Goal: Information Seeking & Learning: Learn about a topic

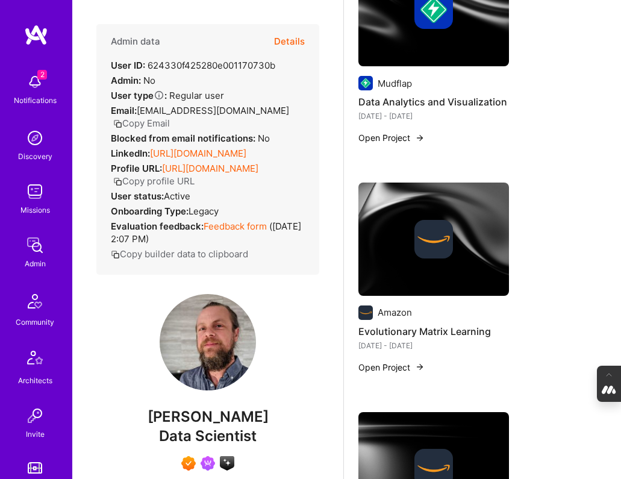
scroll to position [598, 0]
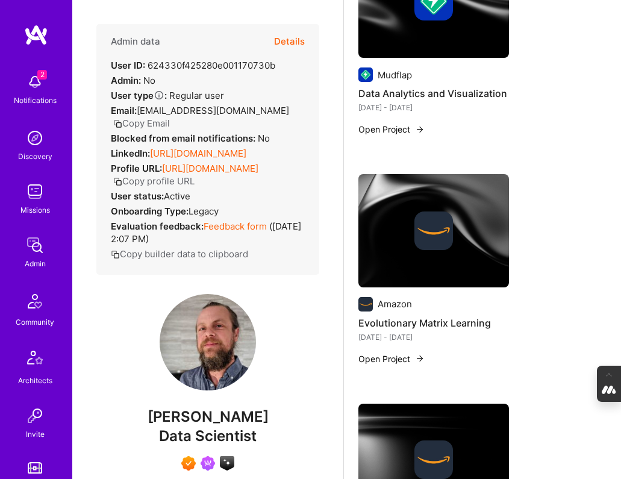
click at [419, 250] on div at bounding box center [434, 231] width 39 height 39
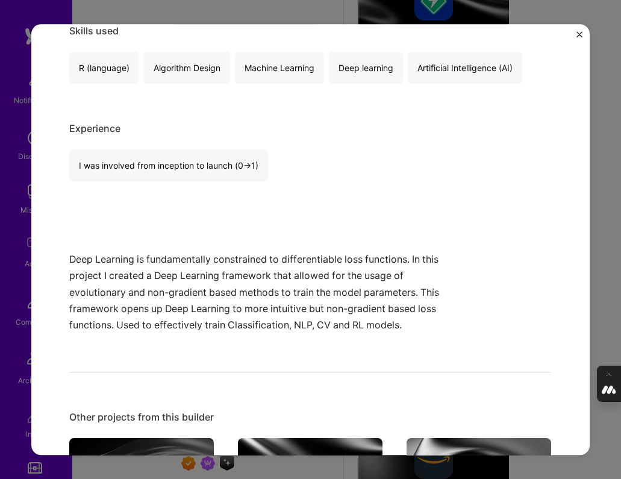
scroll to position [262, 0]
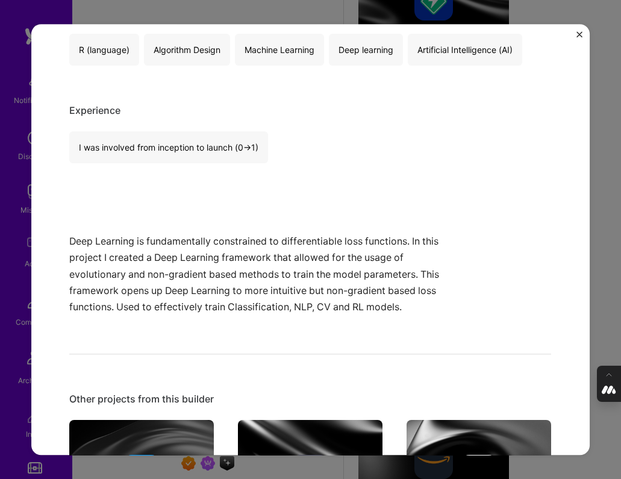
click at [607, 266] on div "Evolutionary Matrix Learning Amazon Research Role Sr. Applied Scientist [DATE] …" at bounding box center [310, 239] width 621 height 479
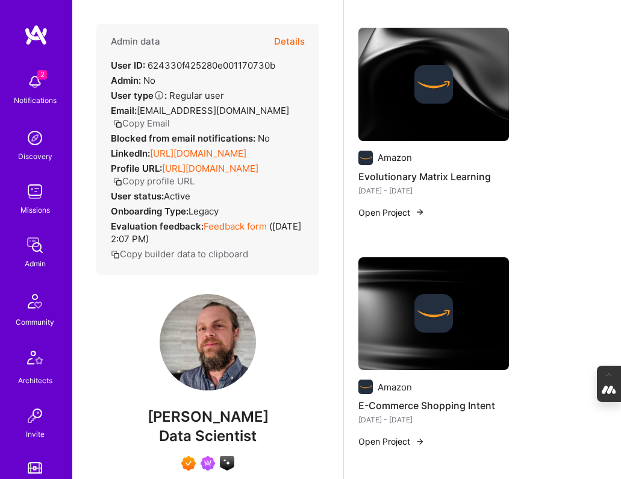
scroll to position [754, 0]
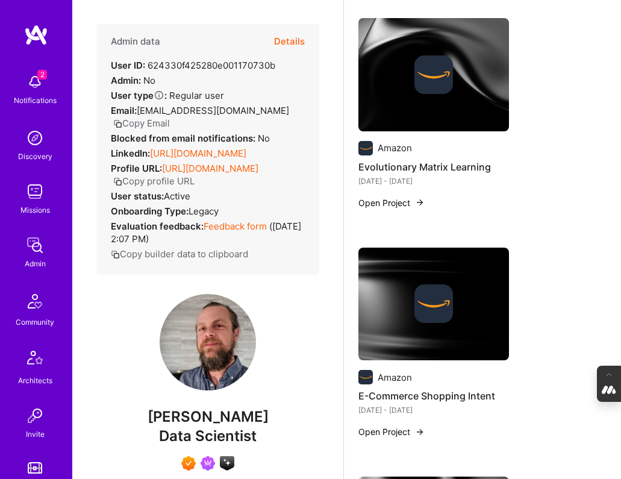
click at [436, 318] on img at bounding box center [434, 303] width 39 height 39
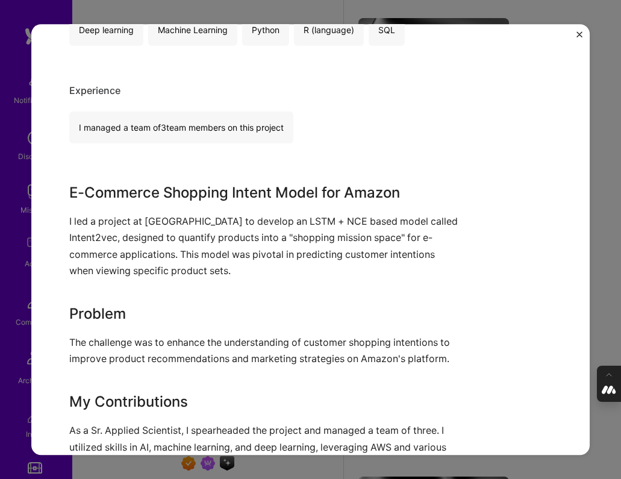
scroll to position [318, 0]
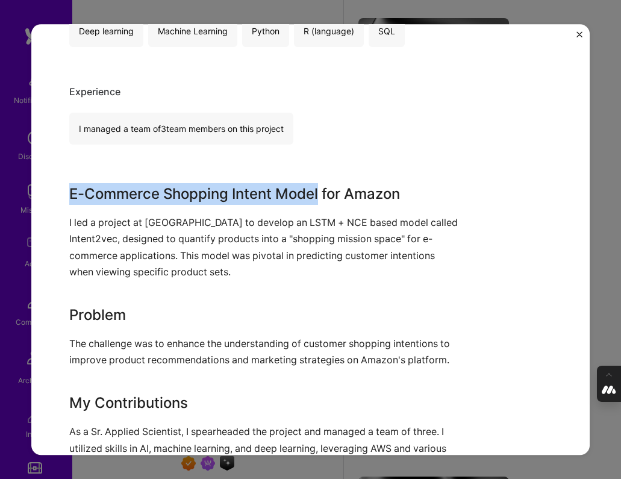
drag, startPoint x: 322, startPoint y: 196, endPoint x: 36, endPoint y: 196, distance: 286.3
click at [36, 196] on div "E-Commerce Shopping Intent Amazon Retail Role Sr. Applied Scientist Aug, 2017 -…" at bounding box center [310, 240] width 559 height 432
copy h3 "E-Commerce Shopping Intent Model"
click at [580, 32] on img "Close" at bounding box center [580, 34] width 6 height 6
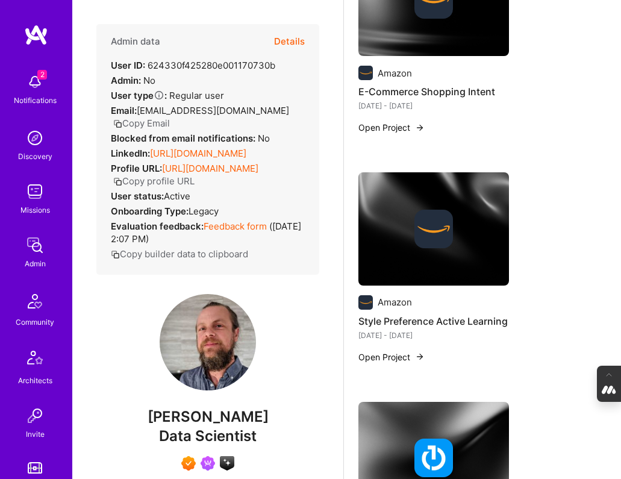
scroll to position [1068, 0]
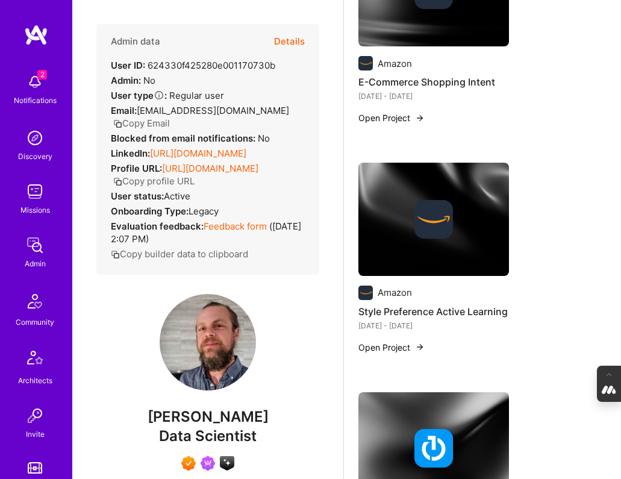
click at [421, 225] on img at bounding box center [434, 219] width 39 height 39
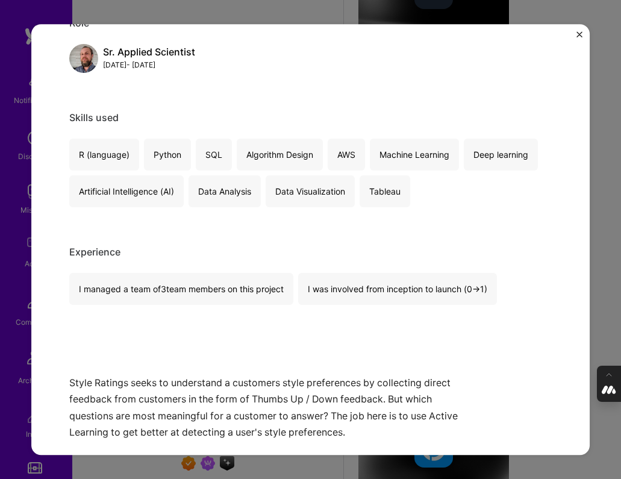
scroll to position [165, 0]
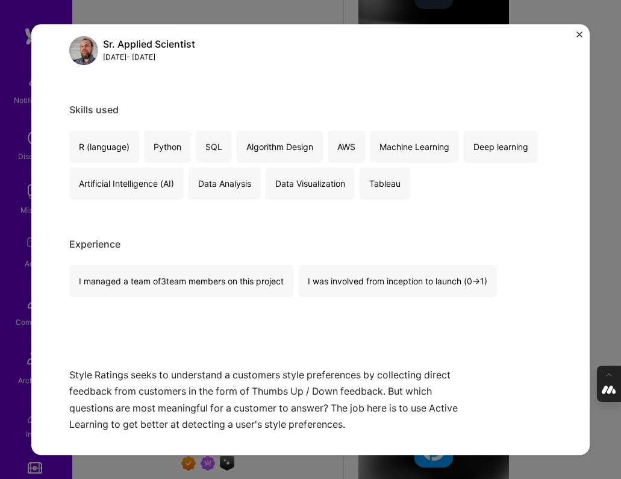
click at [578, 35] on img "Close" at bounding box center [580, 34] width 6 height 6
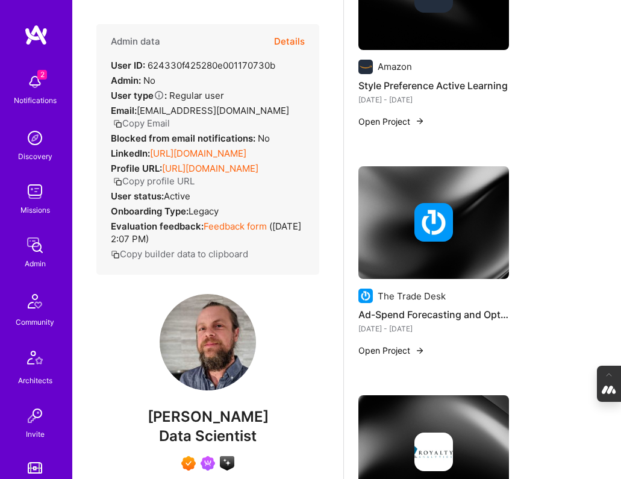
scroll to position [1298, 0]
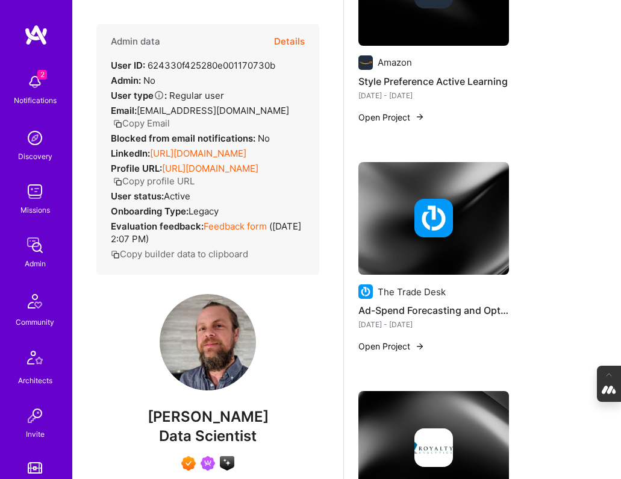
click at [392, 228] on div at bounding box center [434, 218] width 151 height 39
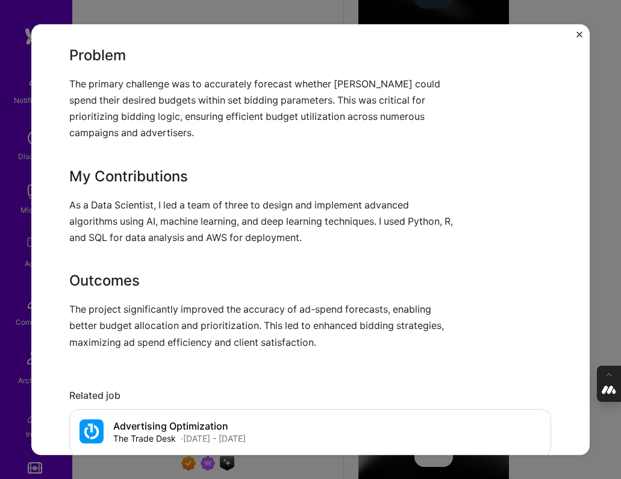
scroll to position [562, 0]
click at [580, 35] on img "Close" at bounding box center [580, 34] width 6 height 6
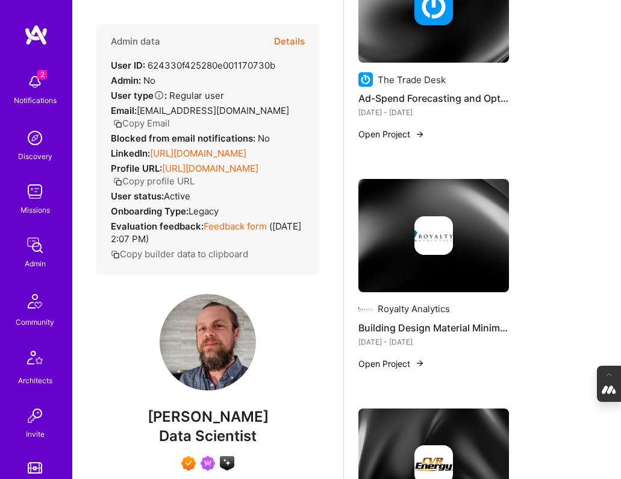
scroll to position [1514, 0]
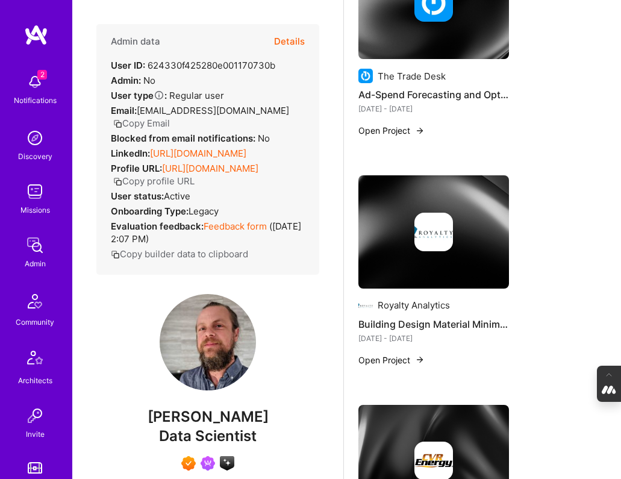
click at [452, 228] on img at bounding box center [434, 232] width 39 height 39
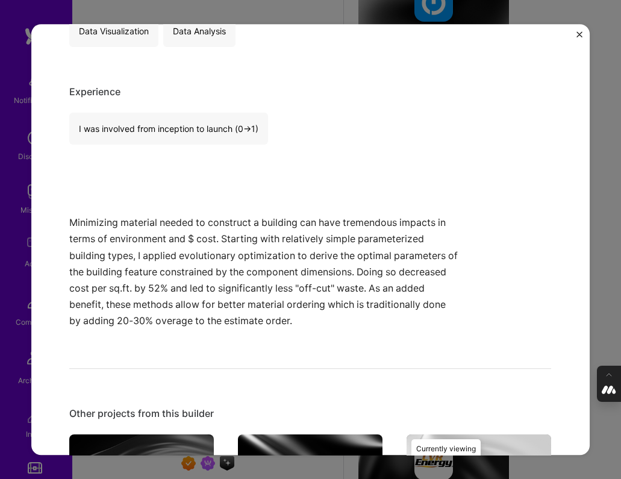
scroll to position [319, 0]
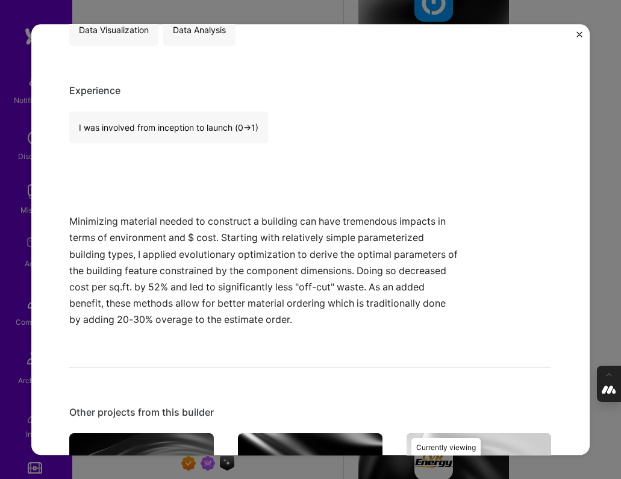
click at [600, 254] on div "Building Design Material Minimization Royalty Analytics Energy Role Data Scient…" at bounding box center [310, 239] width 621 height 479
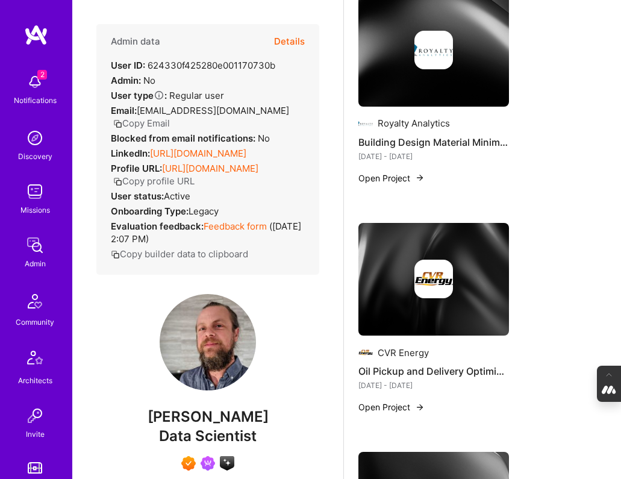
scroll to position [1706, 0]
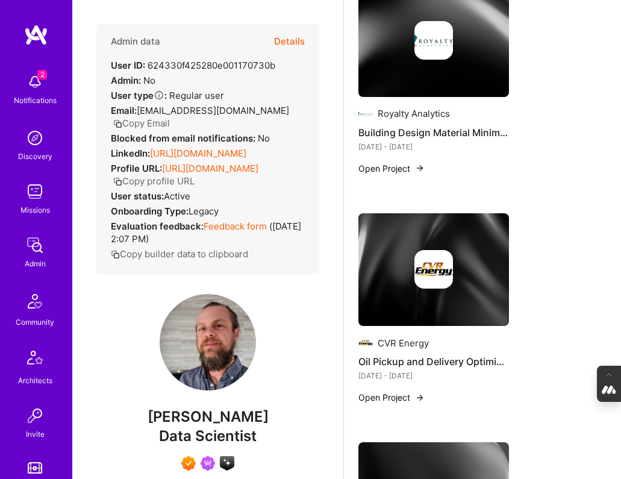
click at [456, 264] on div at bounding box center [434, 269] width 151 height 39
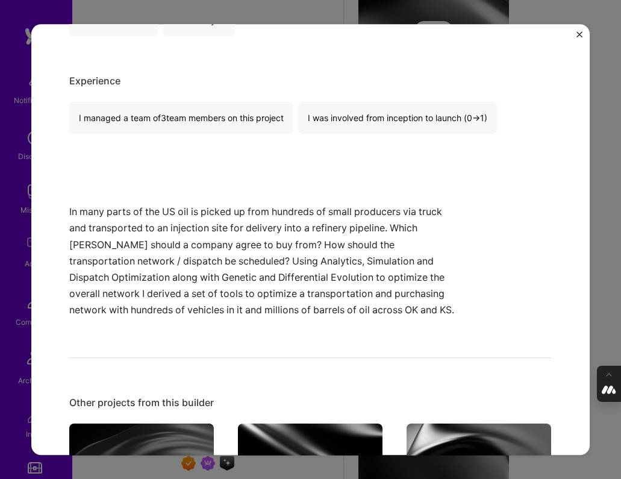
scroll to position [334, 0]
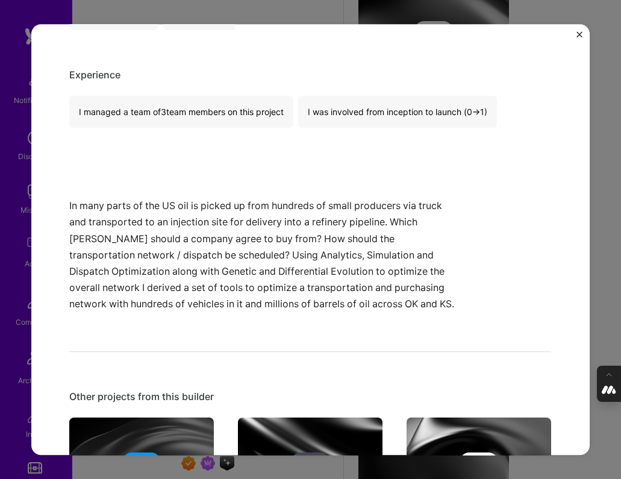
click at [618, 297] on div "Oil Pickup and Delivery Optimization CVR Energy Energy Role Data Scientist Cons…" at bounding box center [310, 239] width 621 height 479
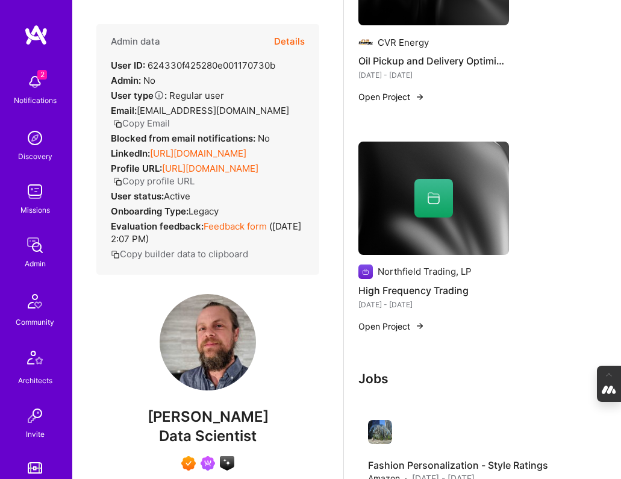
scroll to position [2010, 0]
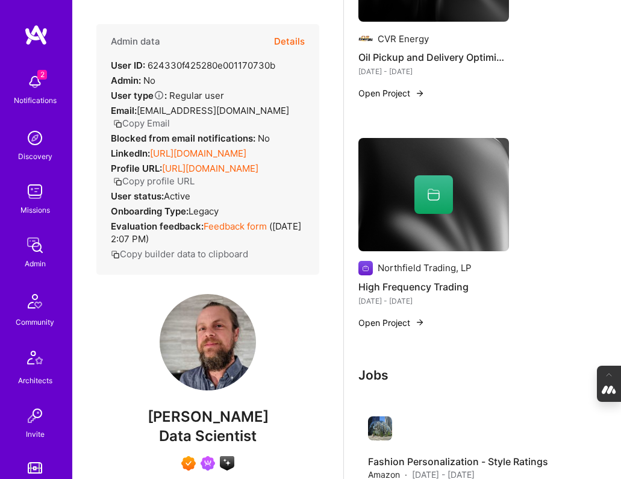
click at [448, 218] on img at bounding box center [434, 194] width 151 height 113
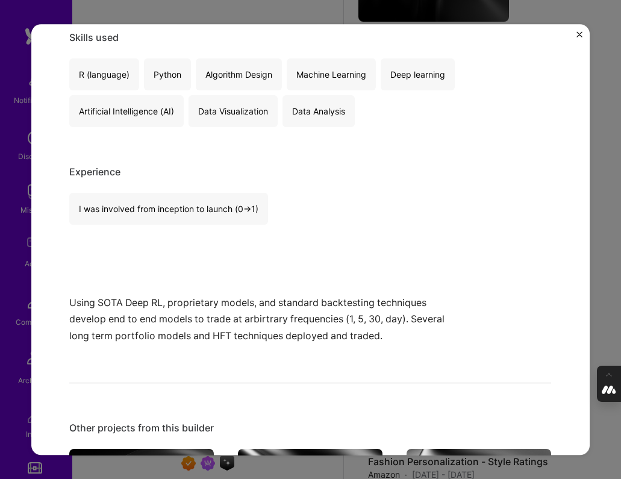
scroll to position [238, 0]
click at [579, 30] on div "High Frequency Trading Northfield Trading, LP Financial Services / Fintech Role…" at bounding box center [310, 240] width 559 height 432
click at [582, 34] on img "Close" at bounding box center [580, 34] width 6 height 6
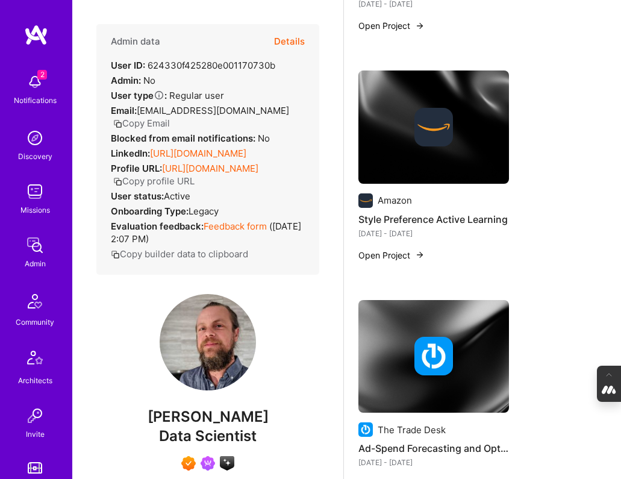
scroll to position [1136, 0]
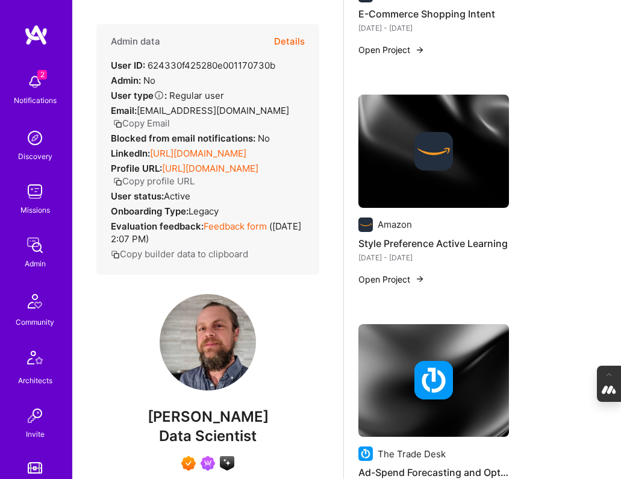
click at [391, 151] on div at bounding box center [434, 151] width 151 height 39
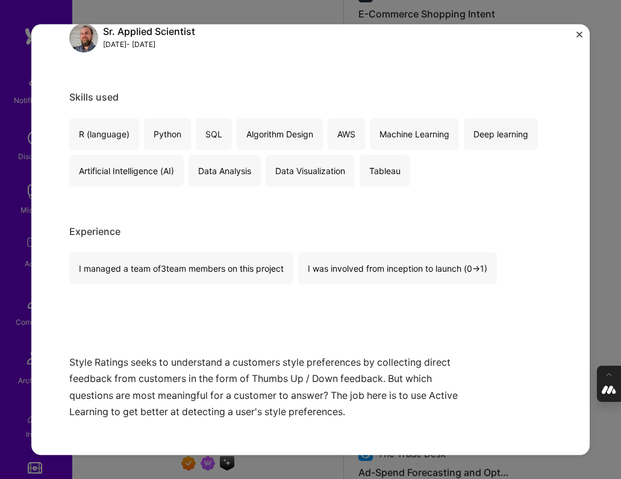
scroll to position [192, 0]
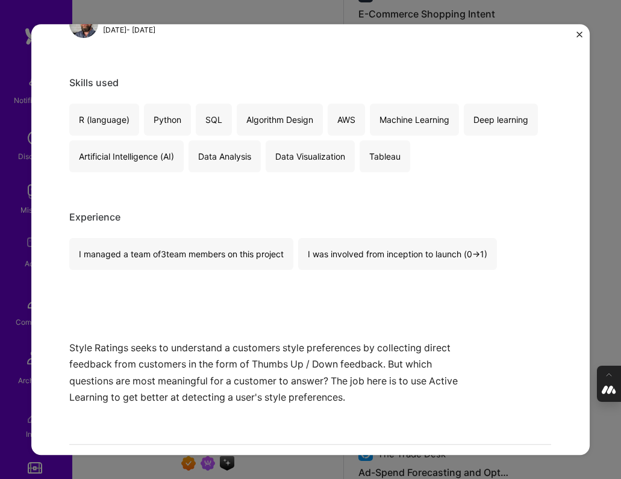
click at [612, 237] on div "Style Preference Active Learning Amazon Retail Role Sr. Applied Scientist Apr, …" at bounding box center [310, 239] width 621 height 479
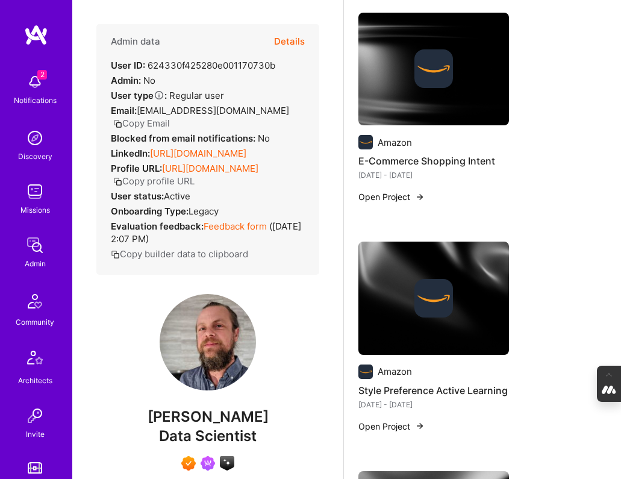
scroll to position [973, 0]
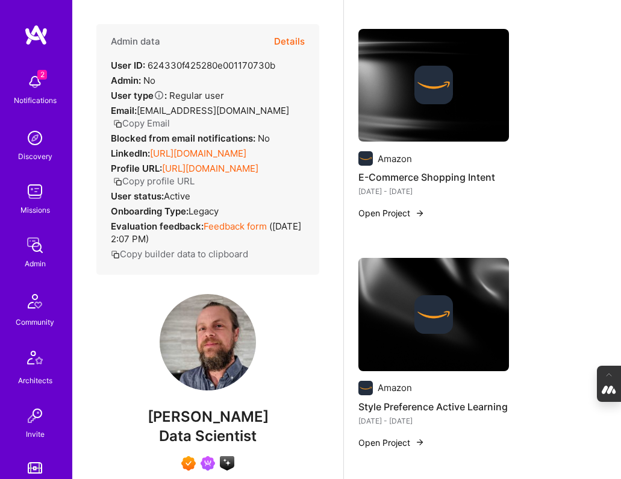
click at [418, 95] on img at bounding box center [434, 85] width 39 height 39
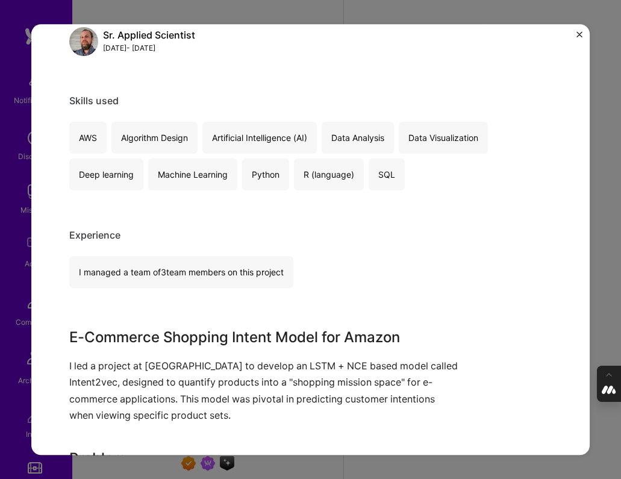
scroll to position [198, 0]
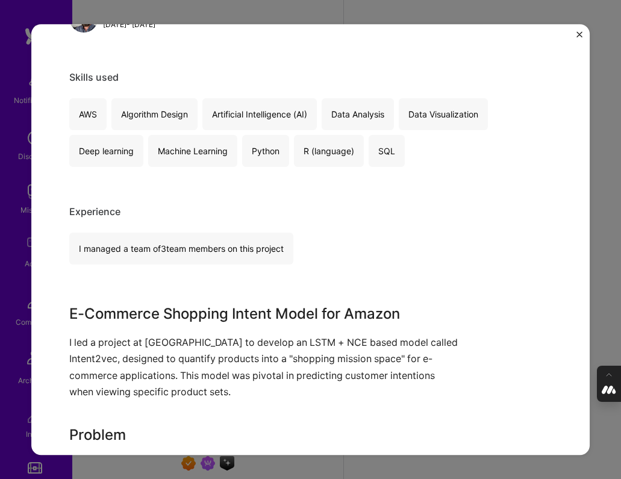
click at [603, 237] on div "E-Commerce Shopping Intent Amazon Retail Role Sr. Applied Scientist Aug, 2017 -…" at bounding box center [310, 239] width 621 height 479
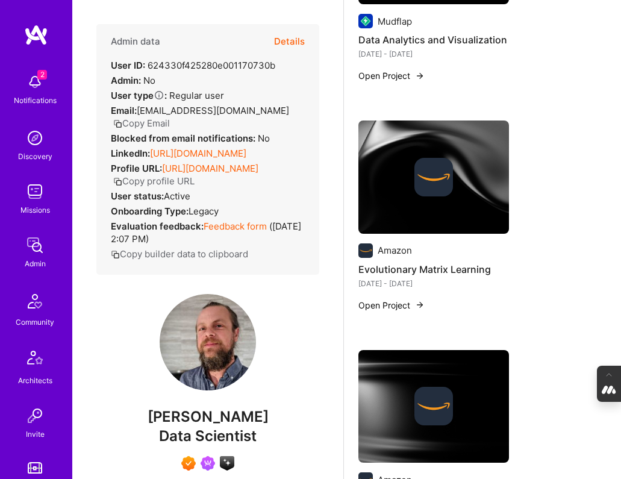
scroll to position [562, 0]
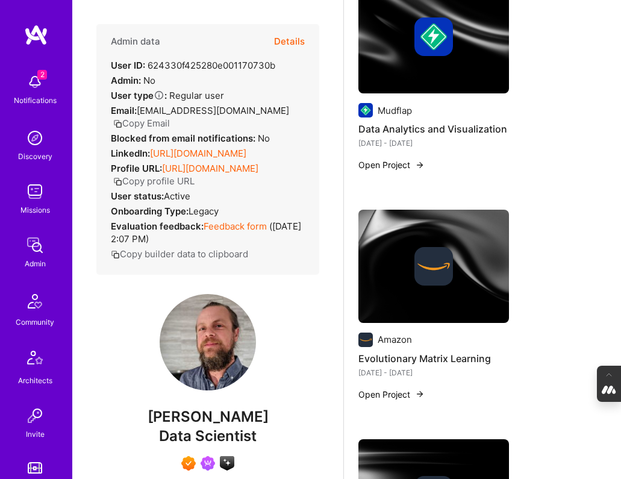
click at [447, 276] on img at bounding box center [434, 266] width 39 height 39
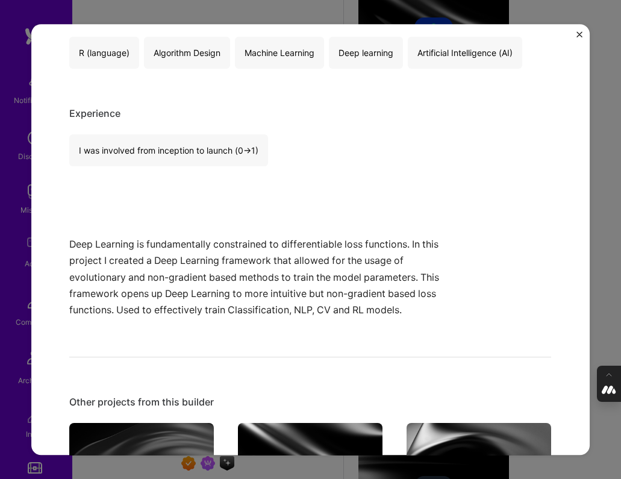
scroll to position [263, 0]
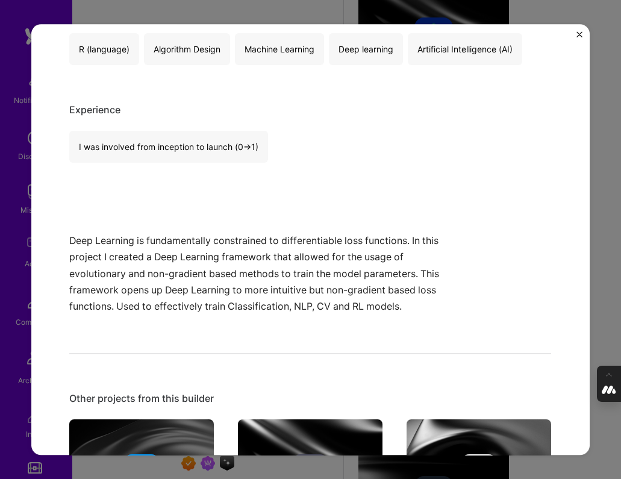
click at [580, 32] on img "Close" at bounding box center [580, 34] width 6 height 6
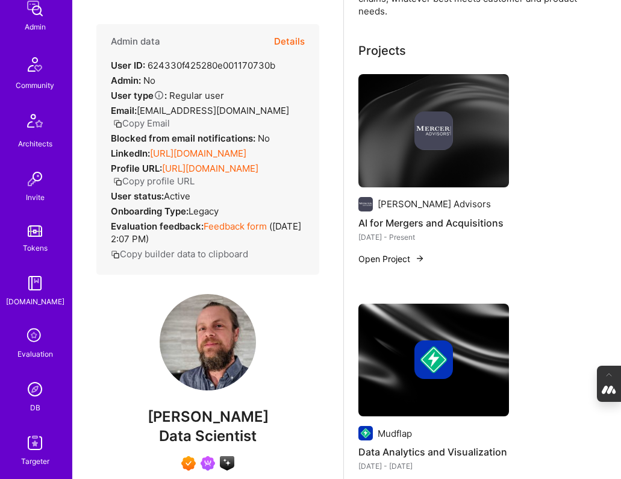
scroll to position [243, 0]
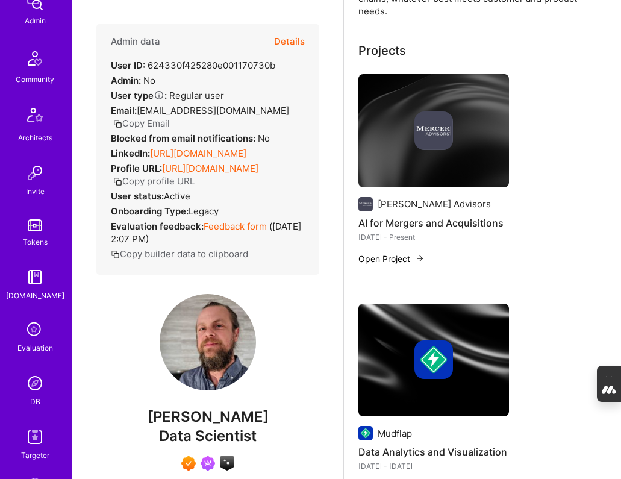
click at [33, 385] on img at bounding box center [35, 383] width 24 height 24
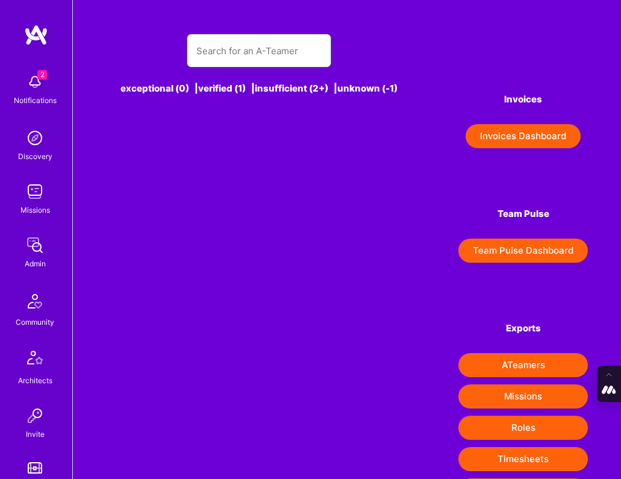
click at [274, 53] on input "text" at bounding box center [258, 51] width 125 height 31
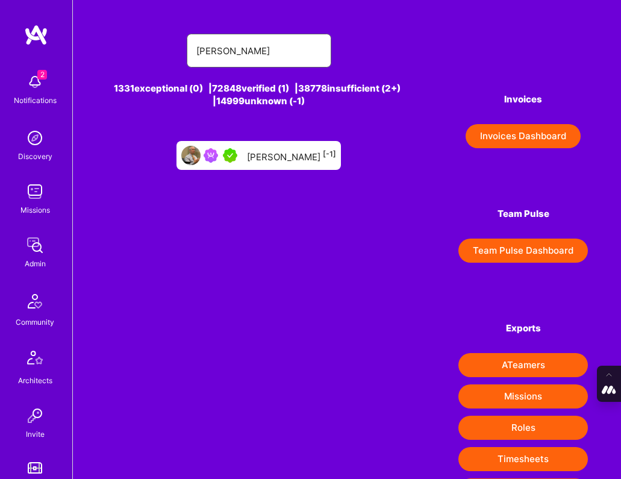
type input "andrew duggan"
click at [282, 158] on div "Andrew Duggan [-1]" at bounding box center [291, 156] width 89 height 16
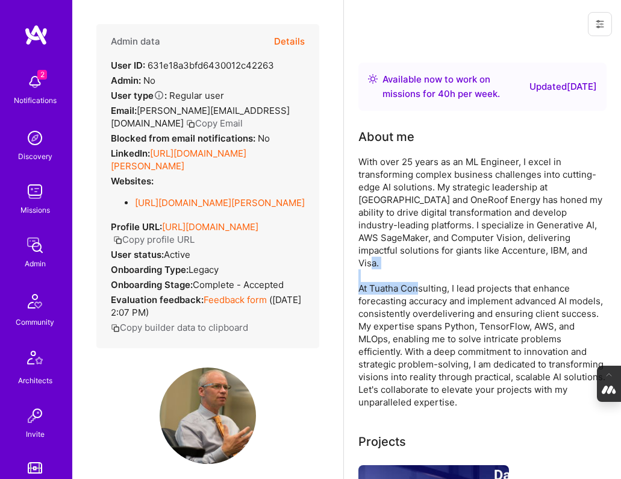
drag, startPoint x: 447, startPoint y: 275, endPoint x: 372, endPoint y: 278, distance: 74.2
click at [372, 278] on div "With over 25 years as an ML Engineer, I excel in transforming complex business …" at bounding box center [483, 281] width 248 height 253
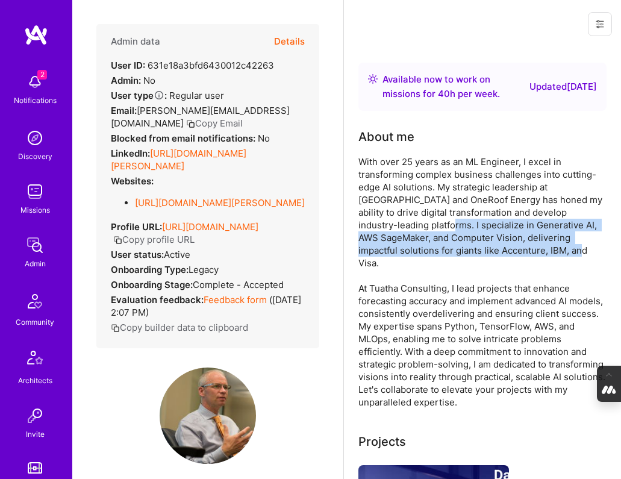
drag, startPoint x: 359, startPoint y: 224, endPoint x: 484, endPoint y: 248, distance: 127.2
click at [484, 248] on div "With over 25 years as an ML Engineer, I excel in transforming complex business …" at bounding box center [483, 281] width 248 height 253
click at [209, 200] on link "https://linkedin.com/in/andrew-duggan-7a46a0369" at bounding box center [220, 202] width 170 height 11
copy div "specialize in Generative AI, AWS SageMaker, and Computer Vision, delivering imp…"
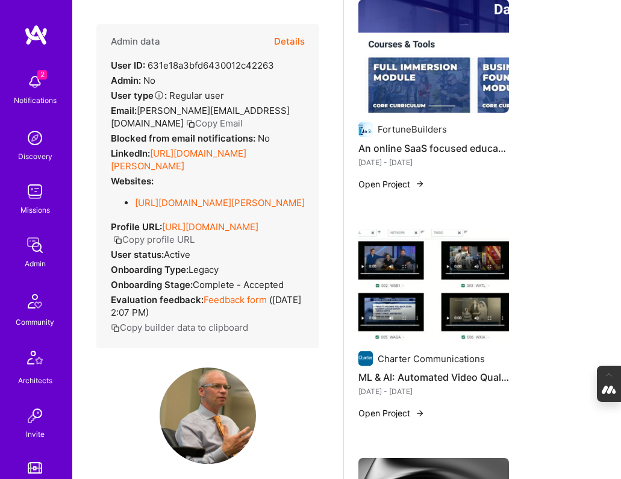
scroll to position [474, 0]
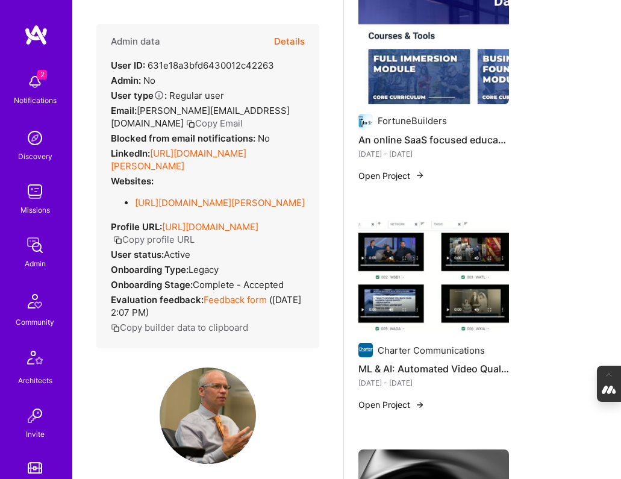
click at [441, 361] on h4 "ML & AI: Automated Video Quality Ad Insertion & Validation" at bounding box center [434, 369] width 151 height 16
click at [433, 284] on img at bounding box center [434, 277] width 151 height 113
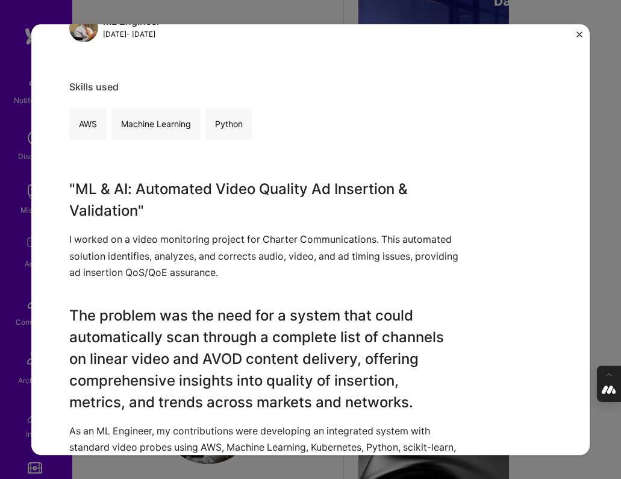
scroll to position [576, 0]
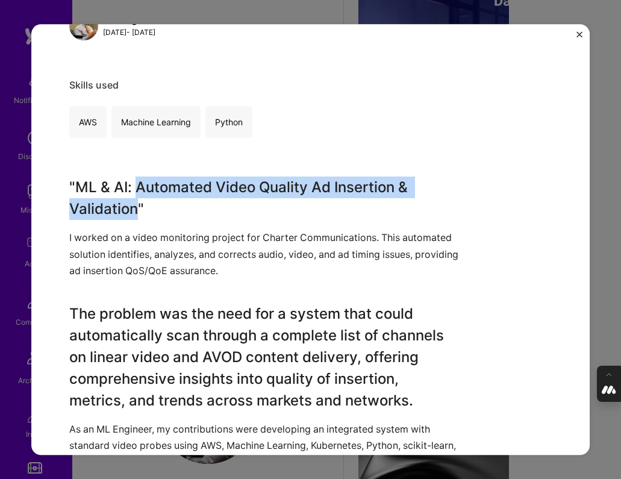
drag, startPoint x: 136, startPoint y: 184, endPoint x: 137, endPoint y: 205, distance: 20.5
click at [137, 205] on h3 ""ML & AI: Automated Video Quality Ad Insertion & Validation"" at bounding box center [265, 198] width 392 height 43
copy h3 "Automated Video Quality Ad Insertion & Validation"
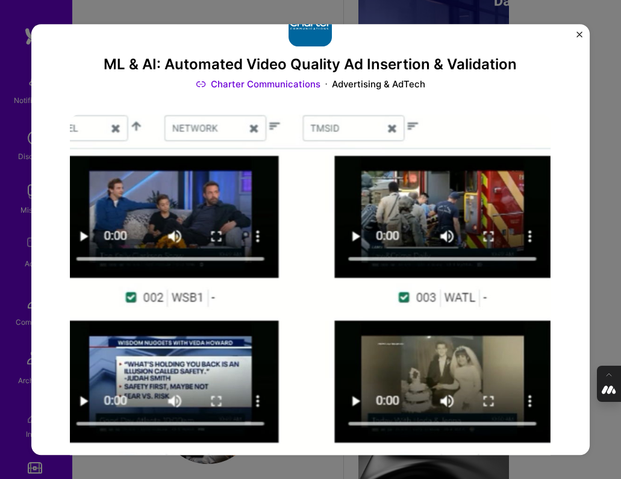
scroll to position [0, 0]
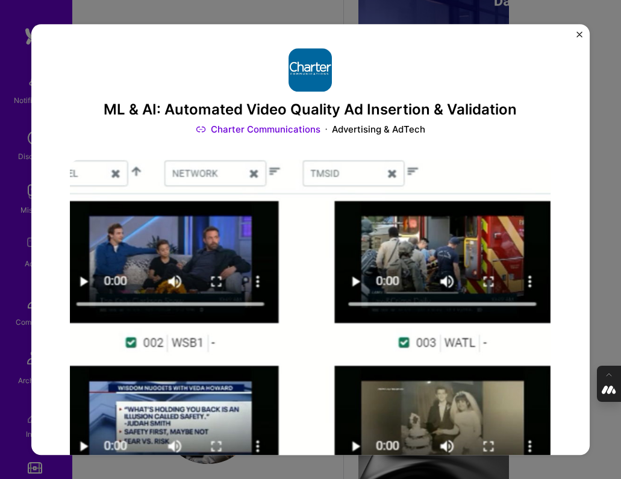
click at [579, 33] on img "Close" at bounding box center [580, 34] width 6 height 6
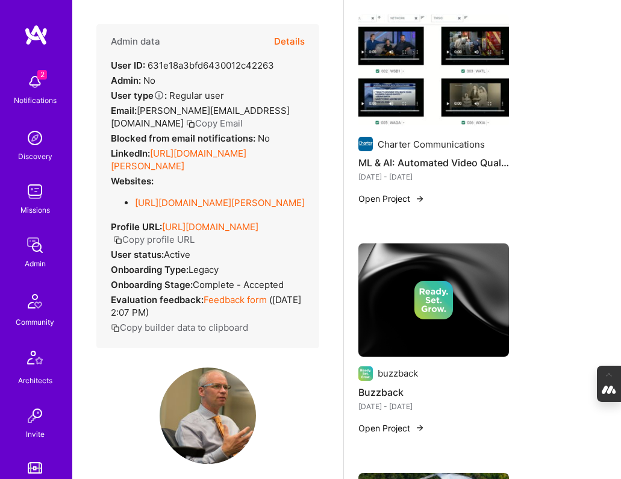
scroll to position [683, 0]
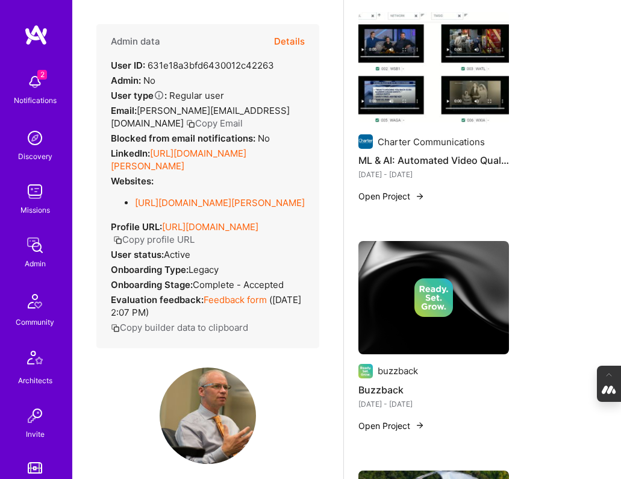
click at [429, 301] on img at bounding box center [434, 297] width 39 height 39
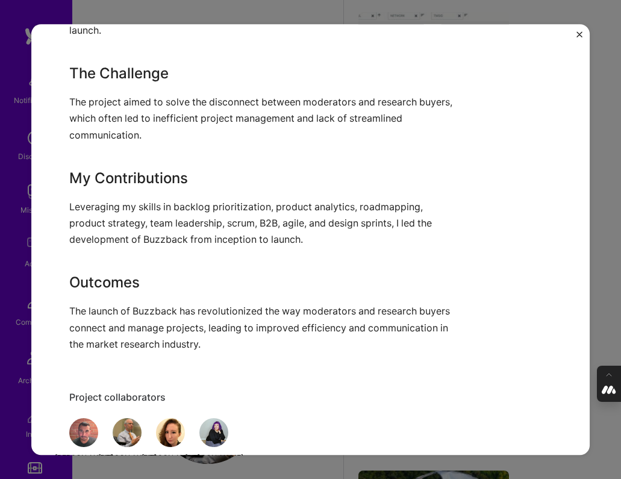
scroll to position [431, 0]
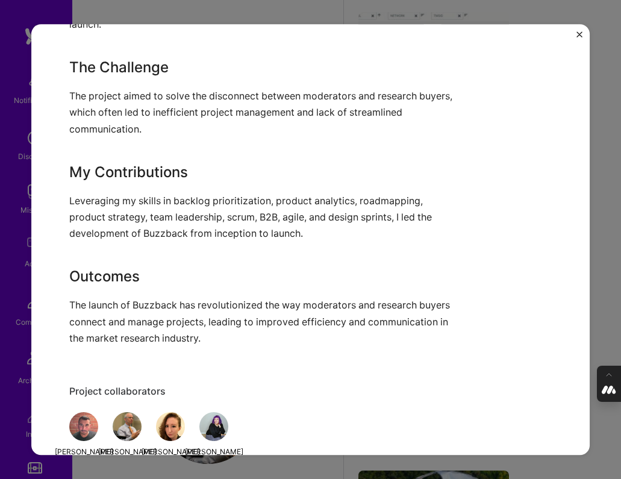
click at [595, 260] on div "Buzzback buzzback Marketing Project link Role Product Manager Jul, 2022 - Jul, …" at bounding box center [310, 239] width 621 height 479
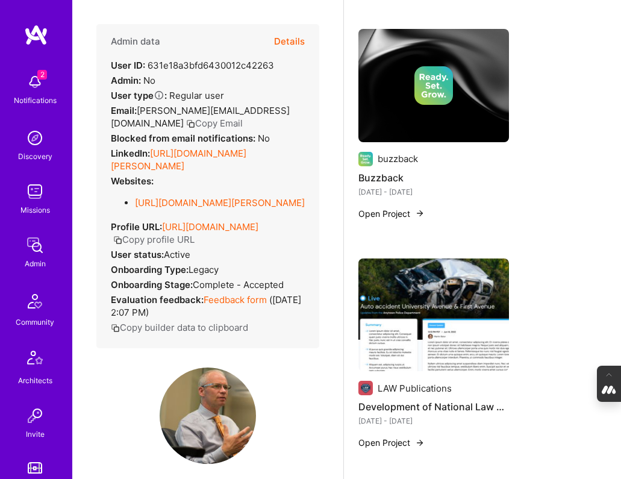
scroll to position [951, 0]
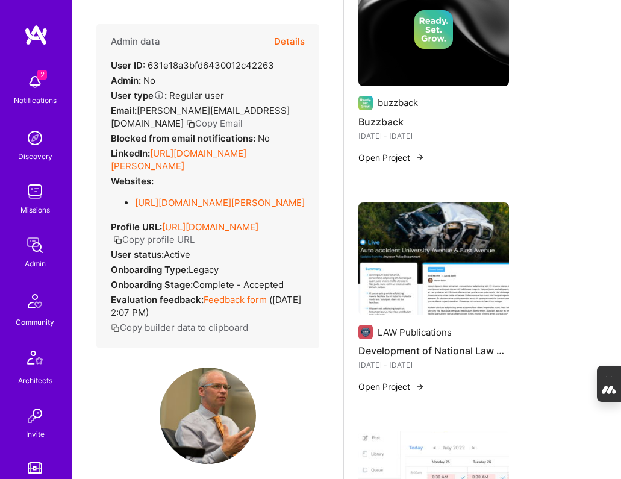
click at [434, 227] on img at bounding box center [434, 258] width 151 height 113
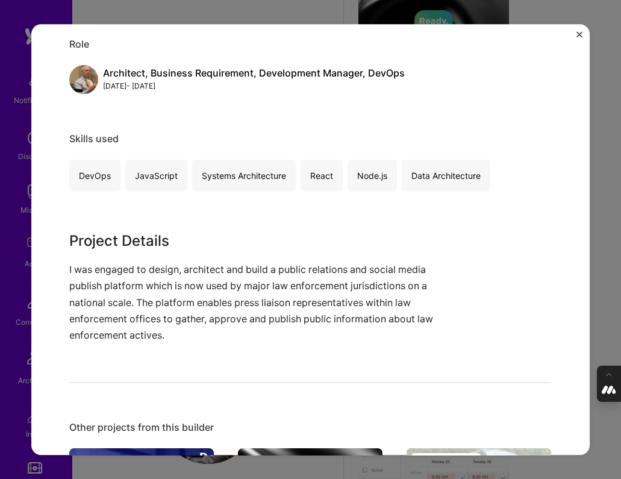
scroll to position [583, 0]
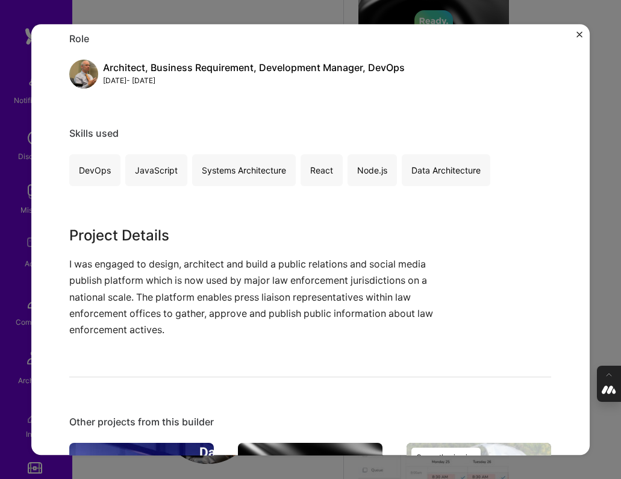
click at [595, 218] on div "Development of National Law Enforcement Social Media SaaS Platform LAW Publicat…" at bounding box center [310, 239] width 621 height 479
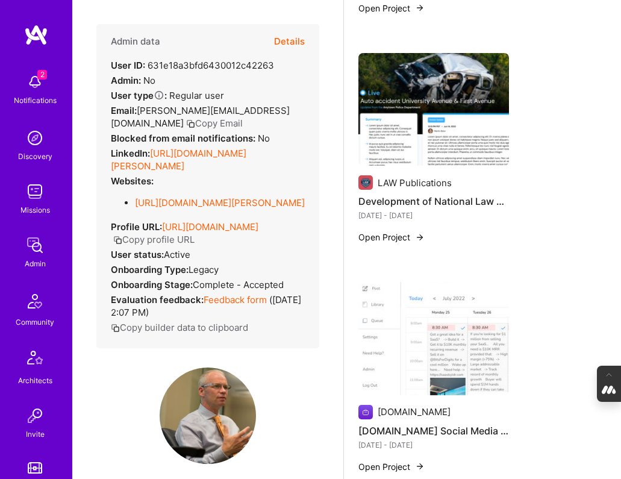
scroll to position [1105, 0]
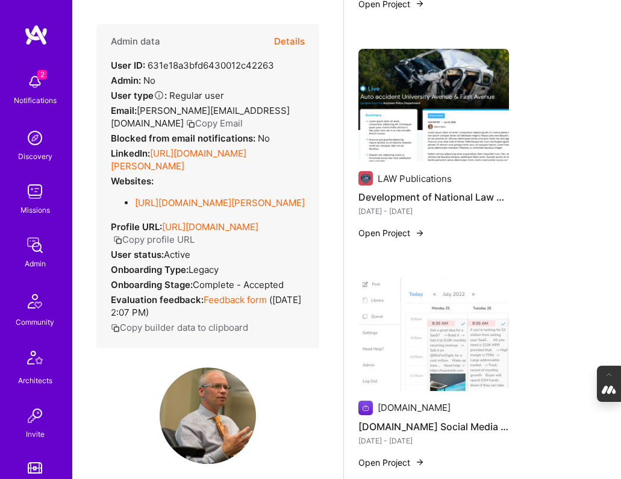
click at [445, 320] on img at bounding box center [434, 334] width 151 height 113
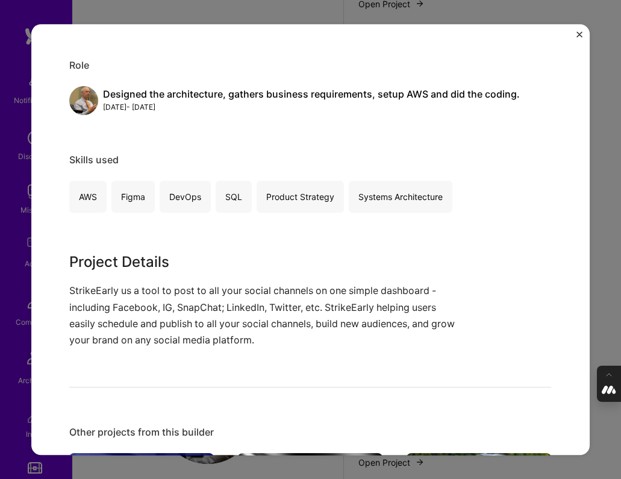
scroll to position [502, 0]
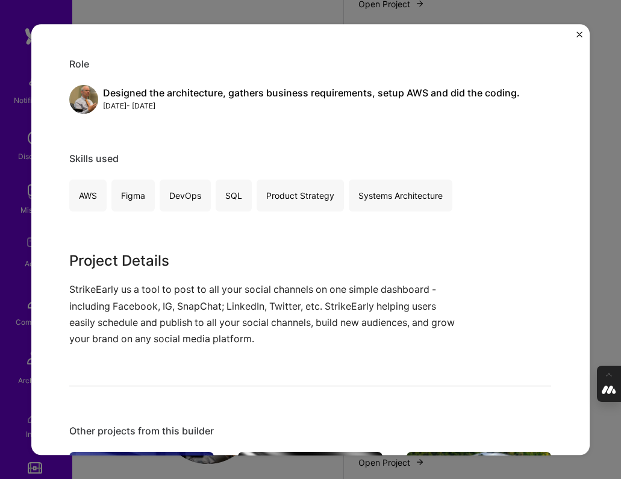
click at [598, 273] on div "StrikeEarly.com Social Media Scheduling and Posting Software StrikeEarly.com Ma…" at bounding box center [310, 239] width 621 height 479
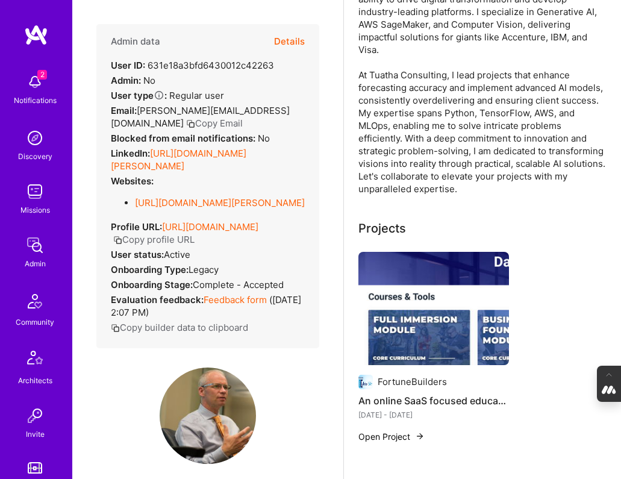
scroll to position [211, 0]
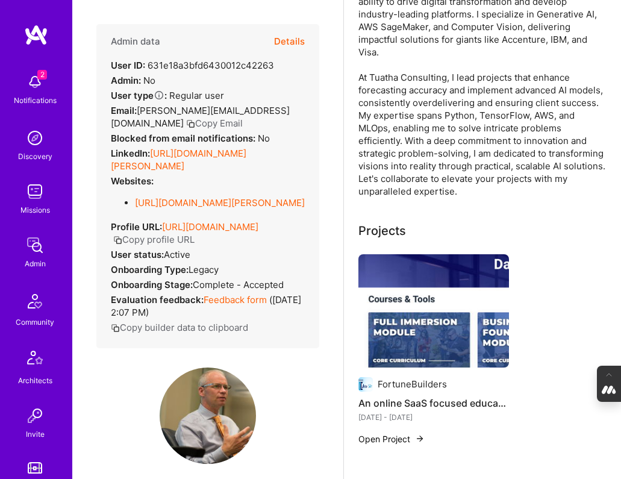
click at [447, 292] on img at bounding box center [434, 310] width 151 height 113
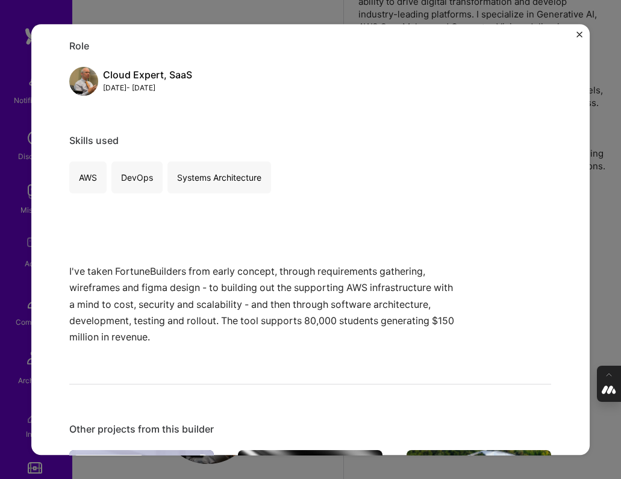
scroll to position [539, 0]
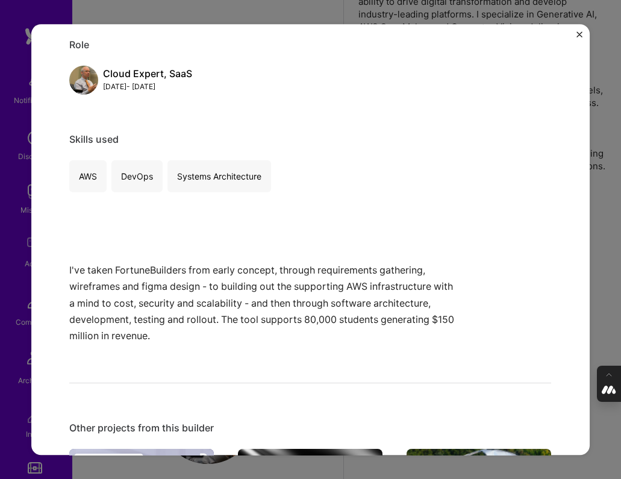
click at [579, 33] on img "Close" at bounding box center [580, 34] width 6 height 6
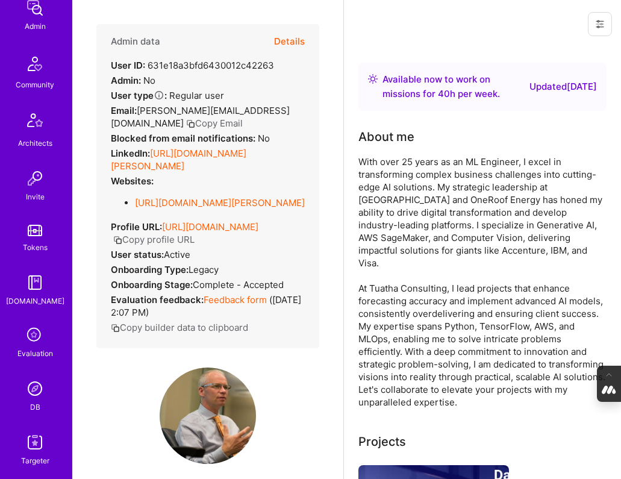
scroll to position [495, 0]
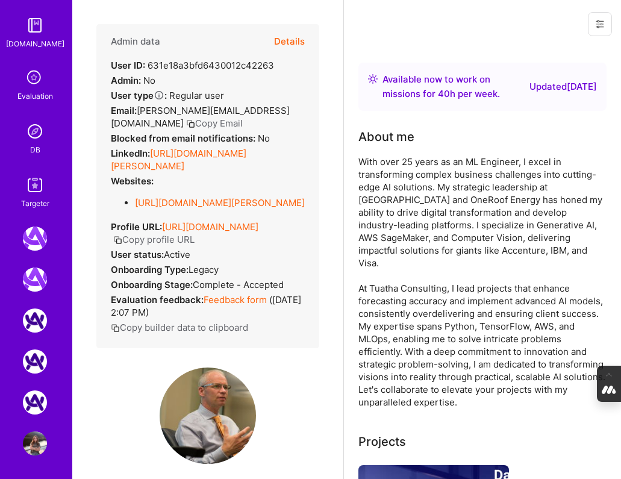
click at [32, 142] on img at bounding box center [35, 131] width 24 height 24
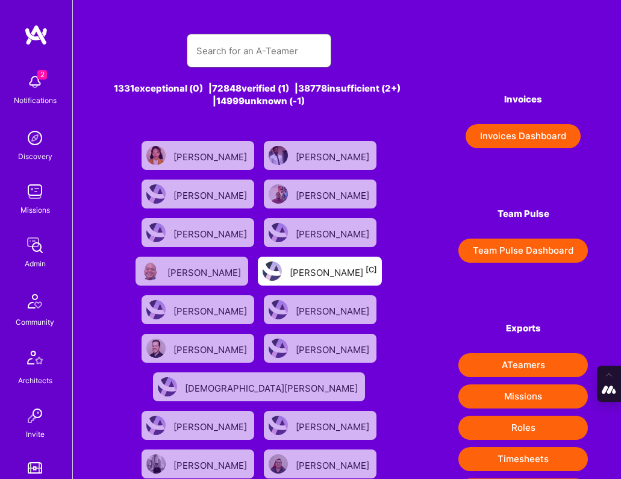
click at [266, 54] on input "text" at bounding box center [258, 51] width 125 height 31
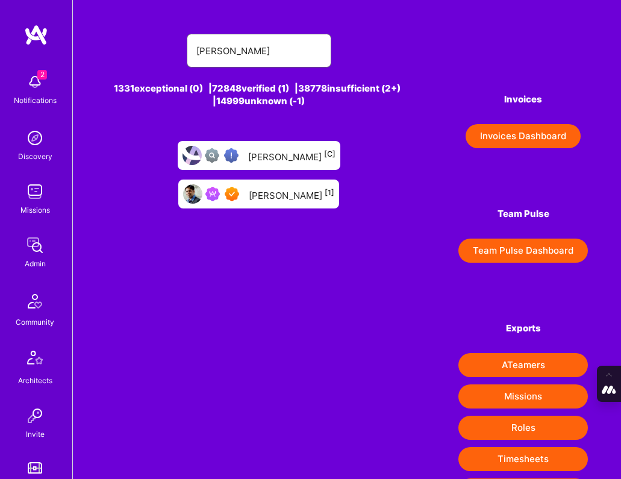
type input "vineet sinha"
click at [334, 186] on div "Vineet Sinha [1]" at bounding box center [292, 194] width 86 height 16
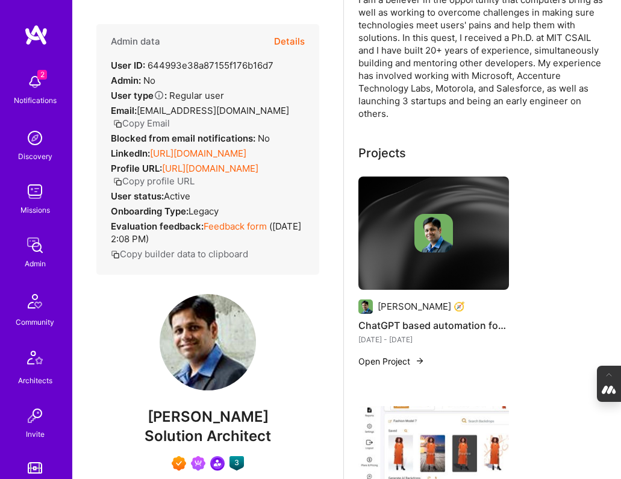
scroll to position [165, 0]
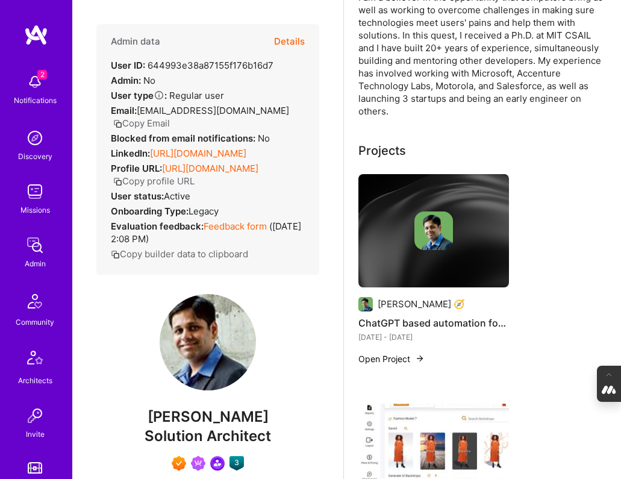
click at [393, 215] on div at bounding box center [434, 231] width 151 height 39
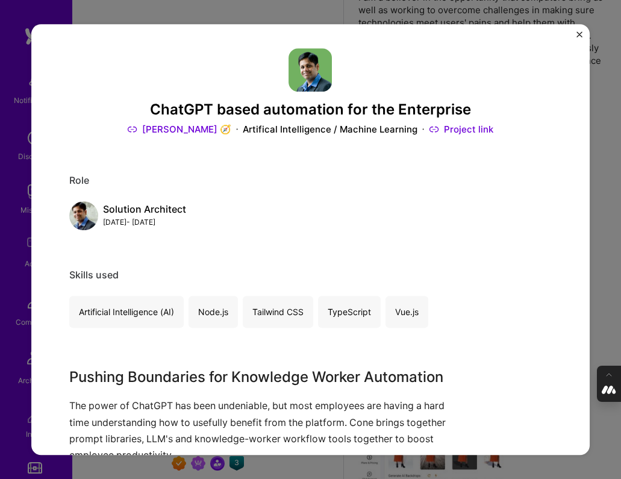
click at [605, 220] on div "ChatGPT based automation for the Enterprise Vineet Sinha 🧭 Artifical Intelligen…" at bounding box center [310, 239] width 621 height 479
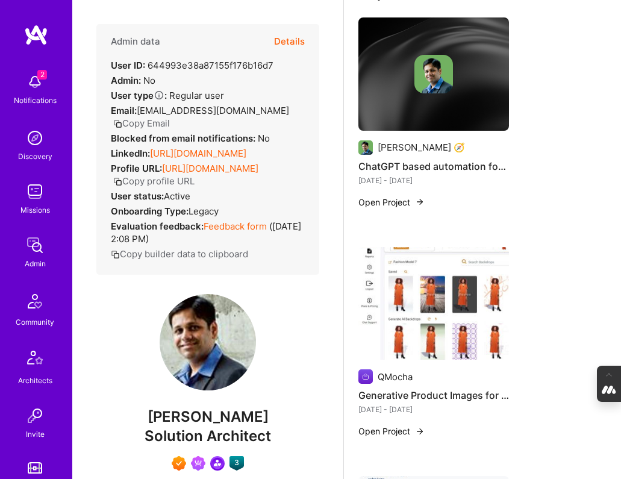
scroll to position [349, 0]
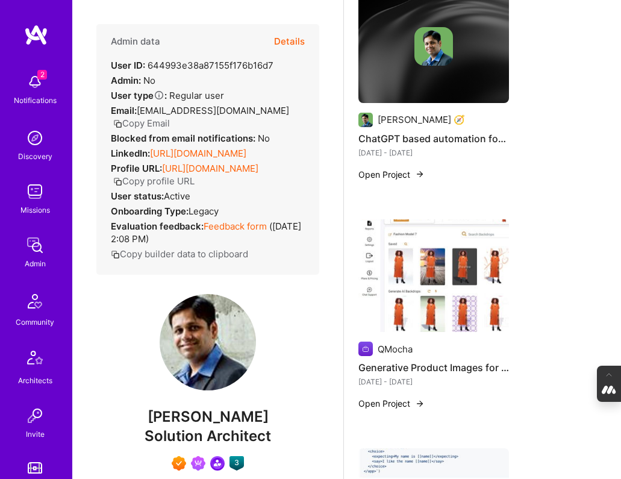
click at [457, 268] on img at bounding box center [434, 275] width 151 height 113
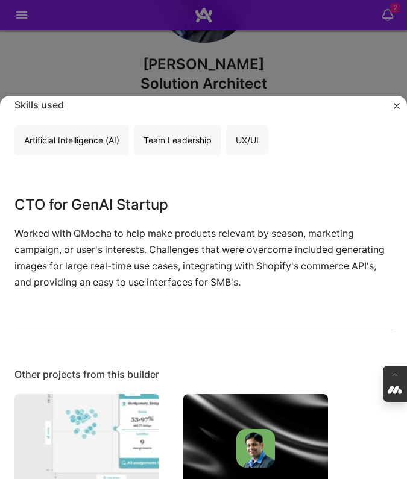
scroll to position [544, 0]
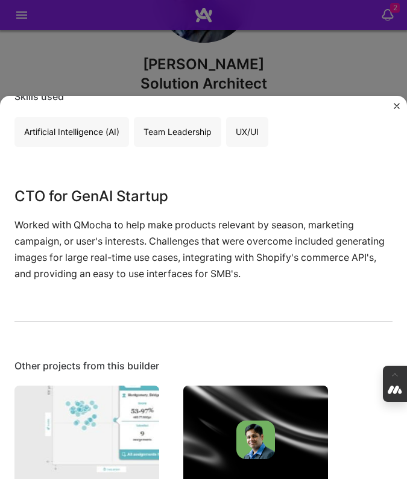
click at [397, 104] on img "Close" at bounding box center [397, 106] width 6 height 6
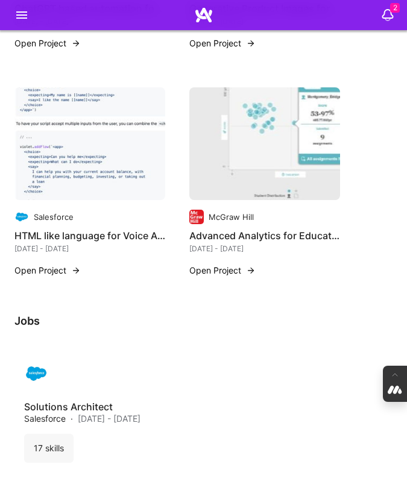
scroll to position [2148, 0]
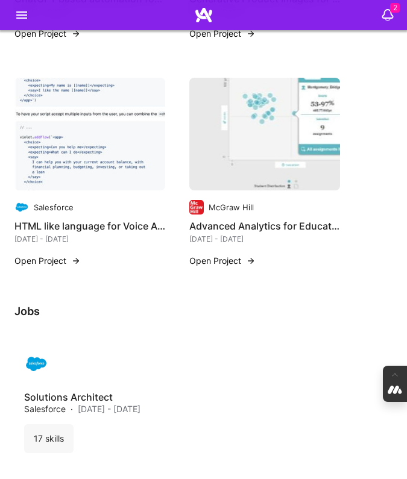
click at [92, 191] on img at bounding box center [89, 134] width 151 height 113
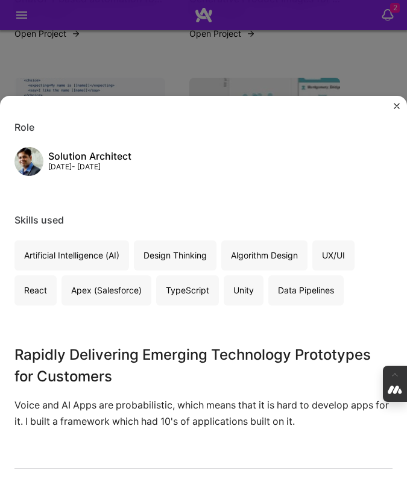
scroll to position [422, 0]
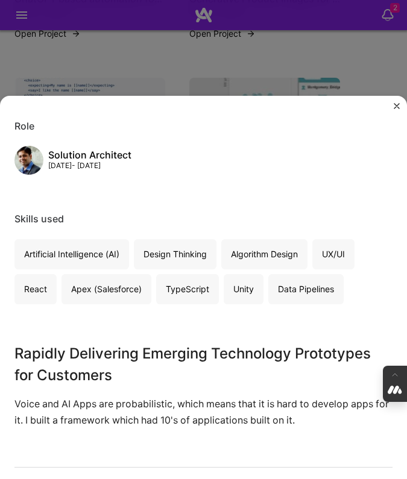
click at [322, 87] on div "HTML like language for Voice Apps Salesforce Artifical Intelligence / Machine L…" at bounding box center [203, 239] width 407 height 479
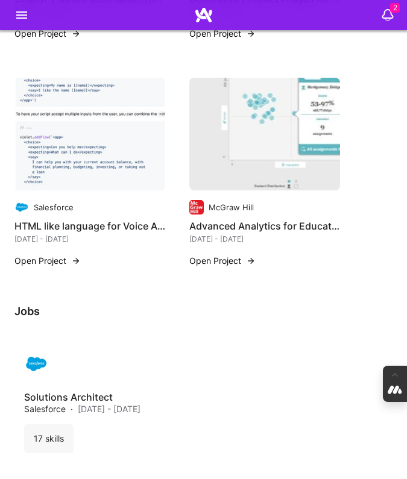
click at [239, 191] on img at bounding box center [264, 134] width 151 height 113
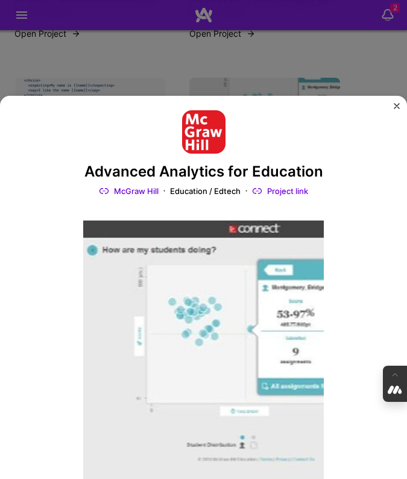
click at [302, 83] on div "Advanced Analytics for Education McGraw Hill Education / Edtech Project link Ro…" at bounding box center [203, 239] width 407 height 479
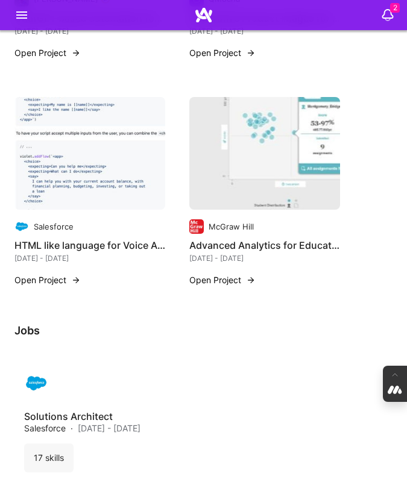
scroll to position [2147, 0]
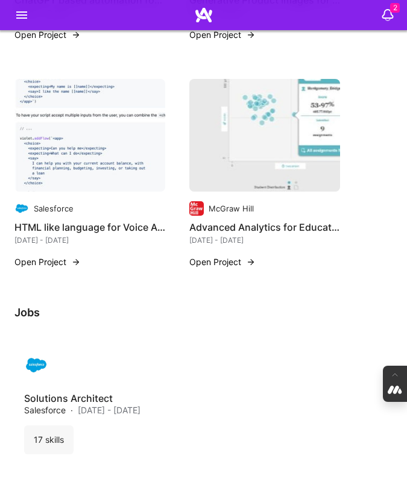
click at [199, 216] on img at bounding box center [196, 208] width 14 height 14
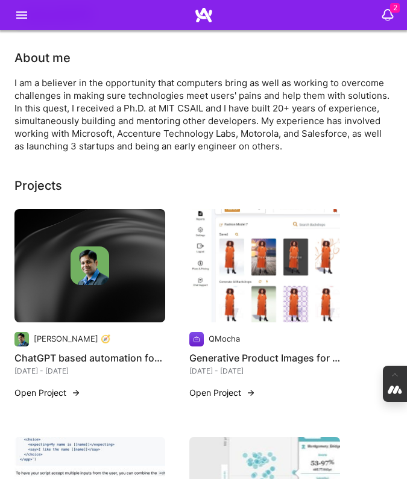
scroll to position [1786, 0]
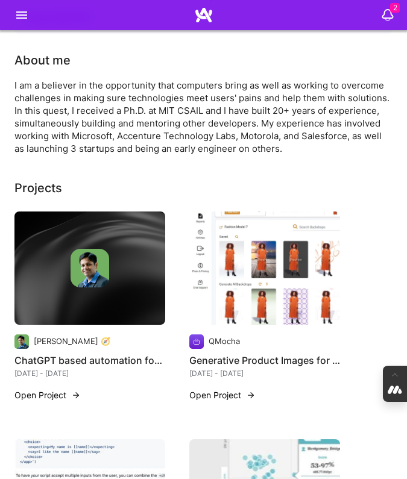
click at [219, 347] on div "QMocha" at bounding box center [224, 341] width 31 height 11
click at [216, 305] on img at bounding box center [264, 268] width 151 height 113
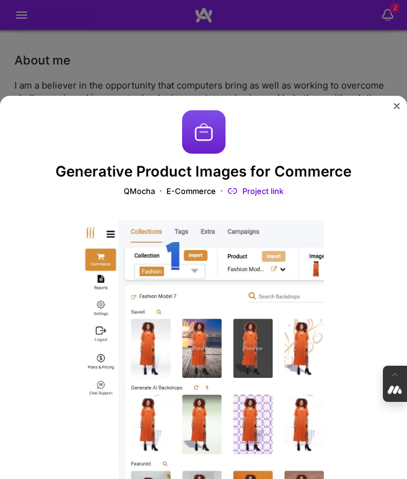
click at [258, 192] on link "Project link" at bounding box center [255, 191] width 56 height 11
click at [398, 105] on img "Close" at bounding box center [397, 106] width 6 height 6
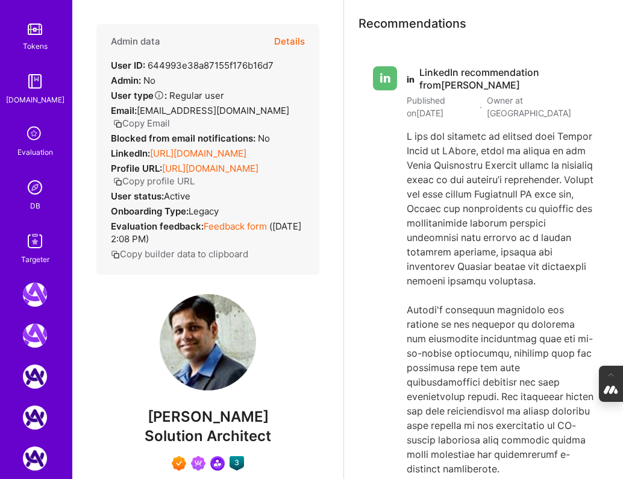
scroll to position [475, 0]
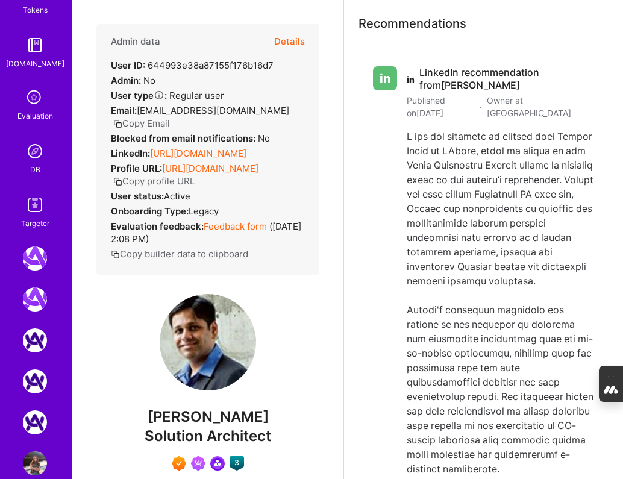
click at [38, 155] on img at bounding box center [35, 151] width 24 height 24
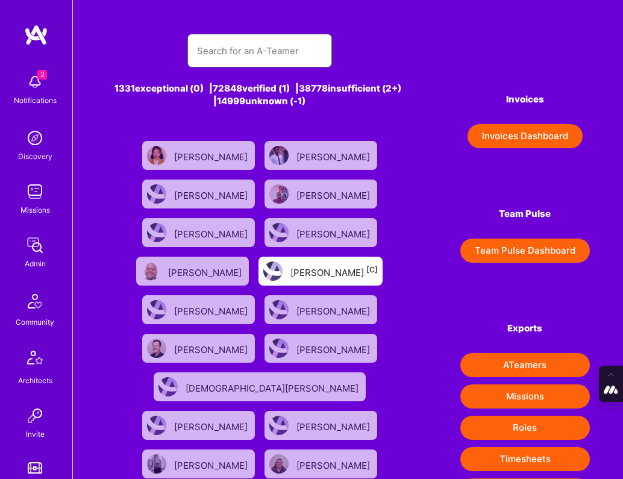
click at [237, 59] on input "text" at bounding box center [259, 51] width 125 height 31
type input "h"
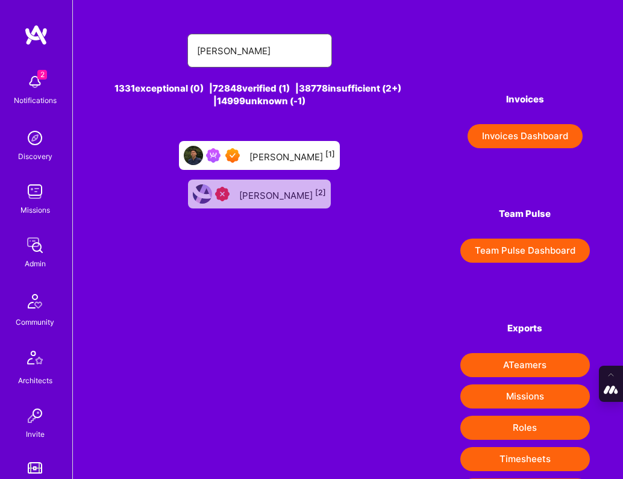
type input "nhan tran"
click at [250, 156] on div "Nhan Tran [1]" at bounding box center [293, 156] width 86 height 16
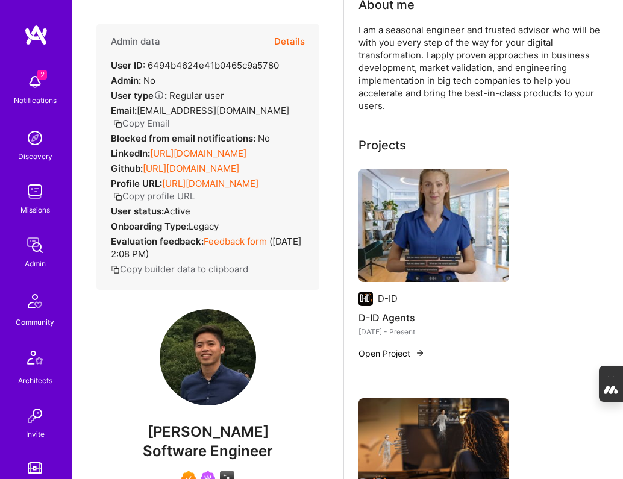
scroll to position [133, 0]
click at [394, 196] on img at bounding box center [434, 224] width 151 height 113
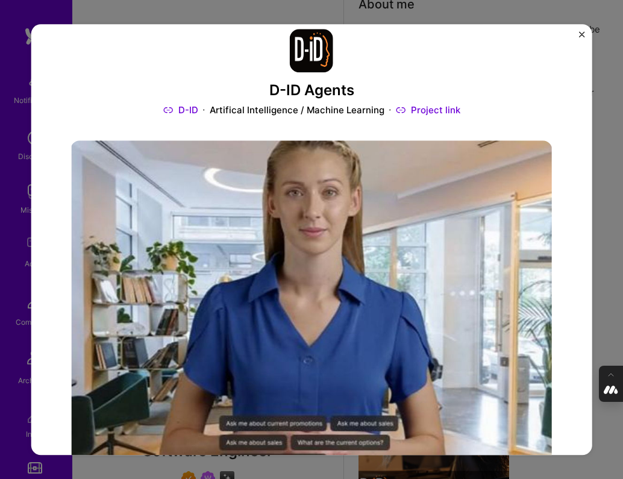
scroll to position [18, 0]
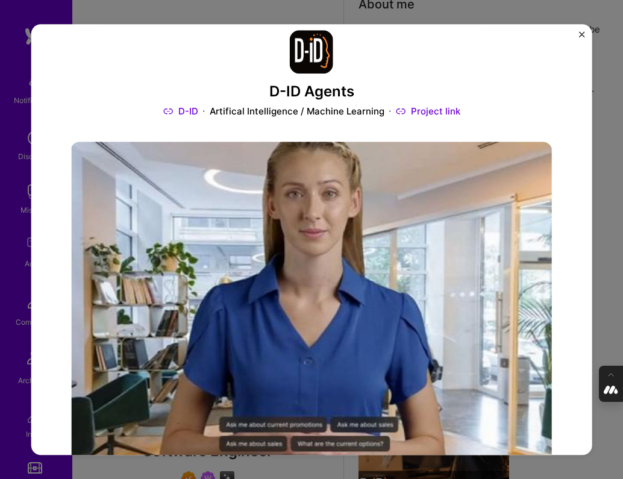
click at [582, 30] on div "D-ID Agents D-ID Artifical Intelligence / Machine Learning Project link Role Pr…" at bounding box center [311, 240] width 561 height 432
click at [582, 31] on img "Close" at bounding box center [582, 34] width 6 height 6
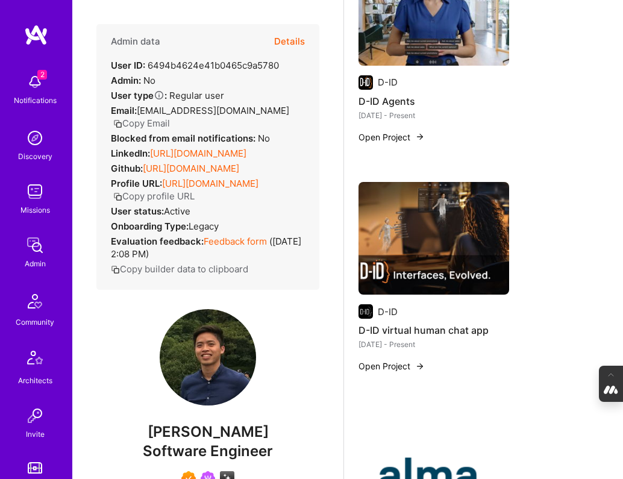
scroll to position [364, 0]
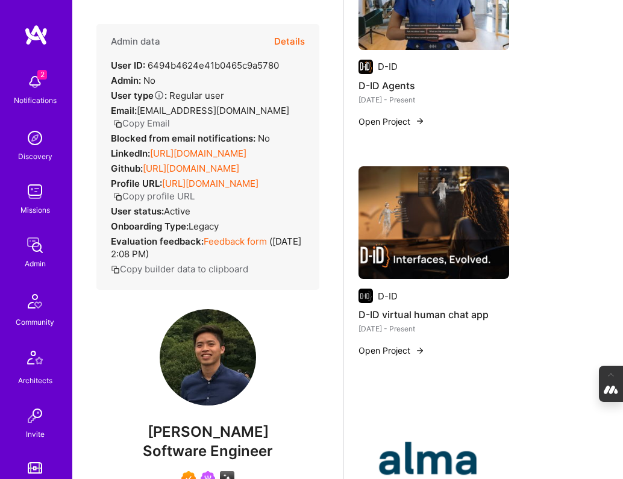
click at [453, 213] on img at bounding box center [434, 222] width 151 height 113
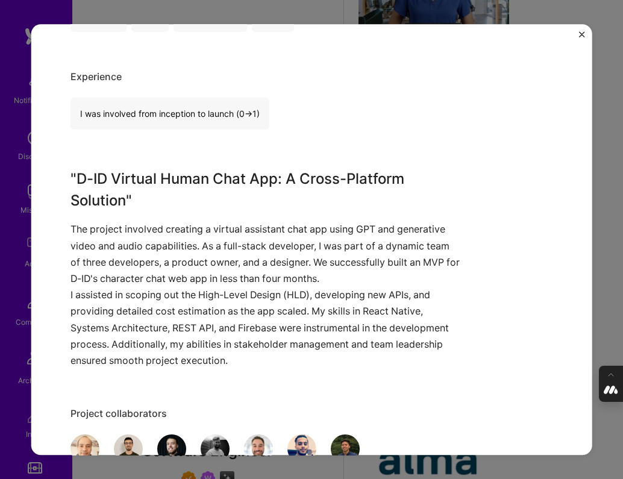
scroll to position [682, 0]
click at [615, 173] on div "D-ID virtual human chat app D-ID Artifical Intelligence / Machine Learning Proj…" at bounding box center [311, 239] width 623 height 479
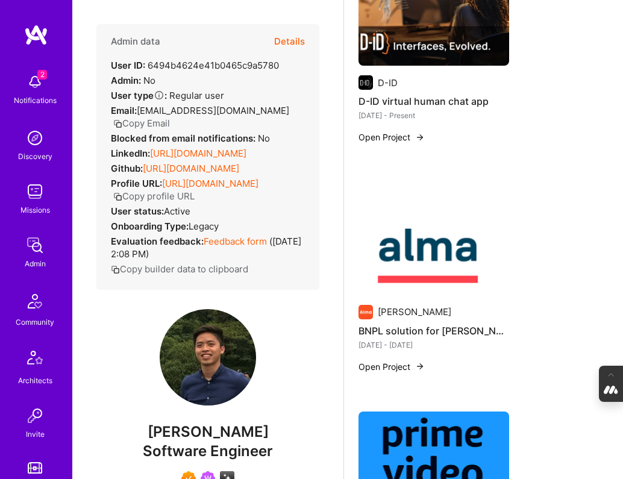
scroll to position [583, 0]
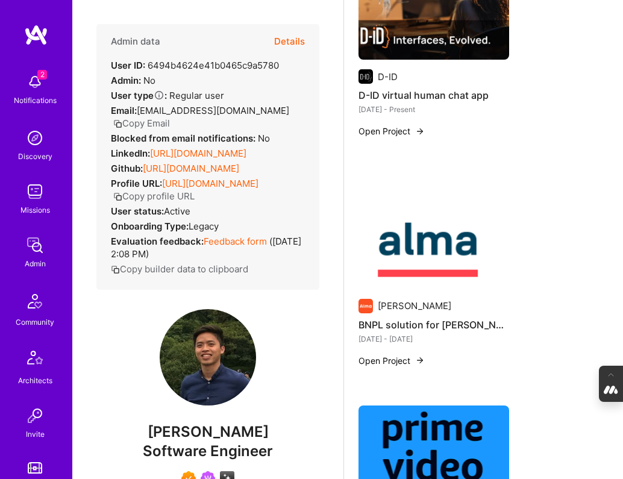
click at [427, 266] on img at bounding box center [434, 232] width 151 height 113
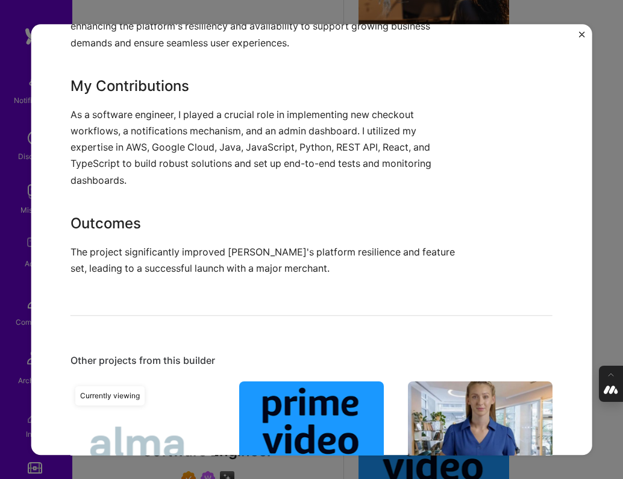
scroll to position [962, 0]
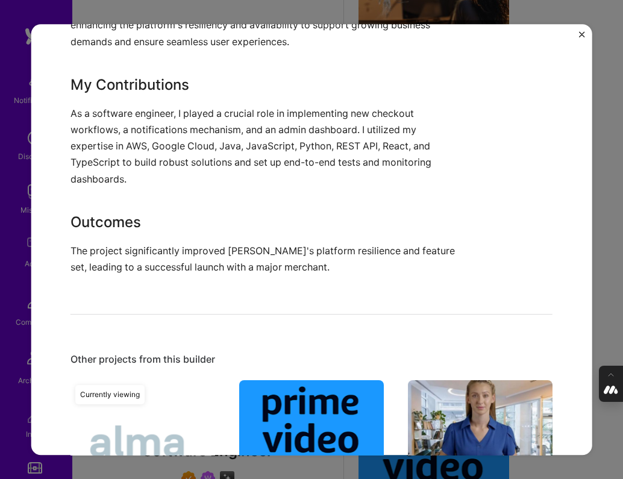
click at [611, 206] on div "BNPL solution for Alma Alma Financial Services / Fintech Project link Role Soft…" at bounding box center [311, 239] width 623 height 479
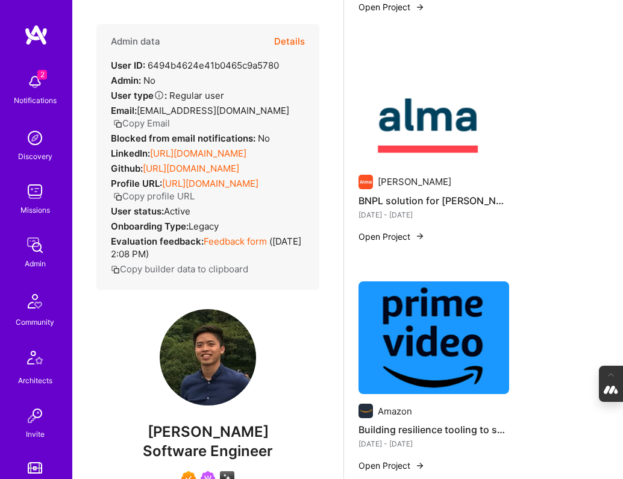
scroll to position [736, 0]
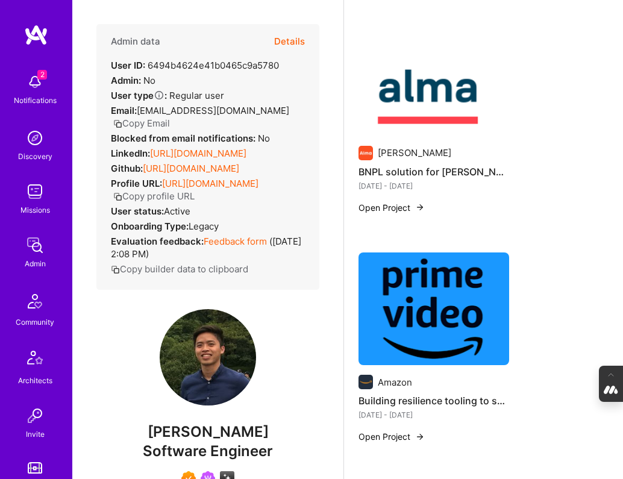
click at [435, 327] on img at bounding box center [434, 309] width 151 height 113
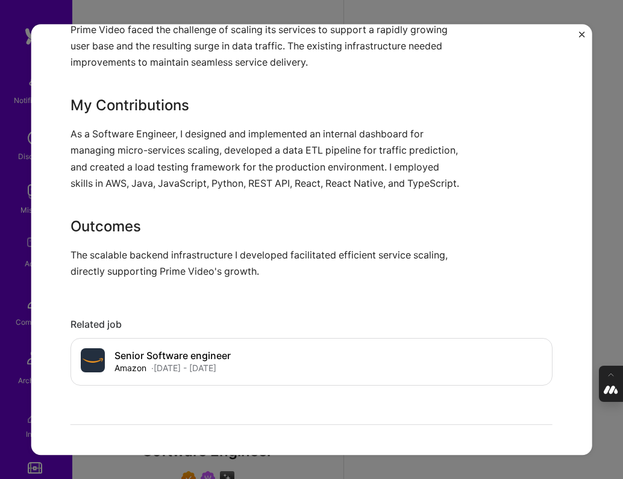
scroll to position [869, 0]
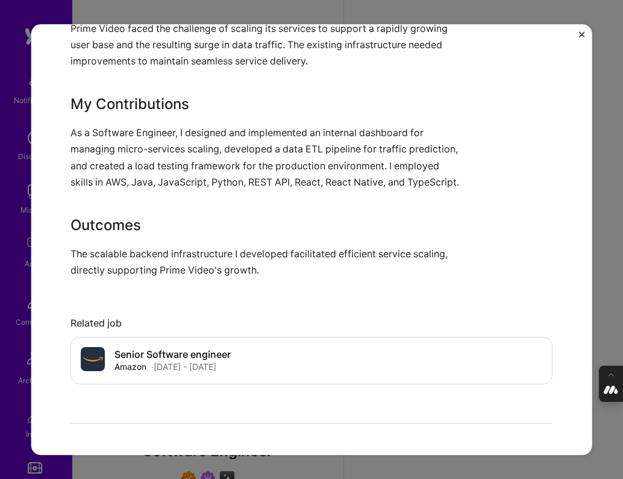
click at [613, 256] on div "Building resilience tooling to scale Prime Video in ever increasing traffic Ama…" at bounding box center [311, 239] width 623 height 479
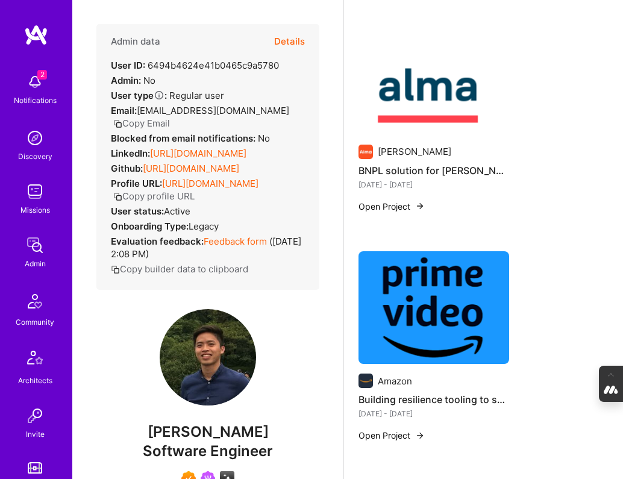
scroll to position [737, 0]
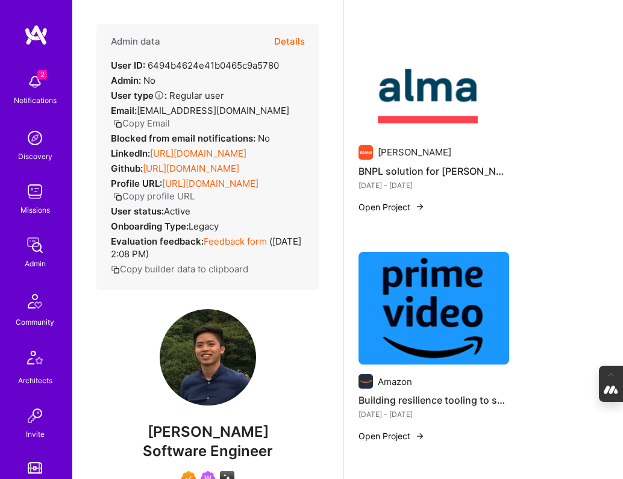
click at [448, 276] on img at bounding box center [434, 308] width 151 height 113
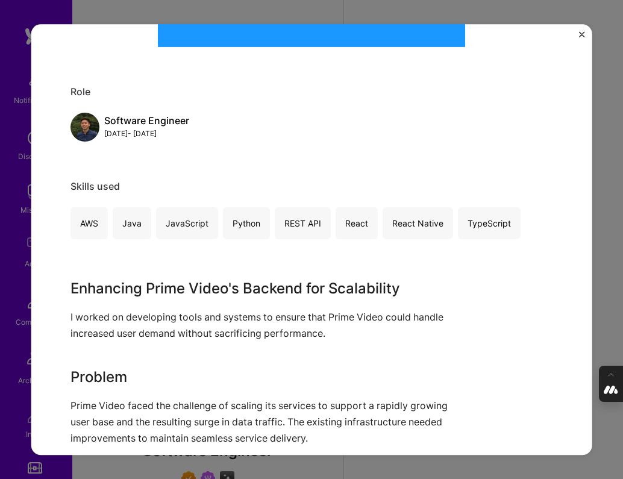
scroll to position [492, 0]
click at [596, 254] on div "Building resilience tooling to scale Prime Video in ever increasing traffic Ama…" at bounding box center [311, 239] width 623 height 479
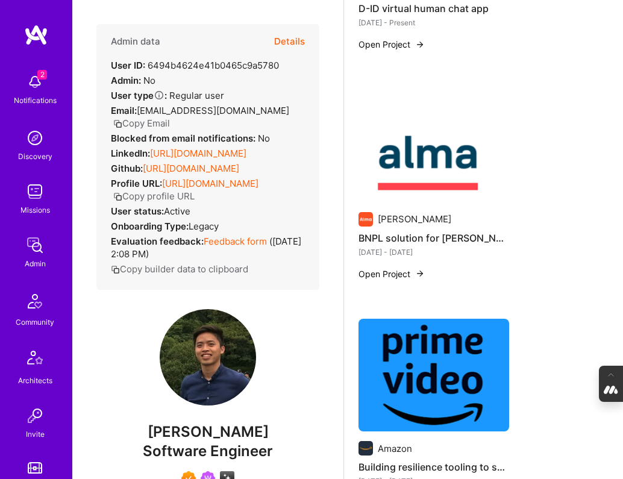
scroll to position [572, 0]
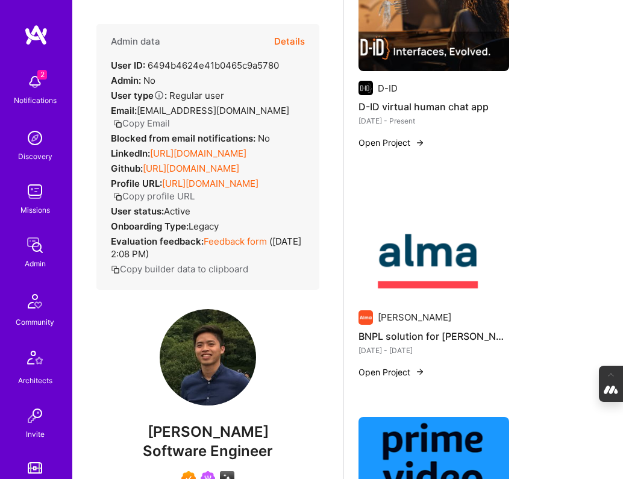
click at [432, 260] on img at bounding box center [434, 243] width 151 height 113
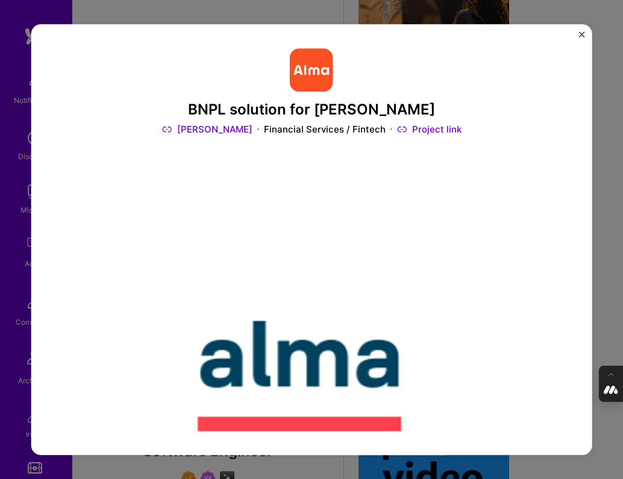
click at [398, 126] on link "Project link" at bounding box center [429, 130] width 64 height 13
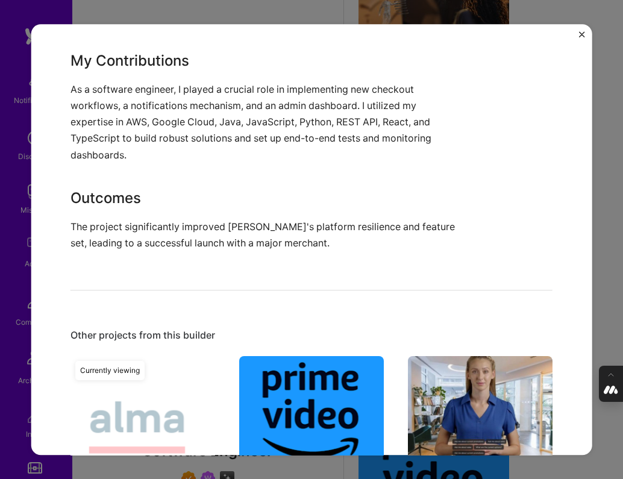
scroll to position [994, 0]
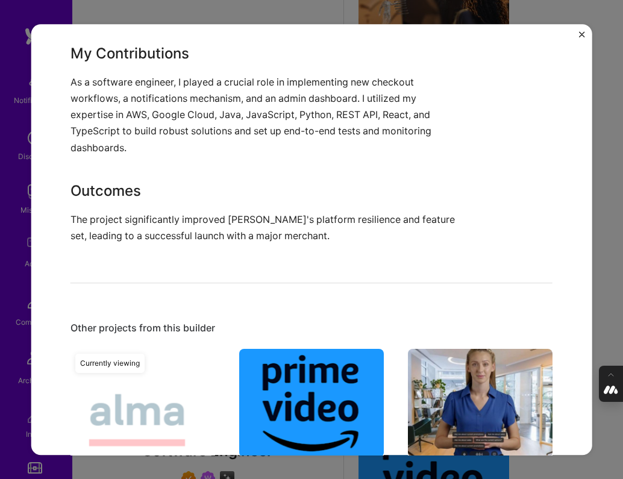
click at [580, 31] on img "Close" at bounding box center [582, 34] width 6 height 6
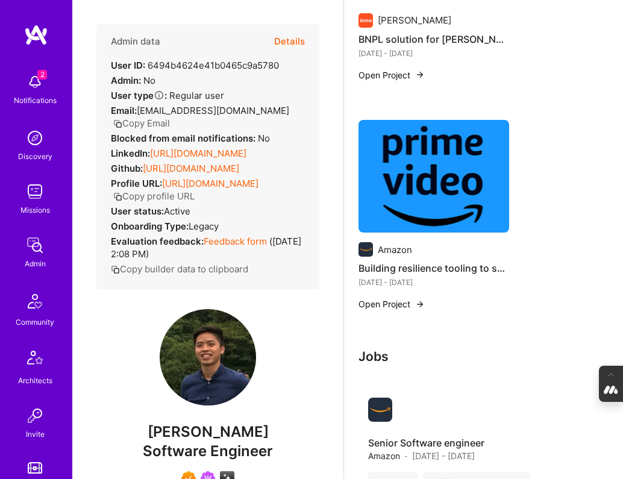
scroll to position [870, 0]
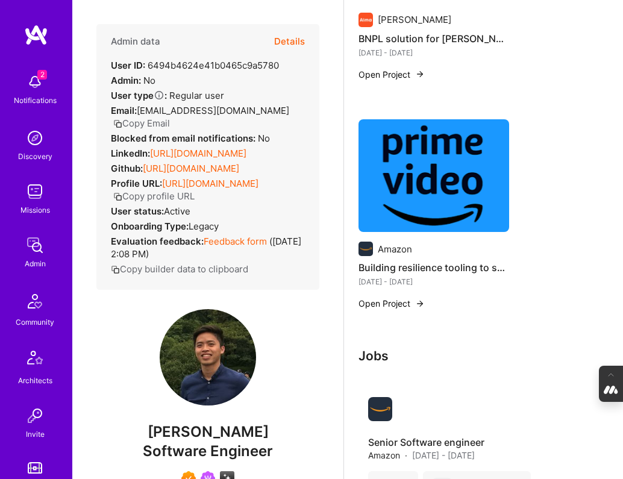
click at [408, 177] on img at bounding box center [434, 175] width 151 height 113
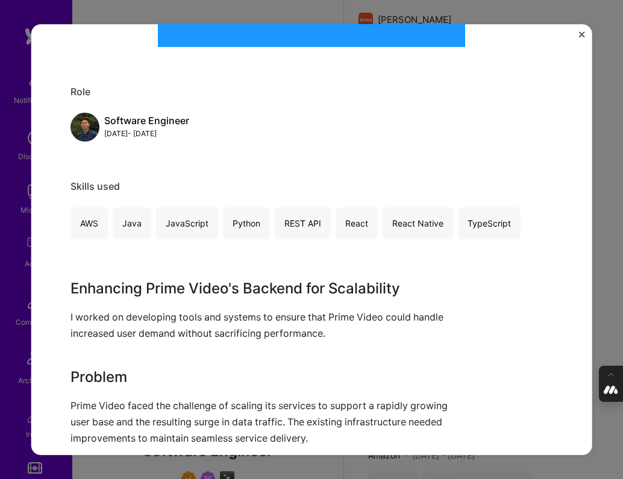
scroll to position [477, 0]
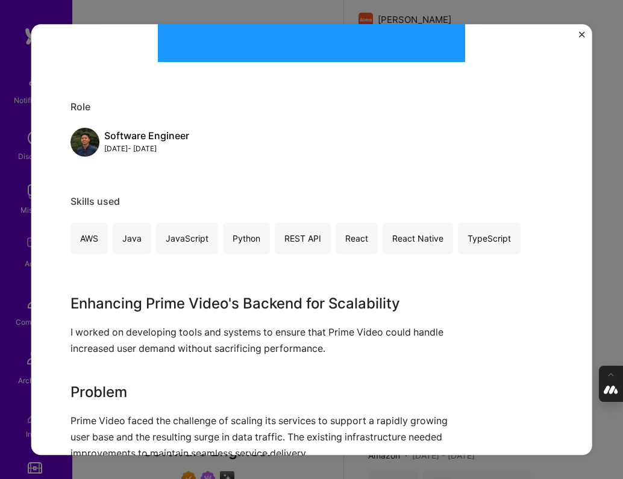
click at [580, 32] on img "Close" at bounding box center [582, 34] width 6 height 6
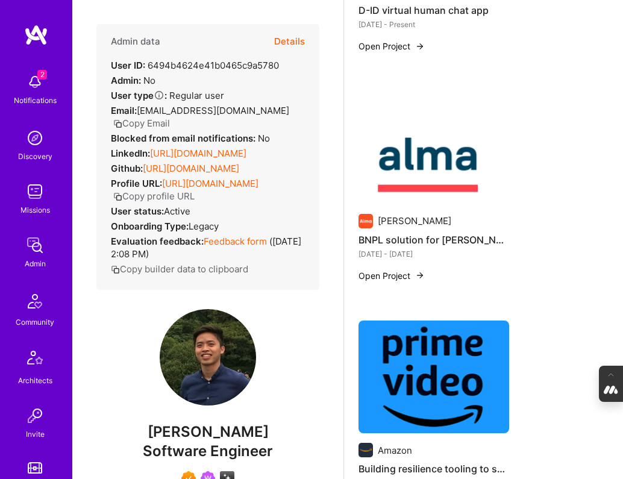
scroll to position [691, 0]
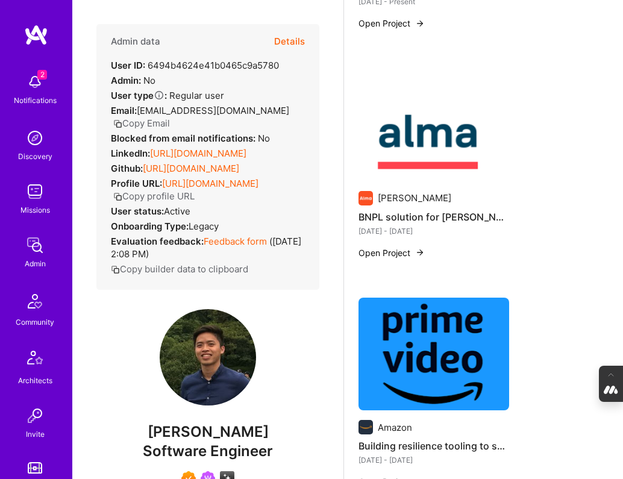
click at [365, 194] on img at bounding box center [366, 198] width 14 height 14
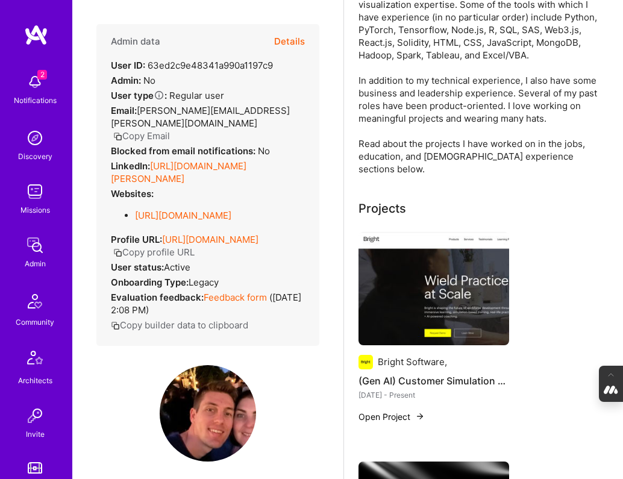
scroll to position [231, 0]
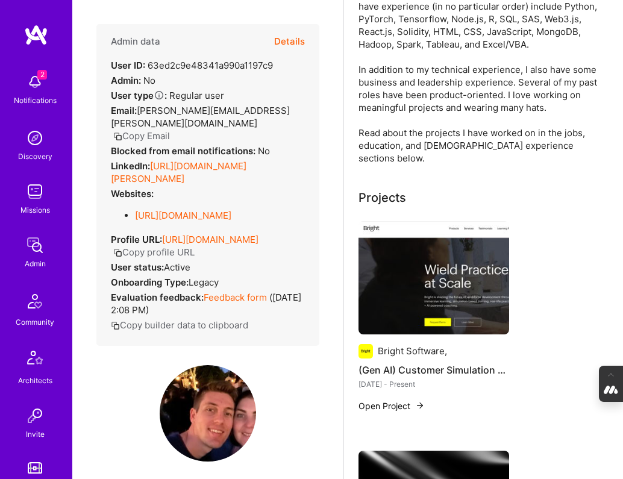
click at [400, 250] on img at bounding box center [434, 277] width 151 height 113
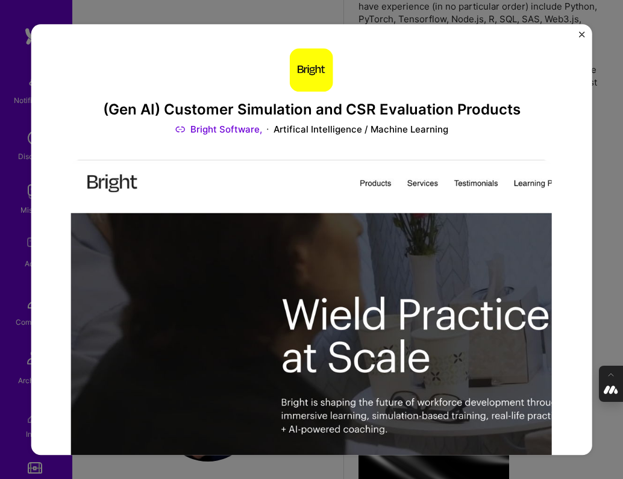
click at [227, 131] on link "Bright Software," at bounding box center [218, 130] width 87 height 13
click at [584, 33] on img "Close" at bounding box center [582, 34] width 6 height 6
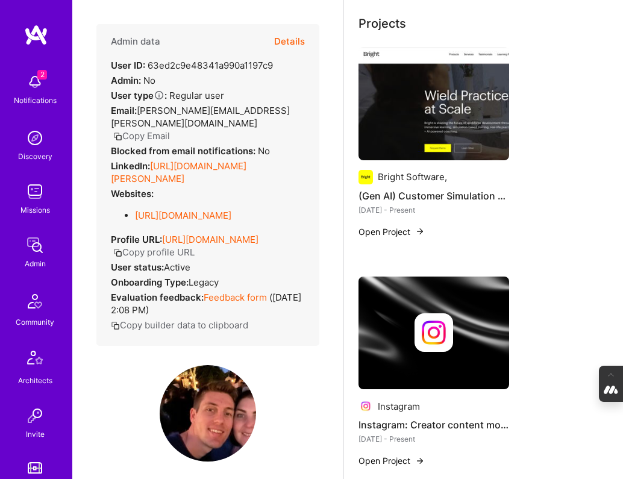
scroll to position [408, 0]
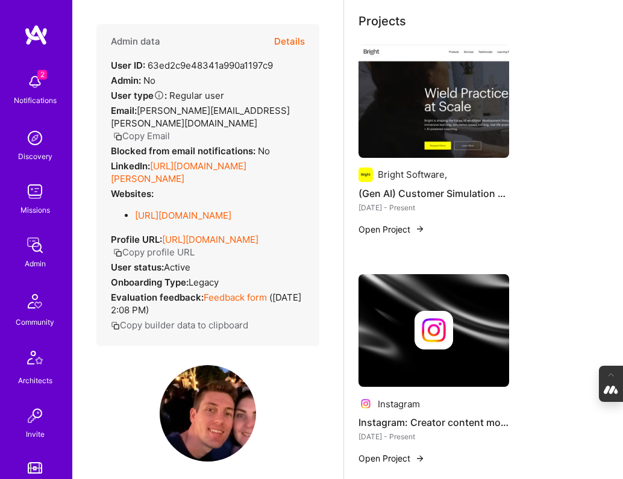
click at [450, 294] on img at bounding box center [434, 330] width 151 height 113
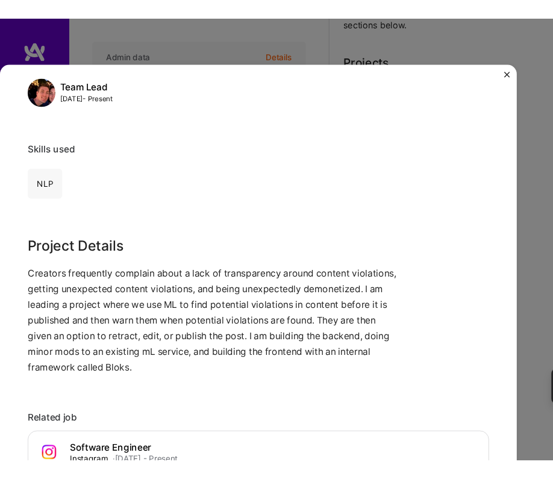
scroll to position [160, 0]
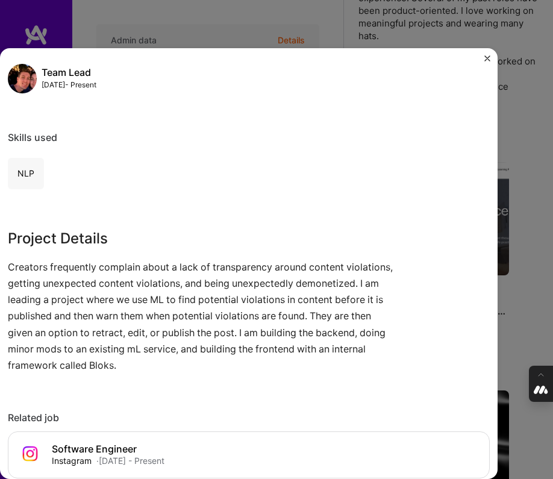
click at [486, 56] on img "Close" at bounding box center [488, 58] width 6 height 6
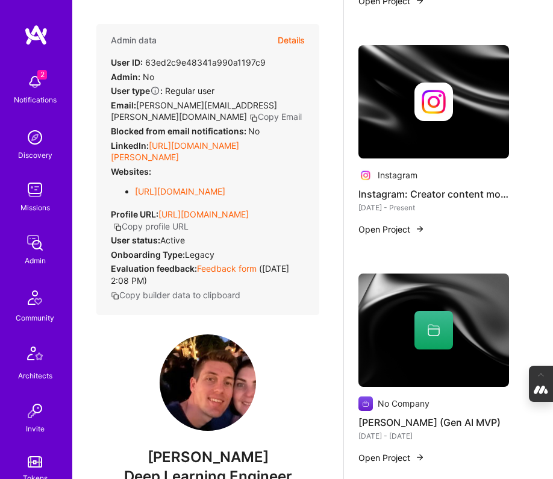
scroll to position [808, 0]
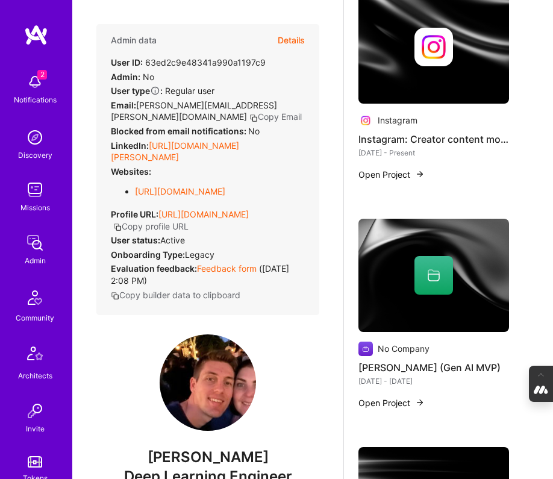
click at [409, 256] on div at bounding box center [434, 275] width 151 height 39
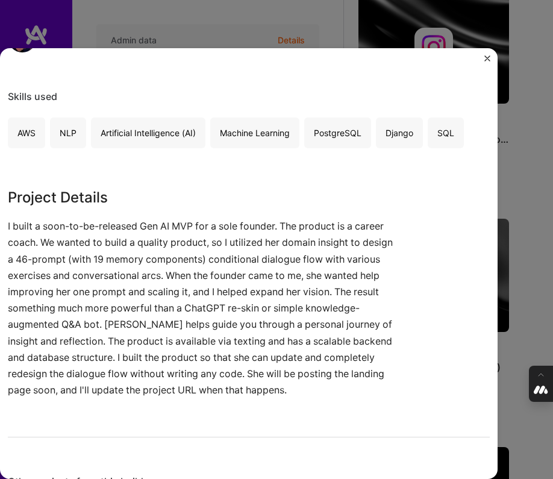
scroll to position [196, 0]
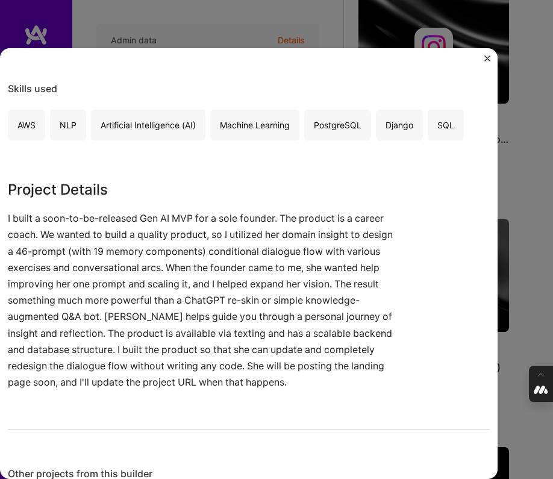
click at [518, 340] on div "[PERSON_NAME] (Gen AI MVP) Role Deep Learning Engineer [DATE] - [DATE] Skills u…" at bounding box center [276, 239] width 553 height 479
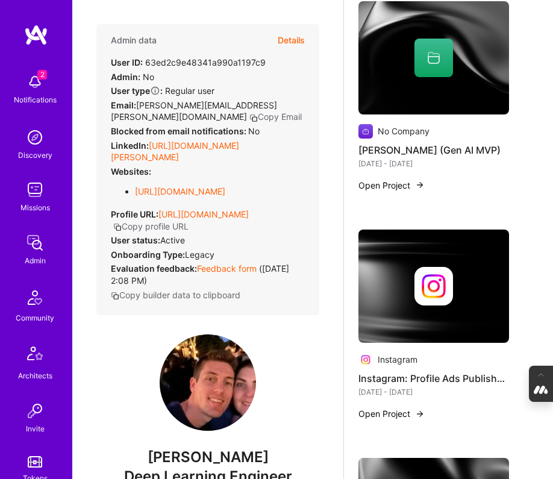
scroll to position [1061, 0]
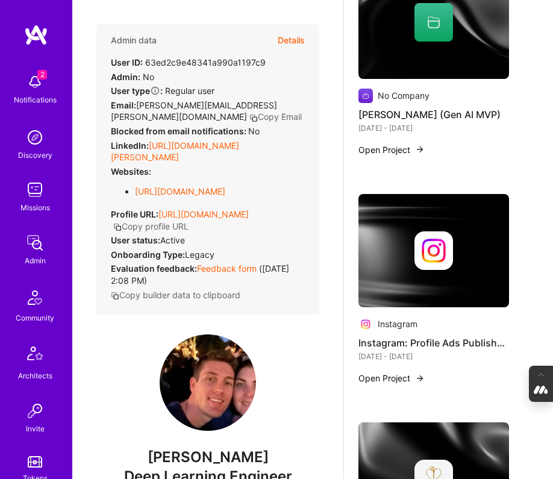
click at [407, 239] on div at bounding box center [434, 250] width 151 height 39
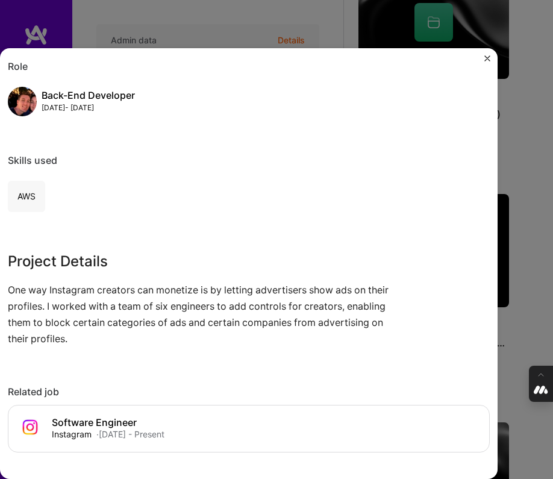
scroll to position [139, 0]
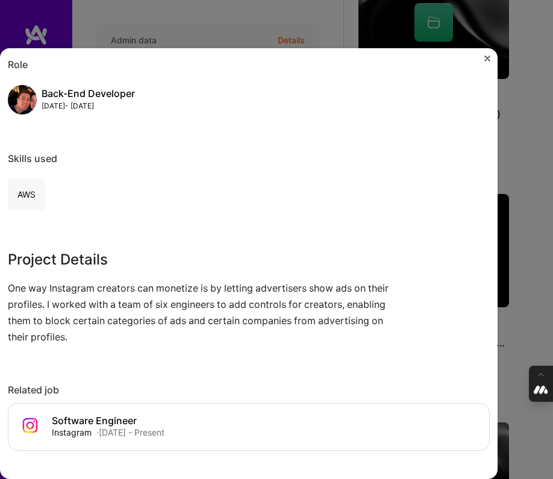
click at [512, 311] on div "Instagram: Profile Ads Publisher Controls Instagram Advertising & AdTech Role B…" at bounding box center [276, 239] width 553 height 479
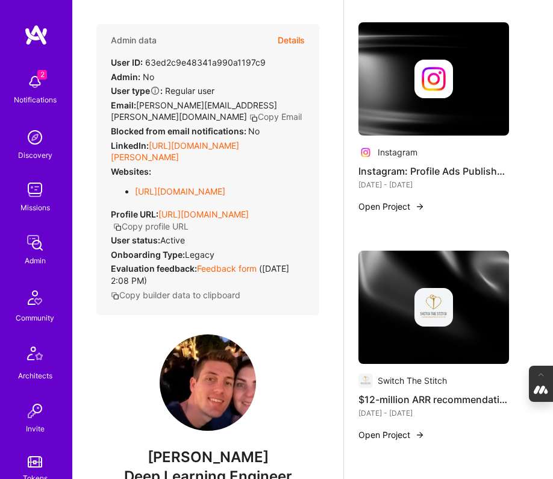
scroll to position [1239, 0]
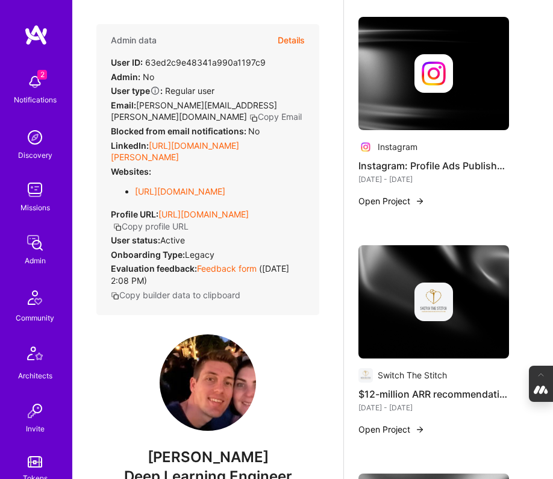
click at [391, 284] on div at bounding box center [434, 302] width 151 height 39
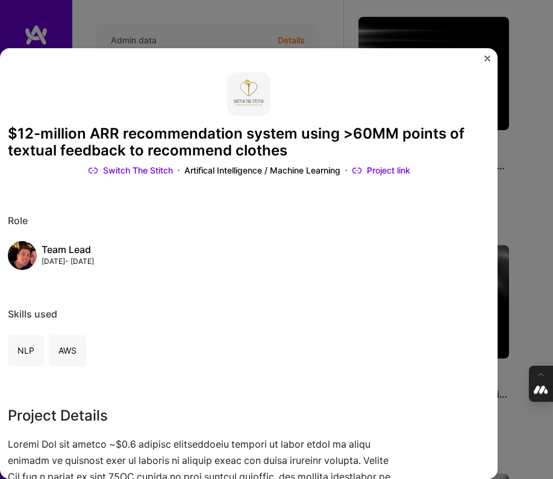
click at [369, 28] on div "$12-million ARR recommendation system using >60MM points of textual feedback to…" at bounding box center [276, 239] width 553 height 479
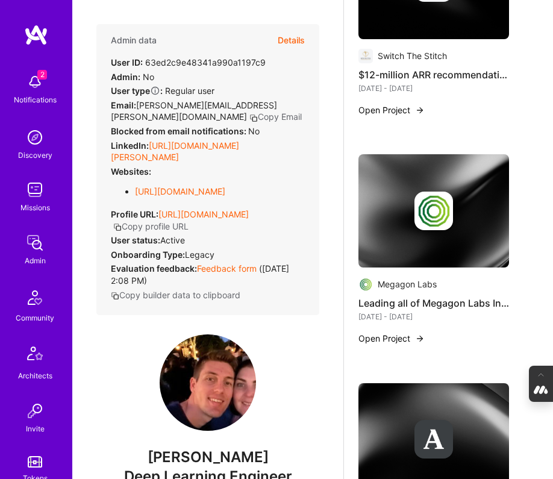
scroll to position [1603, 0]
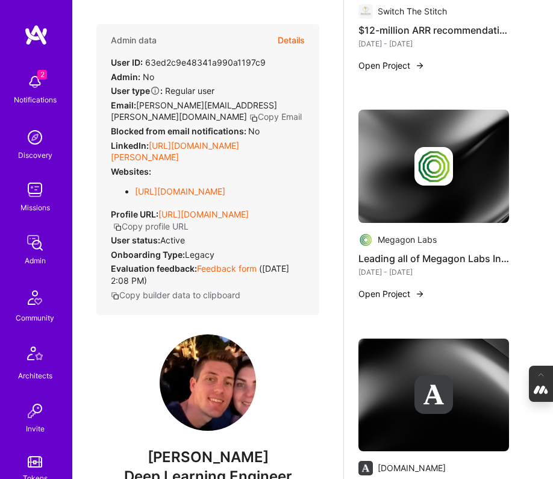
click at [406, 152] on div at bounding box center [434, 166] width 151 height 39
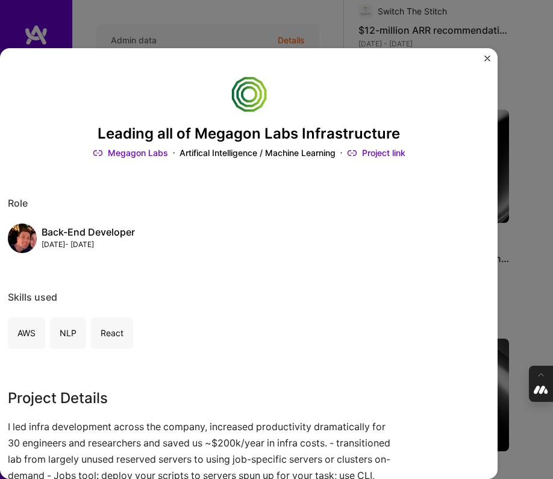
click at [520, 233] on div "Leading all of Megagon Labs Infrastructure Megagon Labs Artifical Intelligence …" at bounding box center [276, 239] width 553 height 479
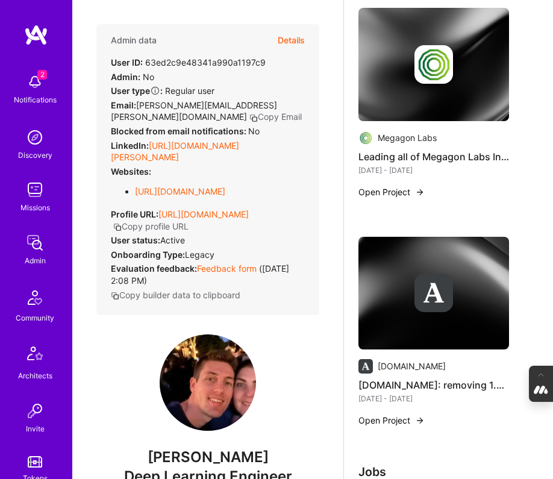
scroll to position [1707, 0]
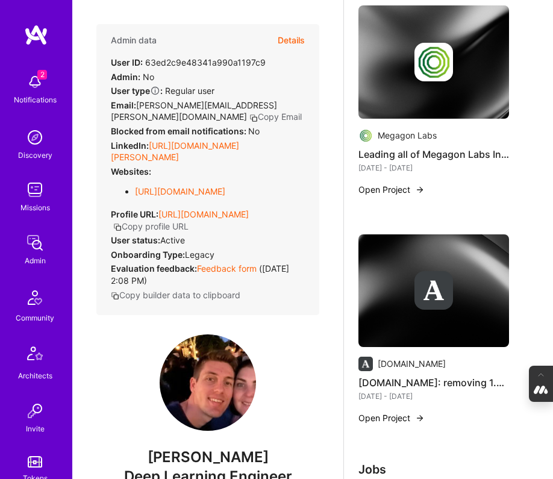
click at [377, 271] on div at bounding box center [434, 290] width 151 height 39
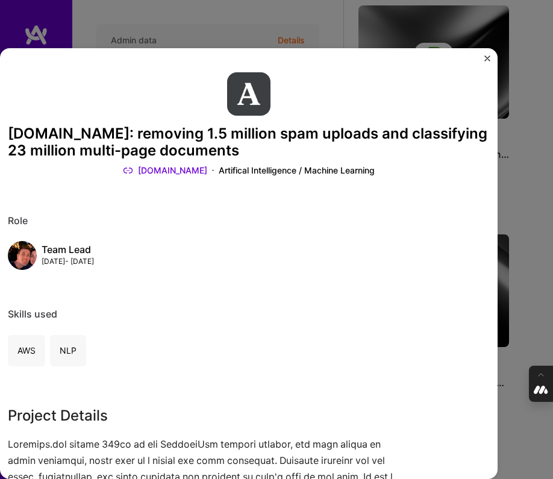
click at [166, 170] on link "[DOMAIN_NAME]" at bounding box center [165, 171] width 84 height 12
click at [488, 59] on img "Close" at bounding box center [488, 58] width 6 height 6
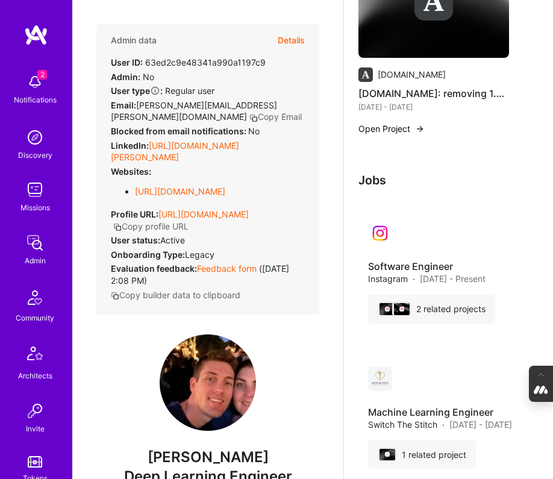
scroll to position [2005, 0]
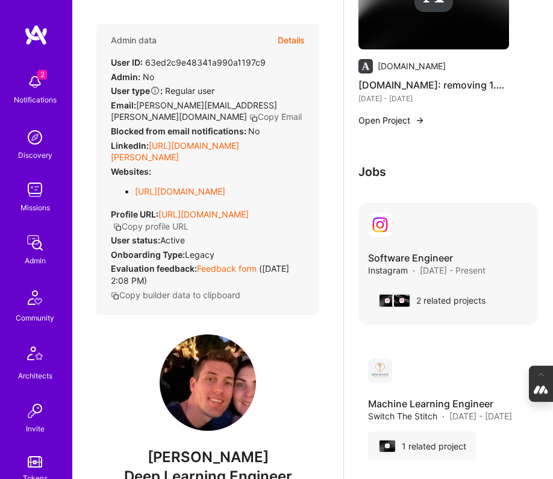
click at [382, 213] on img at bounding box center [380, 225] width 24 height 24
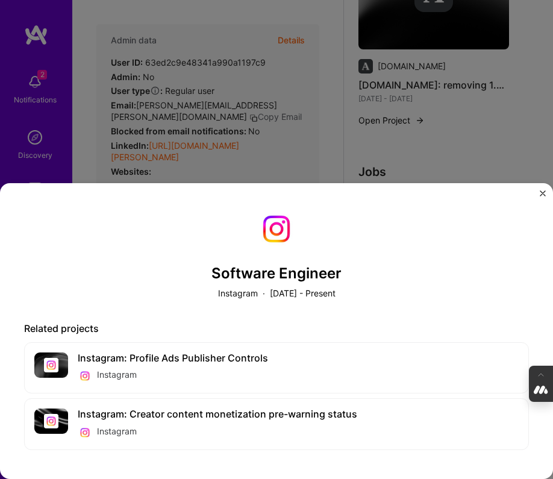
click at [541, 190] on img "Close" at bounding box center [543, 193] width 6 height 6
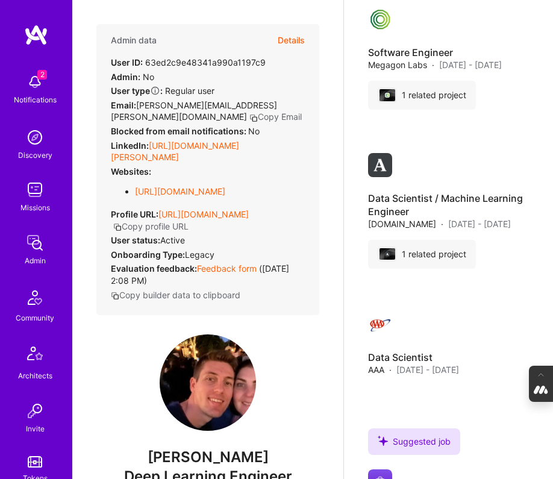
scroll to position [2504, 0]
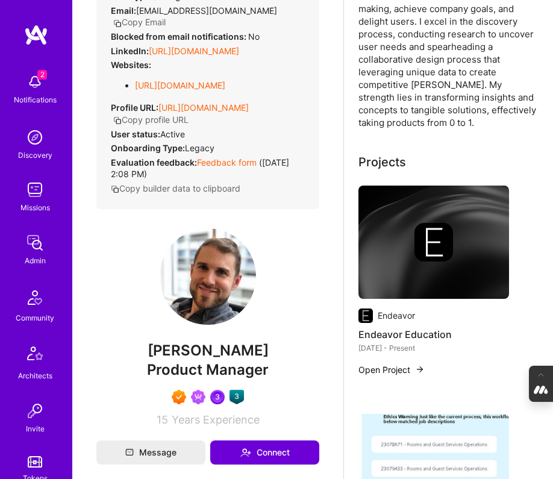
scroll to position [348, 0]
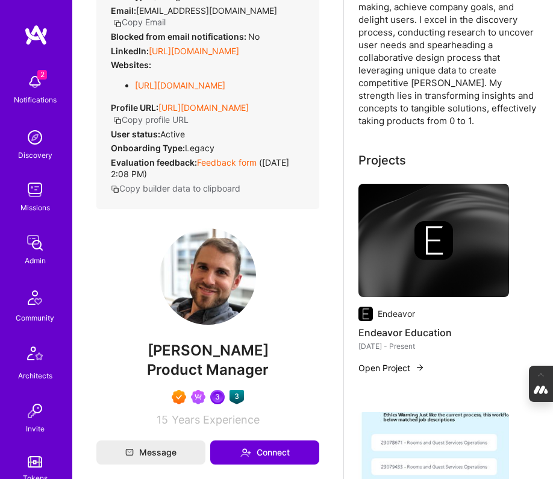
click at [388, 221] on div at bounding box center [434, 240] width 151 height 39
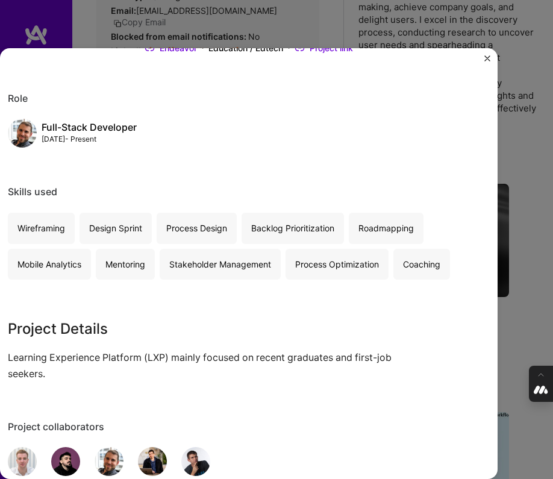
scroll to position [120, 0]
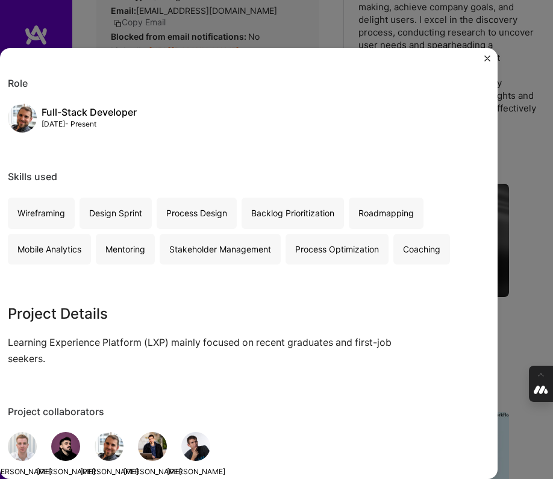
click at [541, 290] on div "Endeavor Education Endeavor Education / Edtech Project link Role Full-Stack Dev…" at bounding box center [276, 239] width 553 height 479
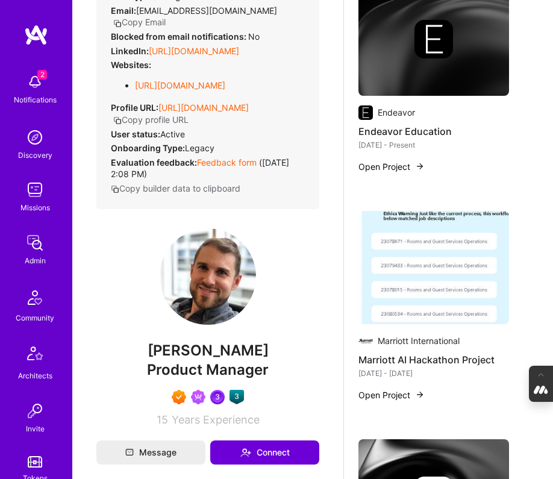
scroll to position [559, 0]
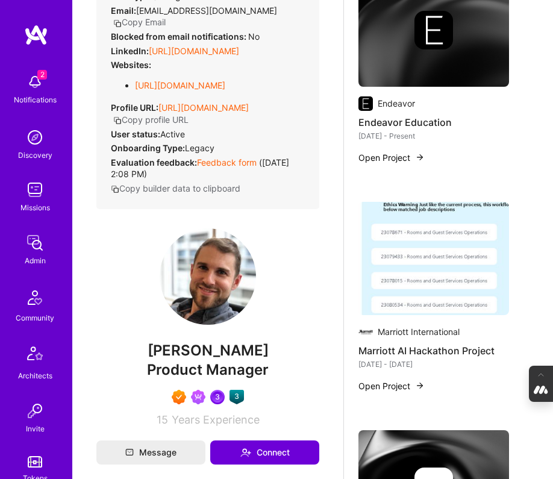
click at [444, 229] on img at bounding box center [434, 258] width 151 height 113
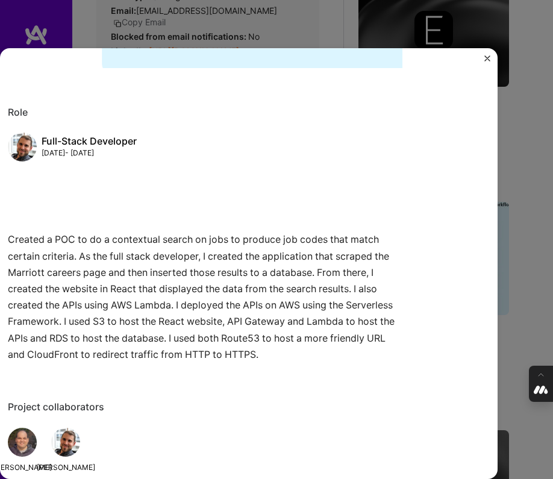
scroll to position [477, 0]
click at [530, 278] on div "Marriott AI Hackathon Project Marriott International Hospitality Role Full-Stac…" at bounding box center [276, 239] width 553 height 479
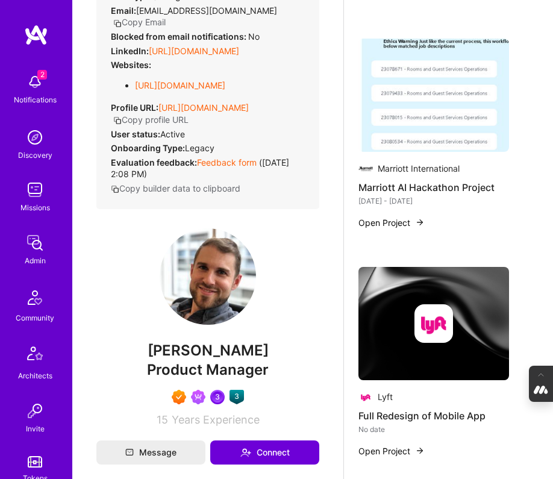
scroll to position [742, 0]
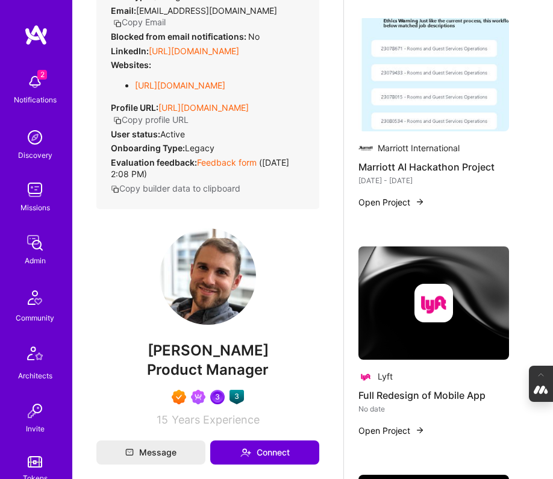
click at [430, 284] on img at bounding box center [434, 303] width 39 height 39
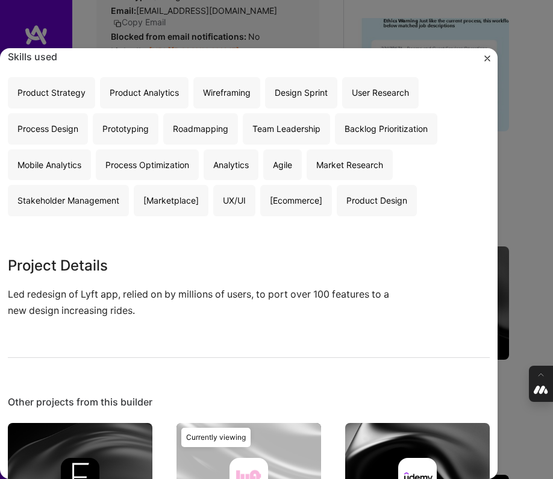
scroll to position [160, 0]
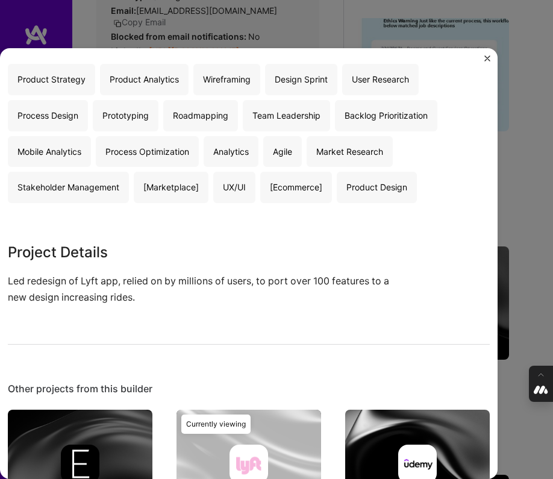
click at [541, 295] on div "Full Redesign of Mobile App Lyft B2C Skills used Product Strategy Product Analy…" at bounding box center [276, 239] width 553 height 479
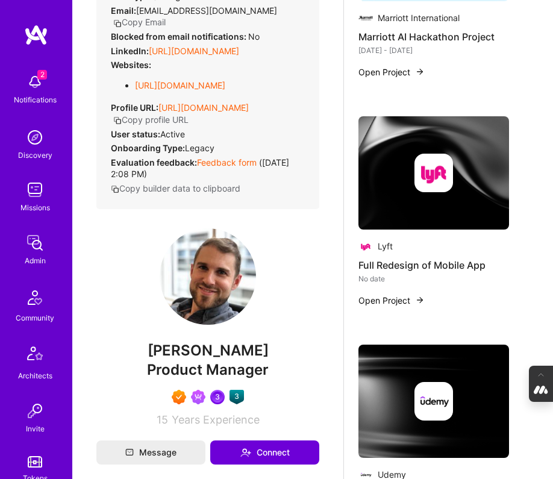
scroll to position [890, 0]
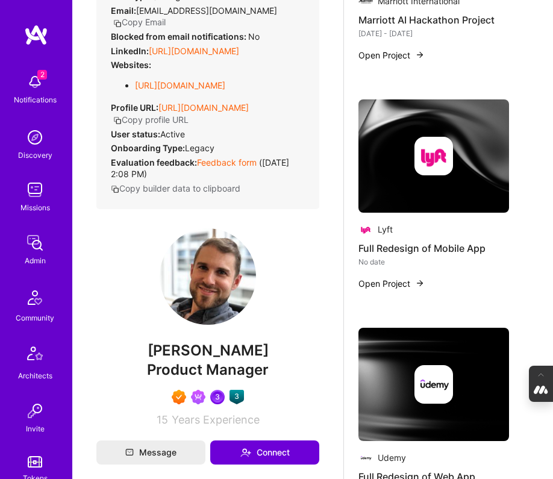
click at [426, 365] on img at bounding box center [434, 384] width 39 height 39
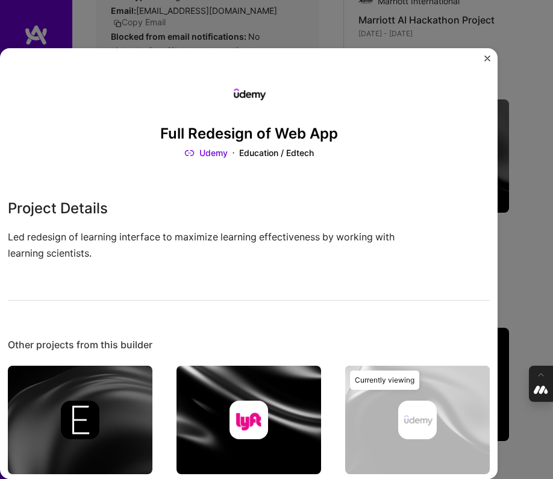
click at [545, 271] on div "Full Redesign of Web App Udemy Education / Edtech Project Details Led redesign …" at bounding box center [276, 239] width 553 height 479
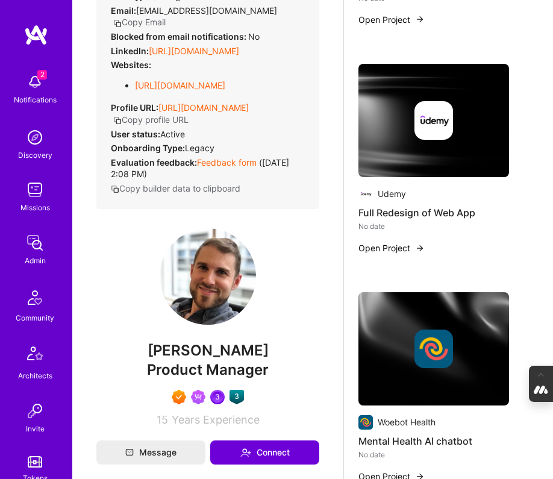
scroll to position [1169, 0]
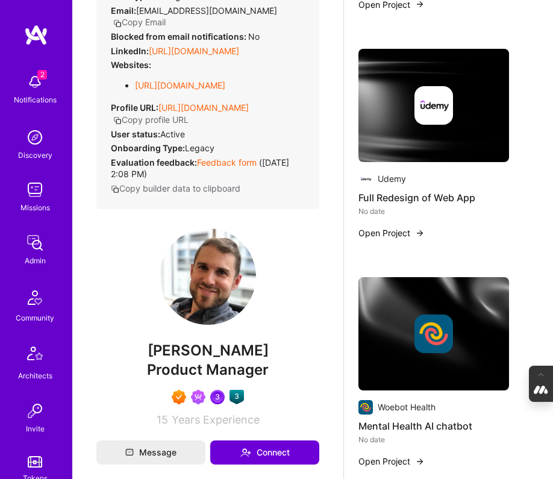
click at [432, 315] on img at bounding box center [434, 334] width 39 height 39
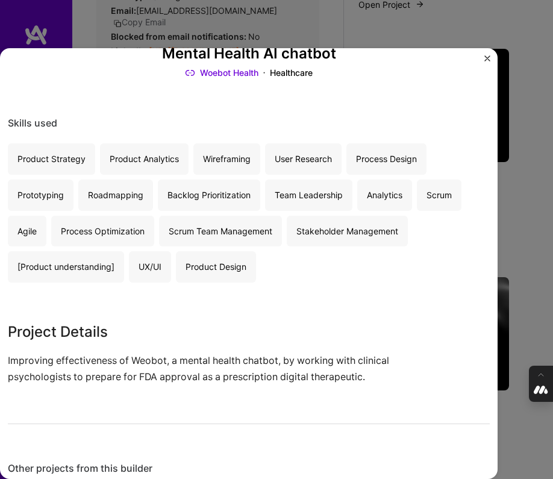
scroll to position [83, 0]
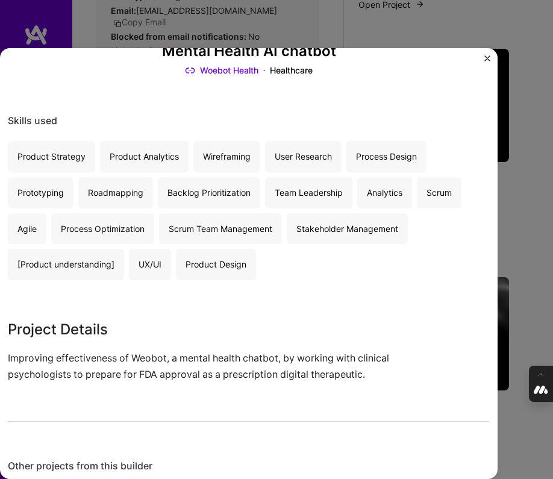
click at [529, 331] on div "Mental Health AI chatbot Woebot Health Healthcare Skills used Product Strategy …" at bounding box center [276, 239] width 553 height 479
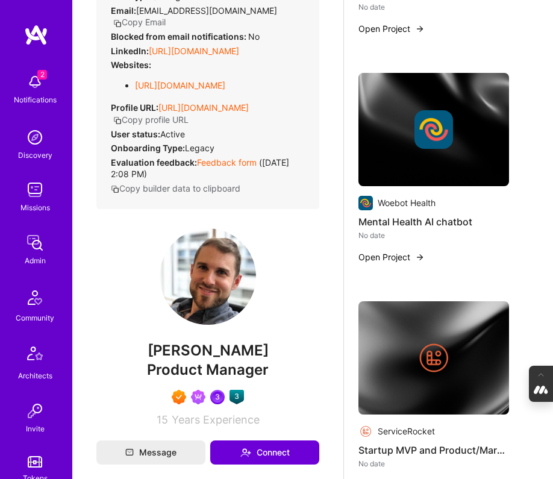
scroll to position [1378, 0]
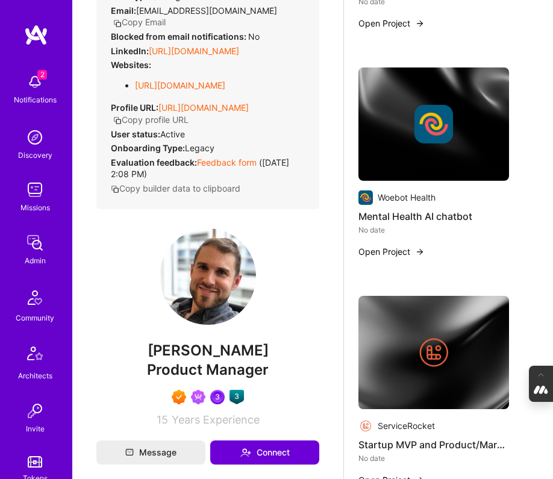
click at [434, 333] on img at bounding box center [434, 352] width 39 height 39
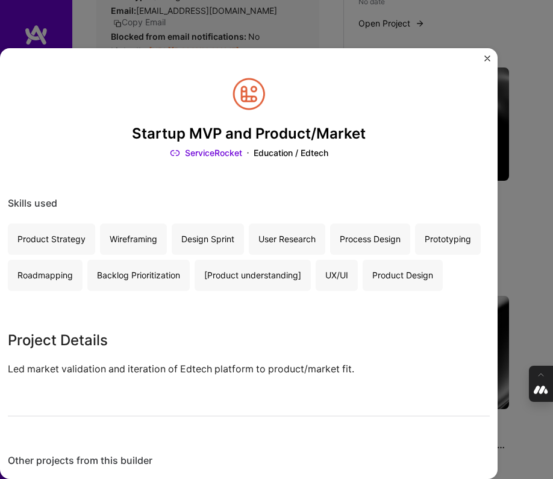
click at [517, 314] on div "Startup MVP and Product/Market ServiceRocket Education / Edtech Skills used Pro…" at bounding box center [276, 239] width 553 height 479
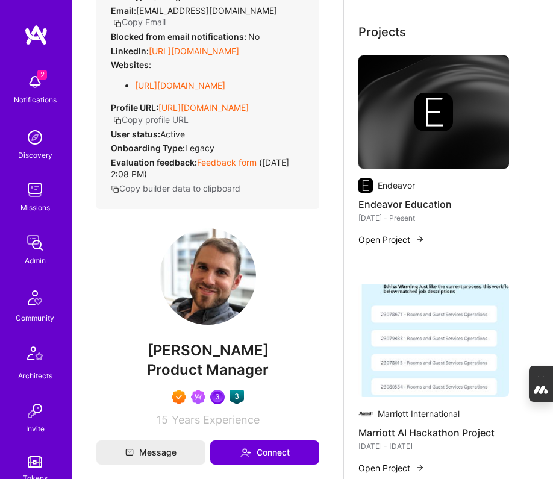
scroll to position [480, 0]
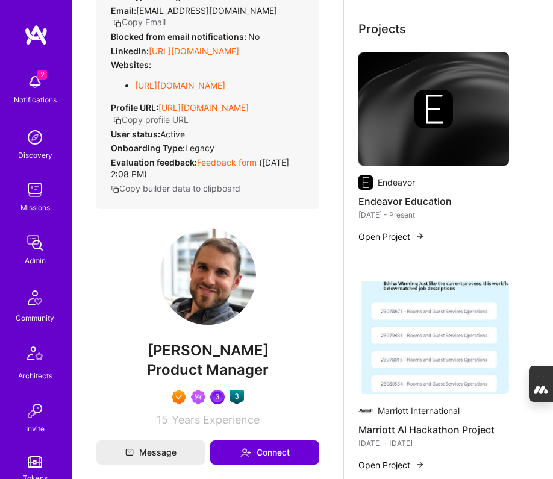
click at [426, 334] on img at bounding box center [434, 337] width 151 height 113
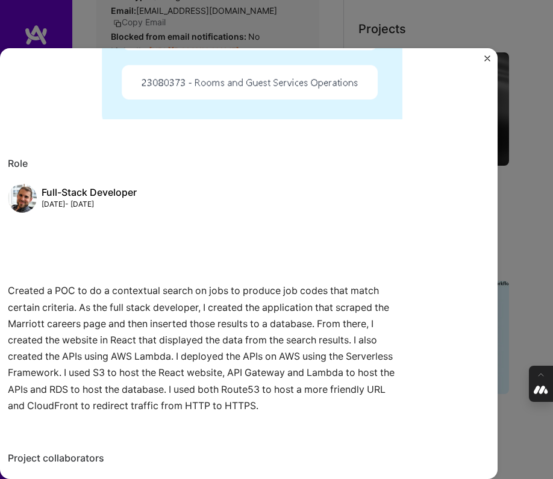
scroll to position [435, 0]
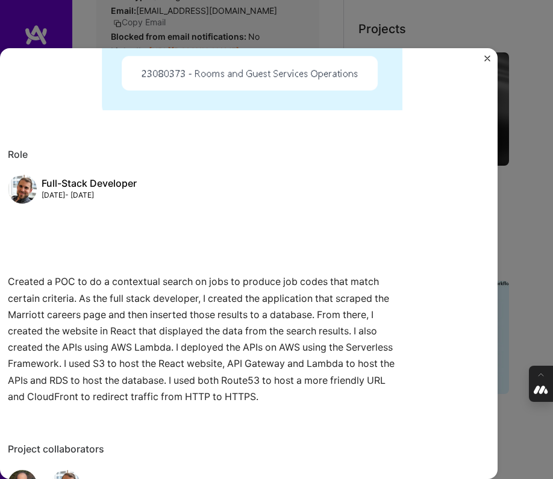
click at [530, 301] on div "Marriott AI Hackathon Project Marriott International Hospitality Role Full-Stac…" at bounding box center [276, 239] width 553 height 479
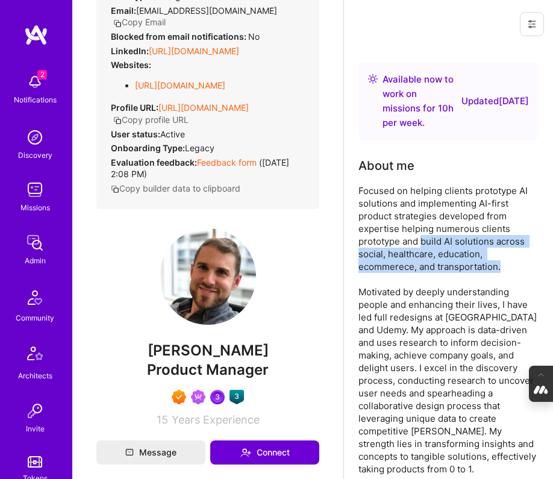
drag, startPoint x: 422, startPoint y: 225, endPoint x: 503, endPoint y: 251, distance: 85.4
click at [503, 251] on div "Focused on helping clients prototype AI solutions and implementing AI-first pro…" at bounding box center [449, 329] width 180 height 291
copy div "build AI solutions across social, healthcare, education, ecommerece, and transp…"
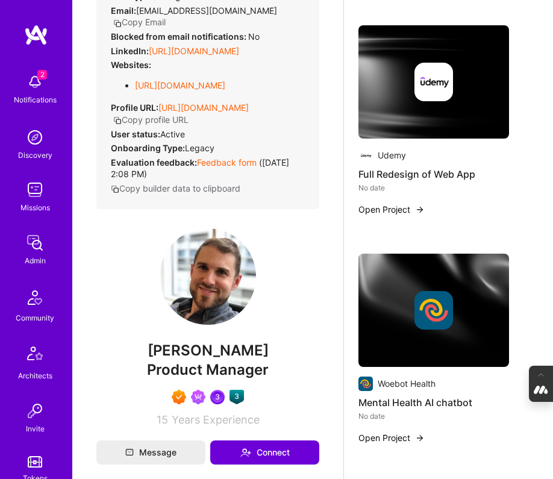
scroll to position [1193, 0]
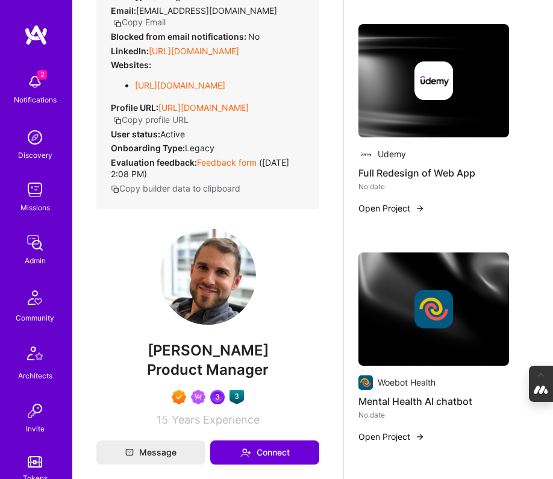
click at [438, 292] on img at bounding box center [434, 309] width 39 height 39
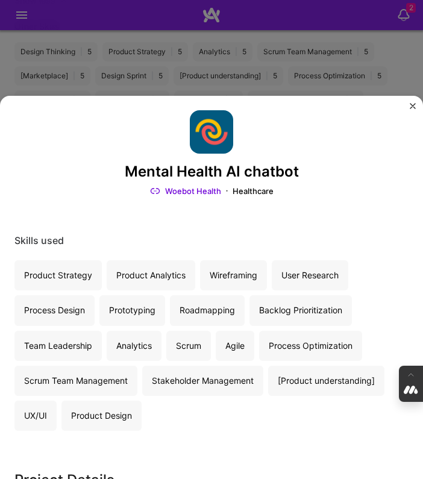
click at [410, 104] on img "Close" at bounding box center [413, 106] width 6 height 6
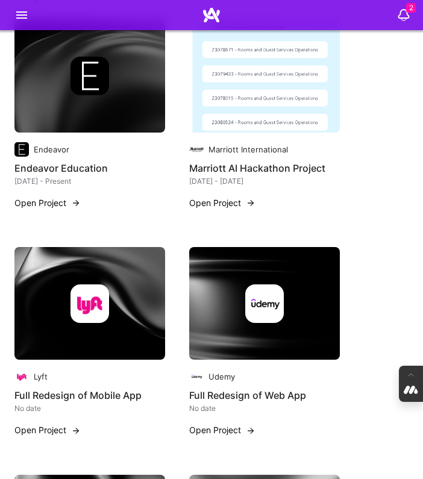
scroll to position [2214, 0]
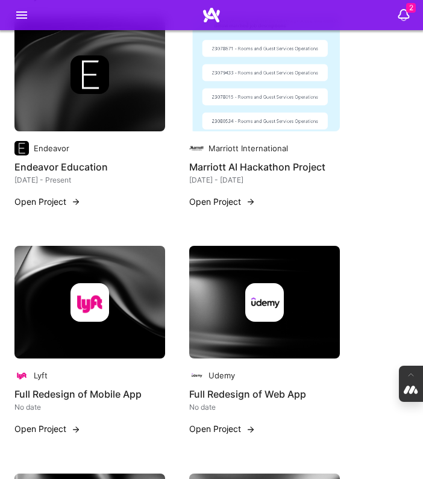
click at [255, 91] on img at bounding box center [264, 74] width 151 height 113
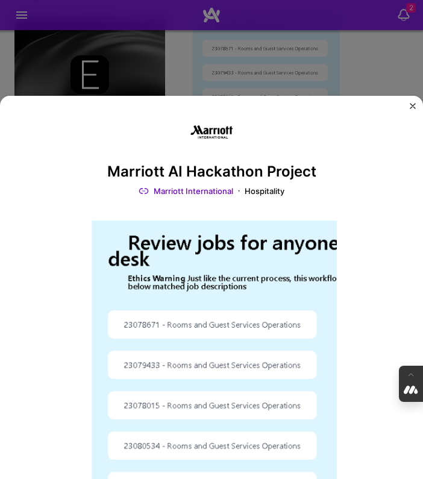
click at [109, 54] on div "Marriott AI Hackathon Project Marriott International Hospitality Role Full-Stac…" at bounding box center [211, 239] width 423 height 479
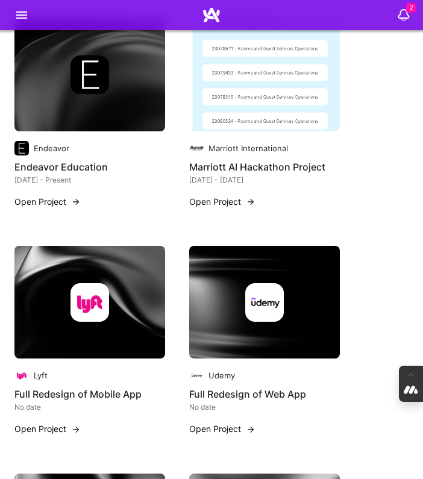
click at [100, 72] on img at bounding box center [90, 74] width 39 height 39
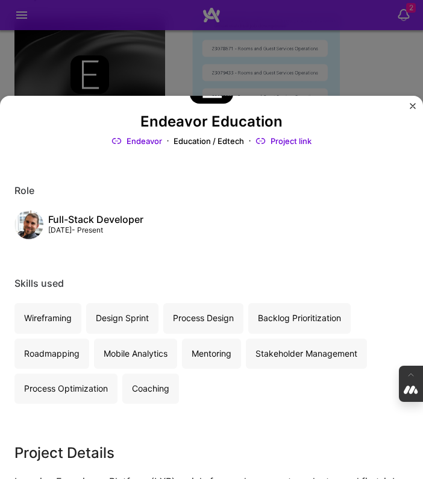
scroll to position [52, 0]
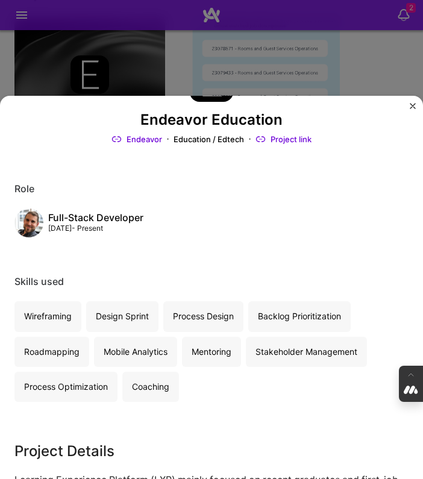
click at [154, 66] on div "Endeavor Education Endeavor Education / Edtech Project link Role Full-Stack Dev…" at bounding box center [211, 239] width 423 height 479
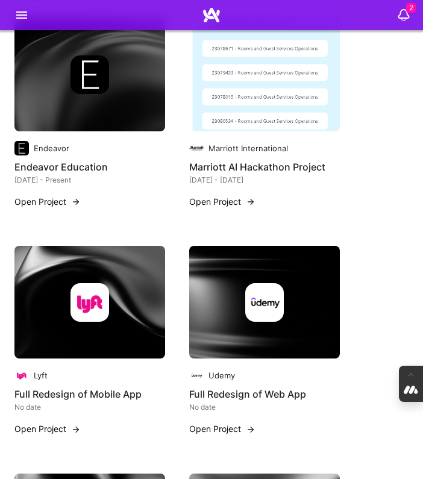
click at [237, 69] on img at bounding box center [264, 74] width 151 height 113
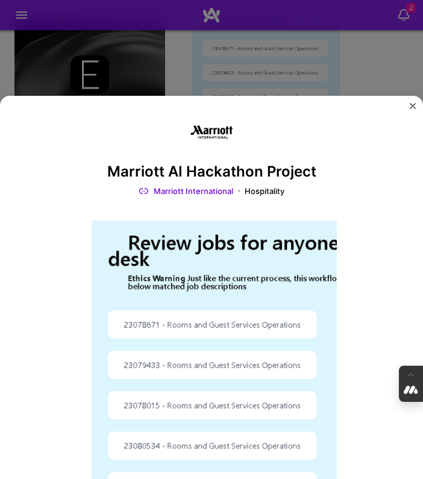
click at [413, 104] on img "Close" at bounding box center [413, 106] width 6 height 6
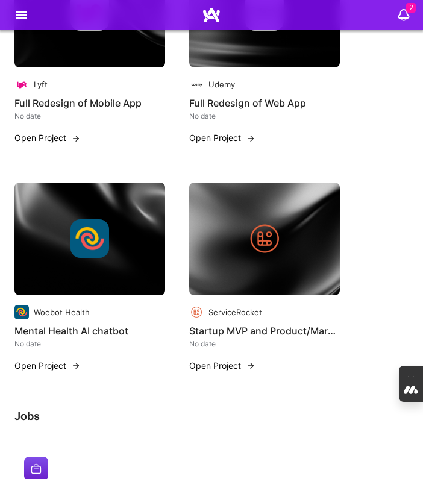
scroll to position [2508, 0]
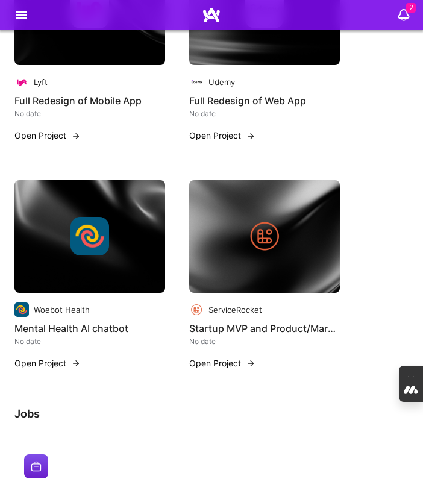
click at [23, 317] on img at bounding box center [21, 310] width 14 height 14
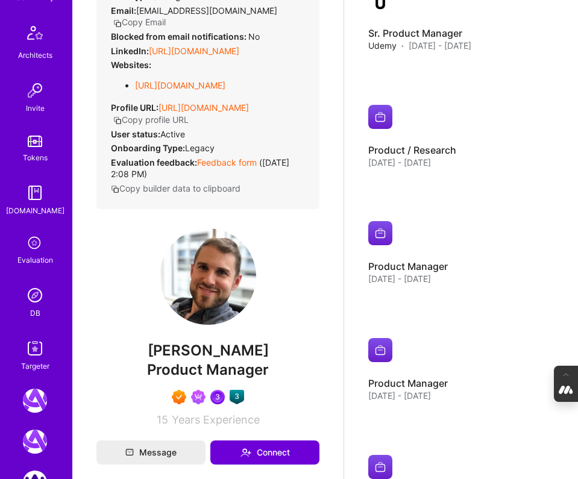
scroll to position [483, 0]
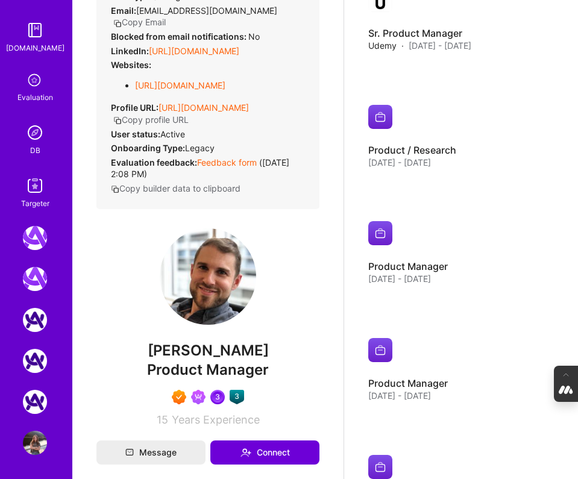
click at [36, 133] on img at bounding box center [35, 133] width 24 height 24
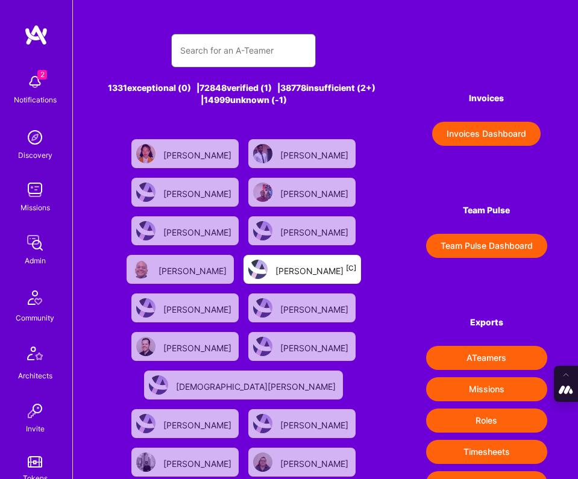
click at [260, 54] on input "text" at bounding box center [243, 50] width 127 height 29
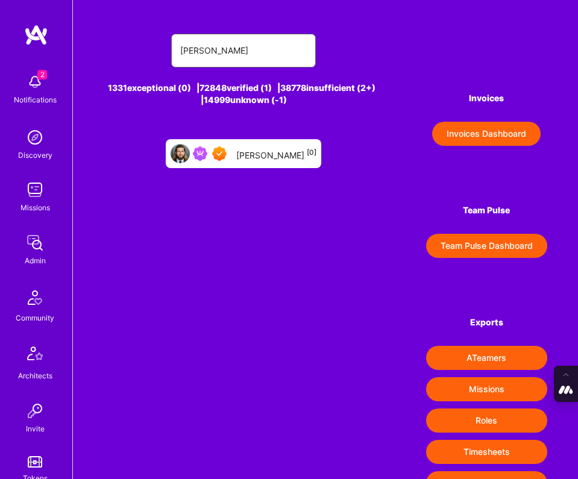
type input "richard abrich"
click at [260, 143] on div "Richard Abrich [0]" at bounding box center [243, 153] width 155 height 29
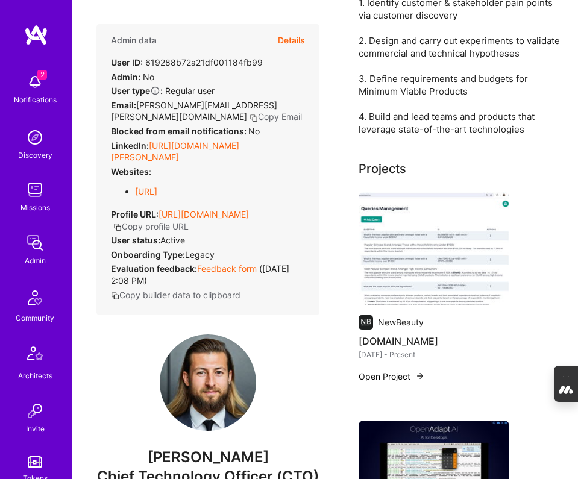
scroll to position [416, 0]
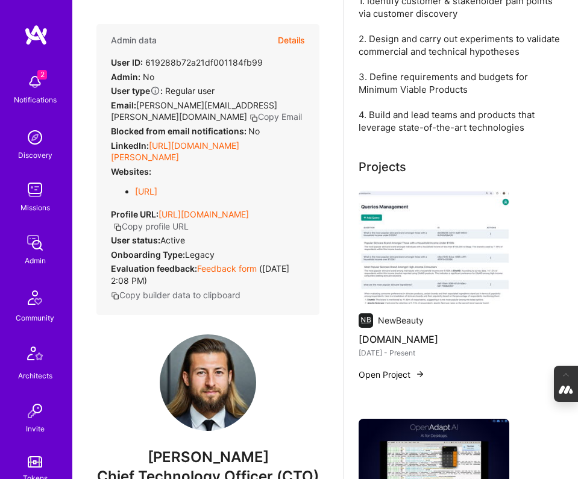
click at [450, 259] on img at bounding box center [434, 246] width 151 height 113
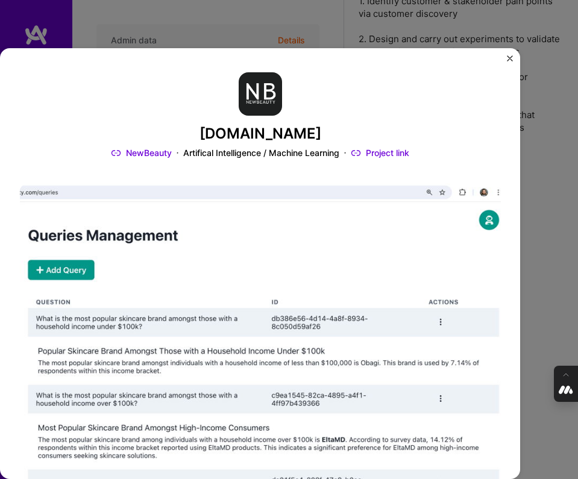
click at [510, 58] on img "Close" at bounding box center [510, 58] width 6 height 6
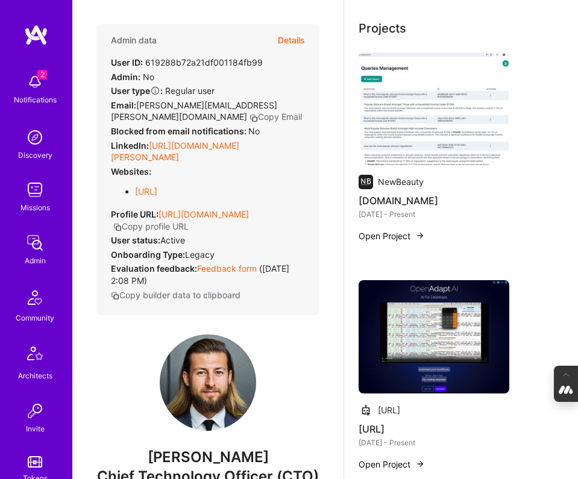
scroll to position [557, 0]
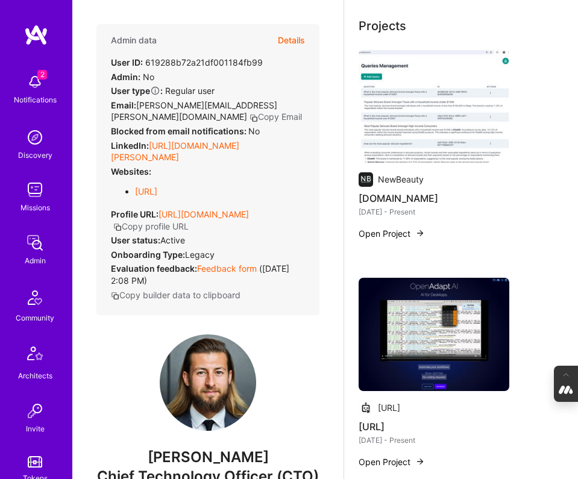
click at [401, 311] on img at bounding box center [434, 334] width 151 height 113
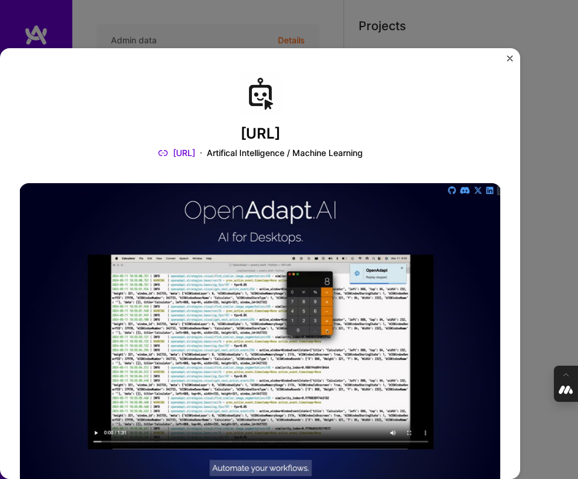
click at [509, 56] on img "Close" at bounding box center [510, 58] width 6 height 6
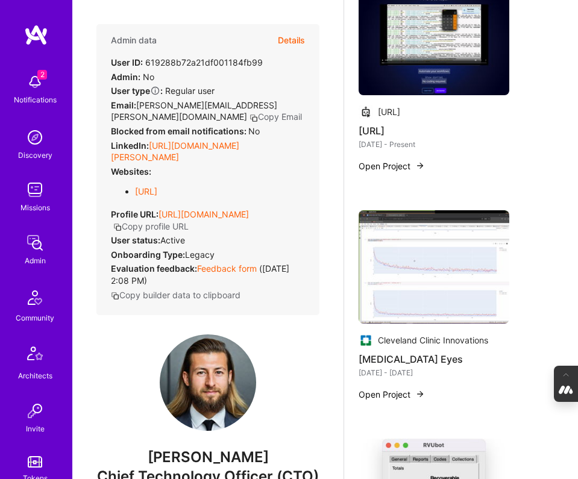
scroll to position [861, 0]
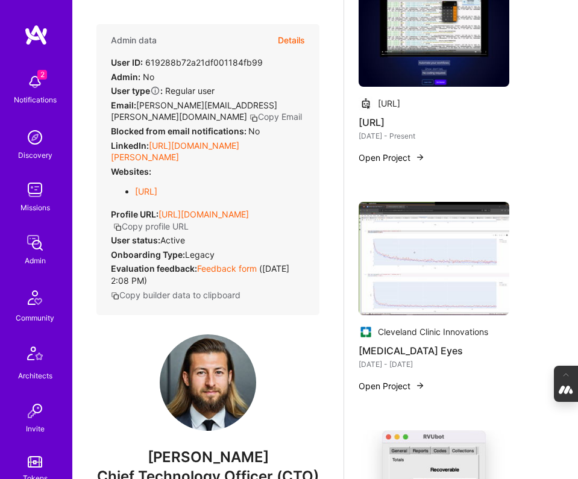
click at [425, 253] on img at bounding box center [434, 258] width 151 height 113
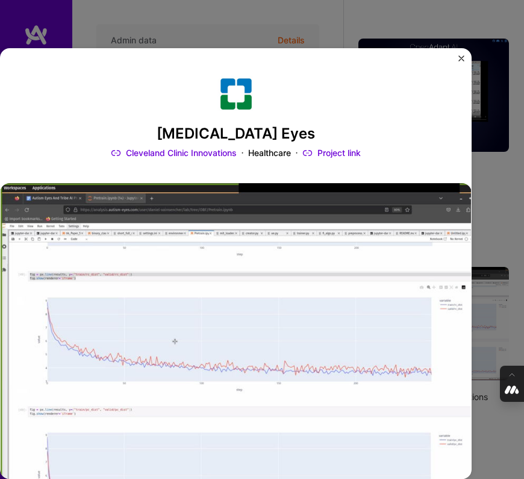
click at [460, 56] on img "Close" at bounding box center [462, 58] width 6 height 6
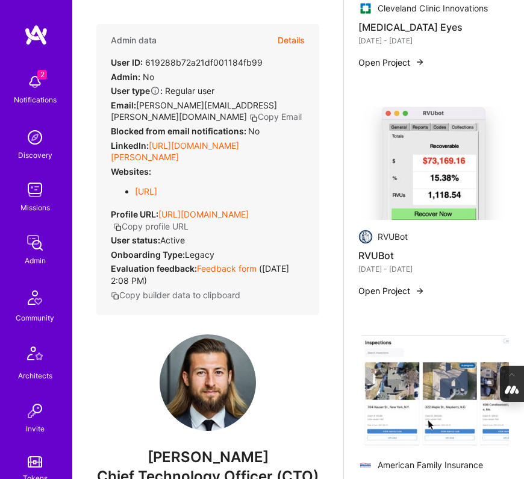
scroll to position [1263, 0]
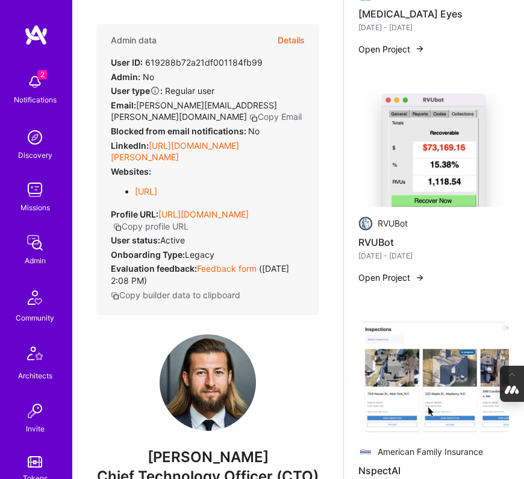
click at [415, 184] on img at bounding box center [434, 149] width 151 height 113
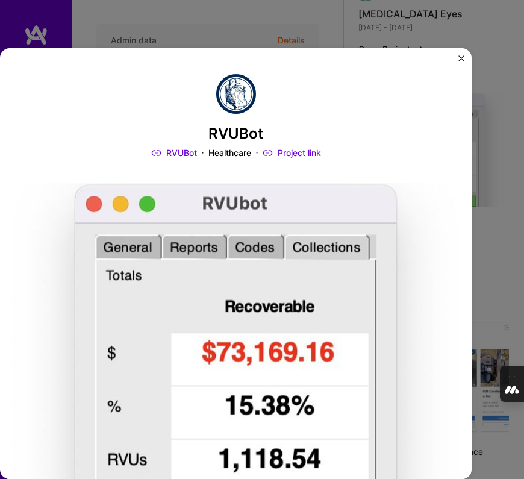
click at [462, 55] on img "Close" at bounding box center [462, 58] width 6 height 6
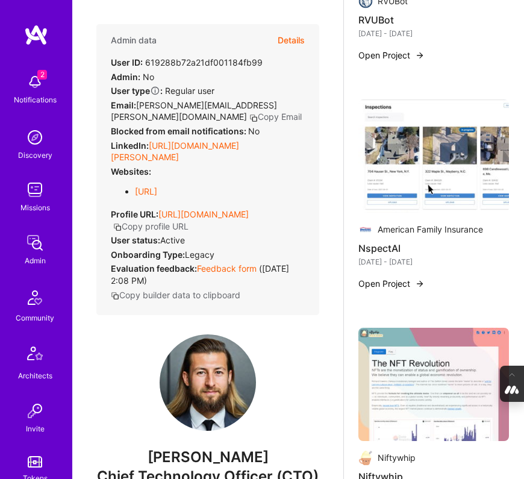
scroll to position [1492, 0]
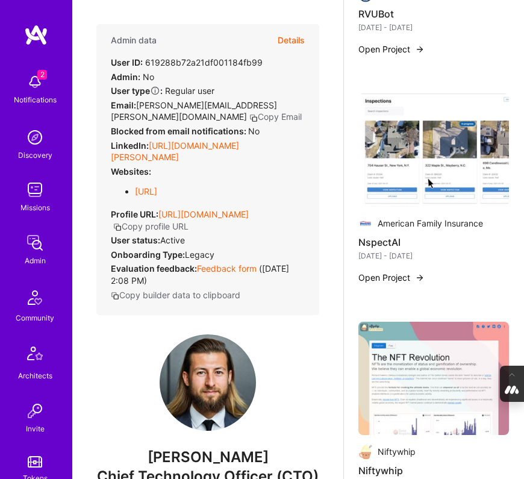
click at [417, 207] on img at bounding box center [434, 149] width 151 height 113
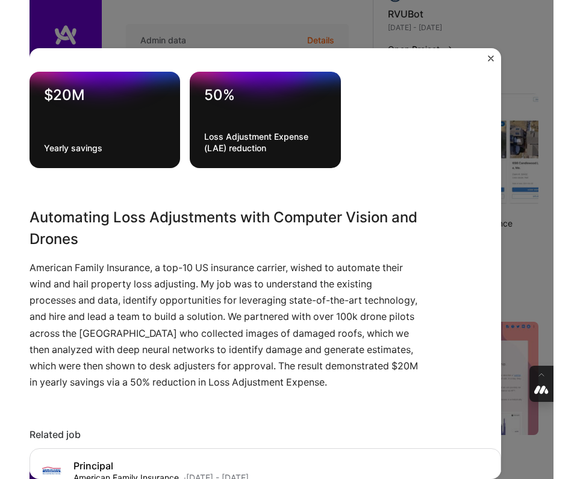
scroll to position [871, 0]
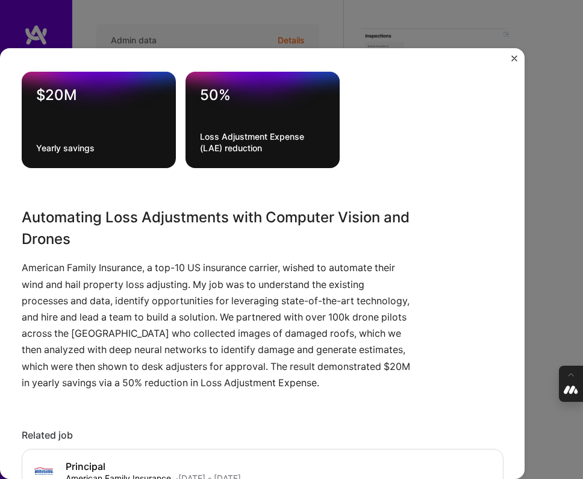
click at [517, 55] on img "Close" at bounding box center [515, 58] width 6 height 6
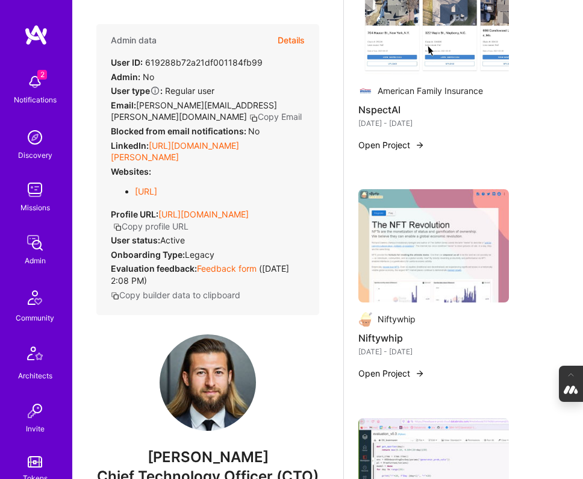
scroll to position [1571, 0]
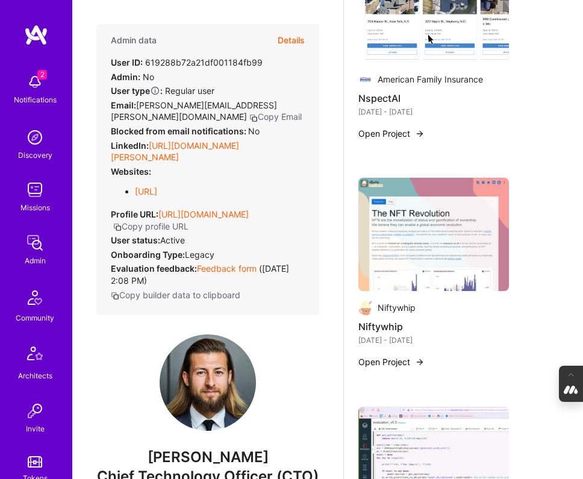
click at [424, 199] on img at bounding box center [434, 234] width 151 height 113
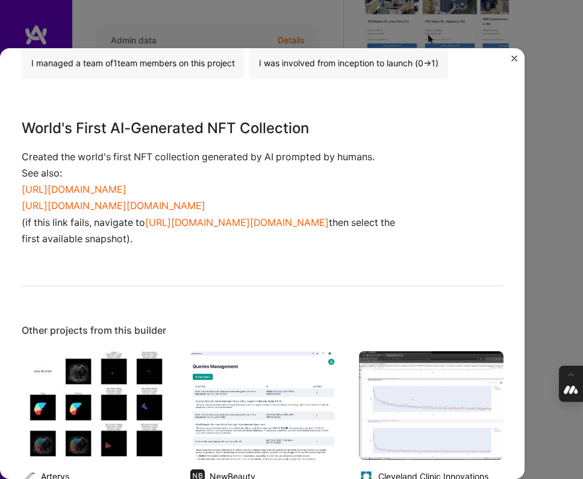
scroll to position [791, 0]
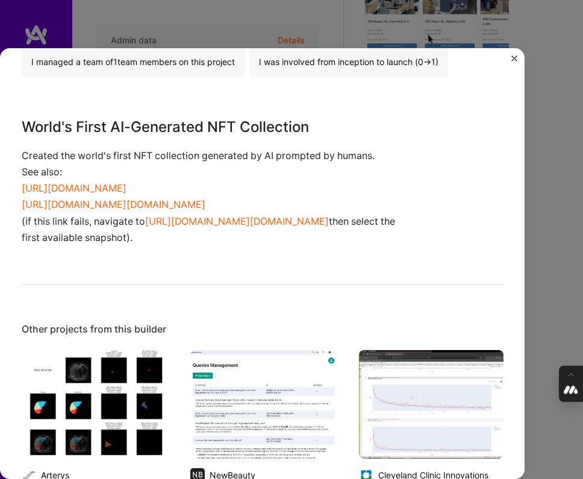
click at [515, 54] on div "Niftywhip Niftywhip Crypto Project link Role Creator Dec, 2021 - Mar, 2022 Skil…" at bounding box center [262, 264] width 525 height 432
click at [512, 59] on img "Close" at bounding box center [515, 58] width 6 height 6
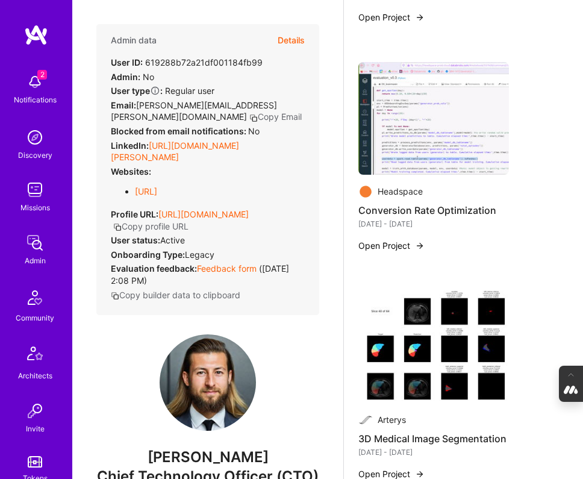
scroll to position [1922, 0]
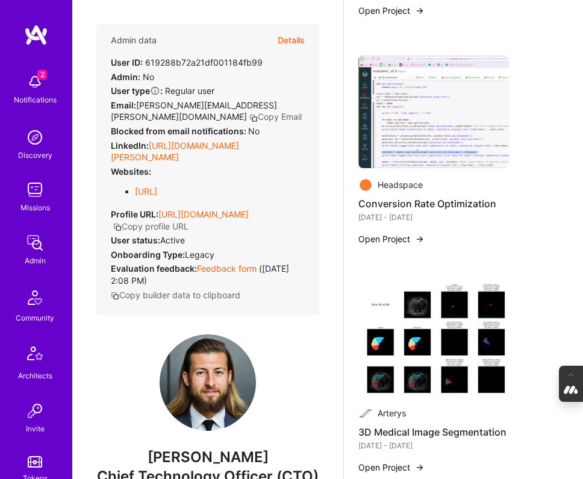
click at [433, 149] on img at bounding box center [434, 111] width 151 height 113
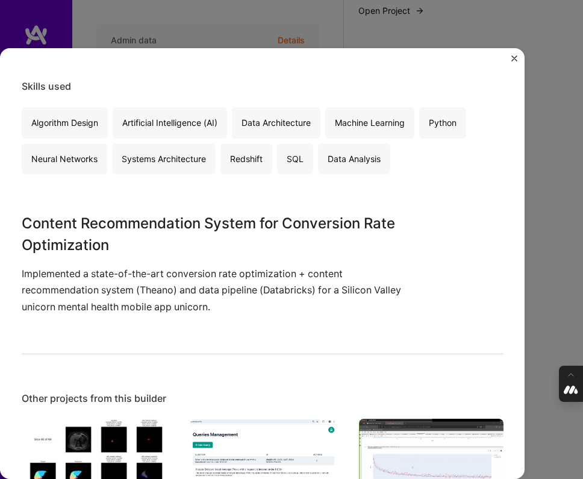
scroll to position [635, 0]
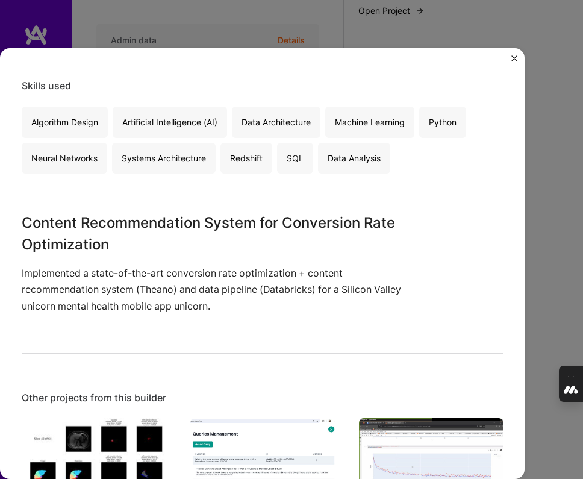
click at [521, 240] on div "Conversion Rate Optimization Headspace B2C, Mental Health Role Machine Learning…" at bounding box center [262, 264] width 525 height 432
click at [541, 234] on div "Conversion Rate Optimization Headspace B2C, Mental Health Role Machine Learning…" at bounding box center [291, 239] width 583 height 479
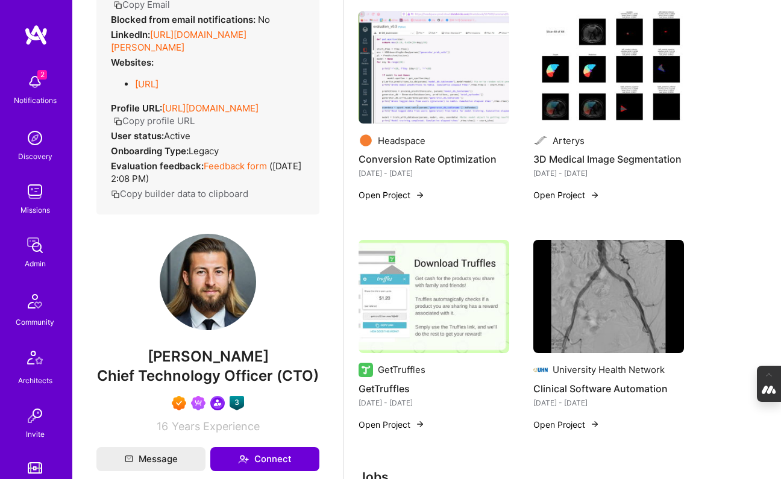
scroll to position [1098, 0]
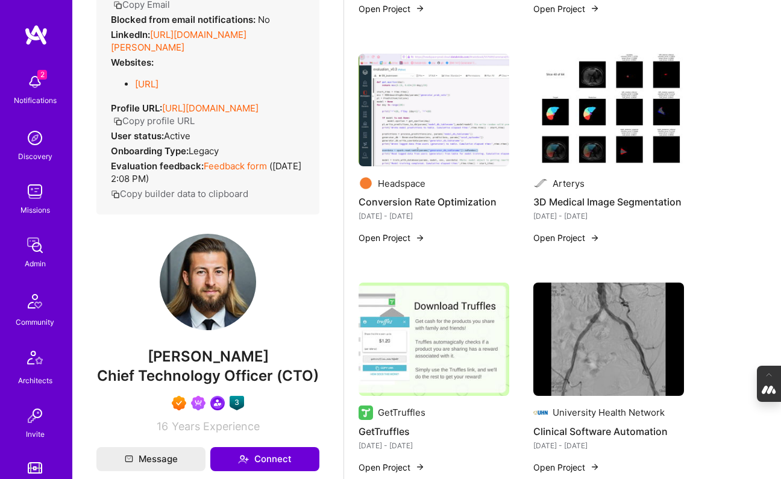
click at [463, 127] on img at bounding box center [434, 110] width 151 height 113
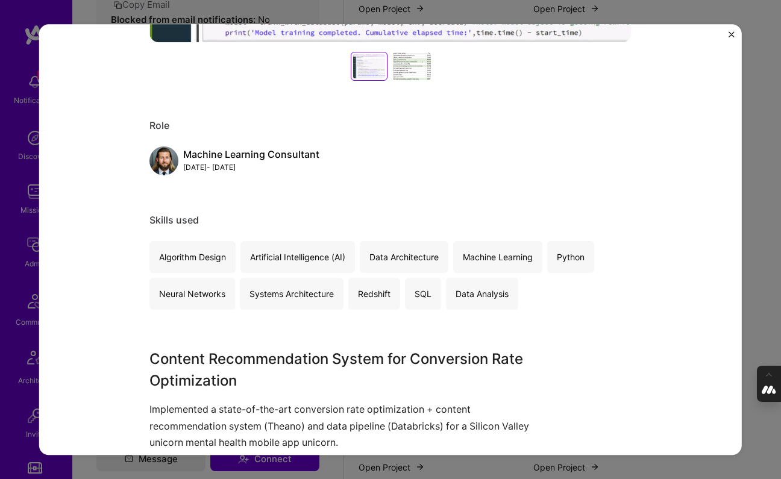
scroll to position [483, 0]
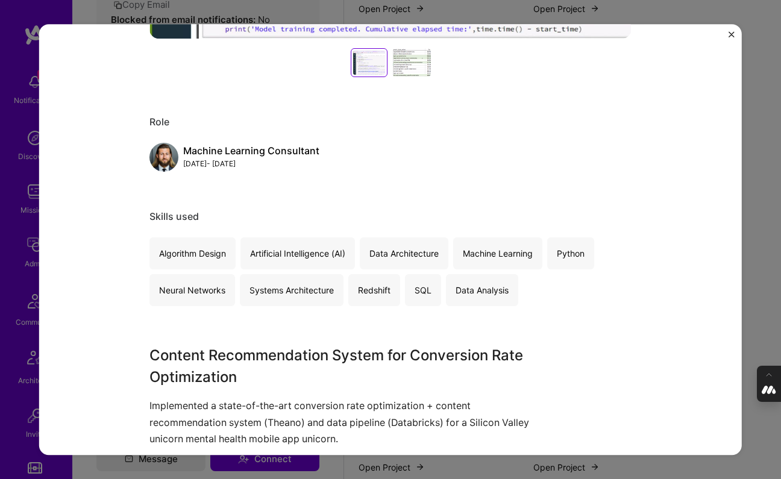
click at [553, 178] on div "Conversion Rate Optimization Headspace B2C, Mental Health Role Machine Learning…" at bounding box center [390, 239] width 781 height 479
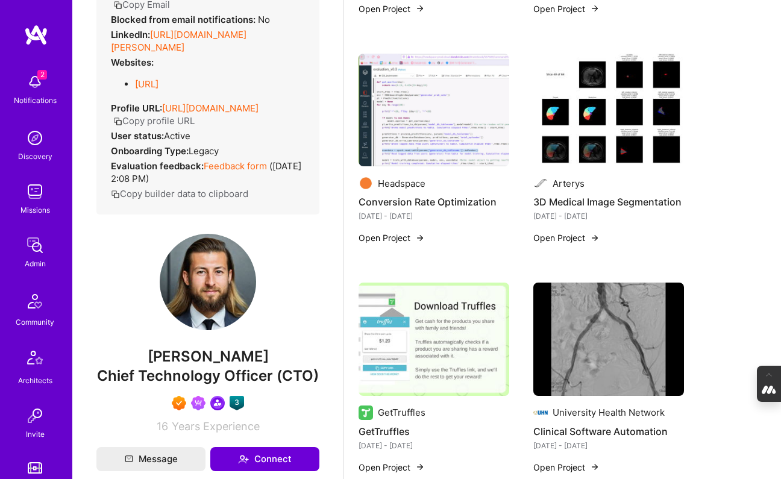
click at [553, 121] on img at bounding box center [608, 110] width 151 height 113
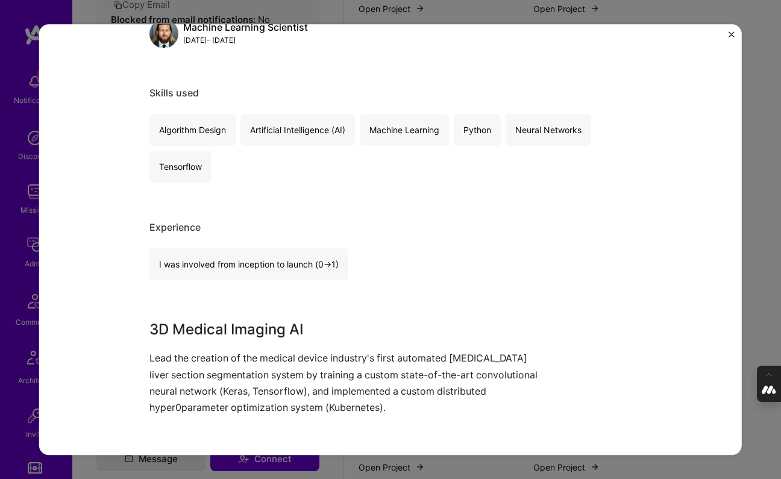
scroll to position [609, 0]
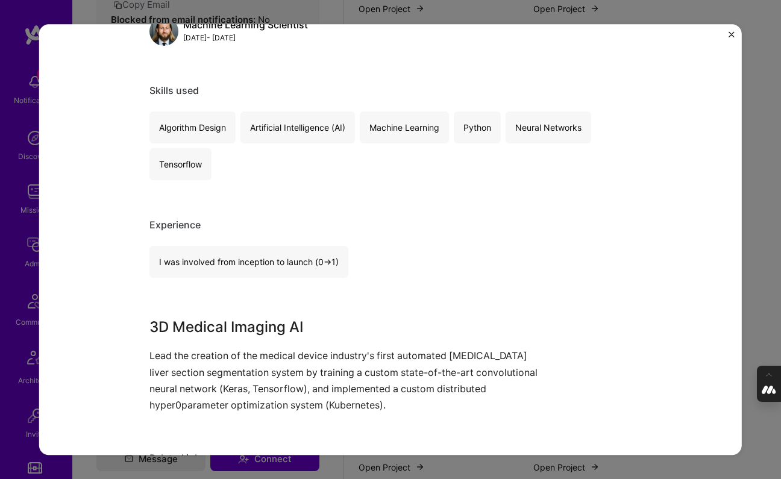
click at [553, 166] on div "3D Medical Image Segmentation Arterys Healthcare Role Machine Learning Scientis…" at bounding box center [390, 239] width 781 height 479
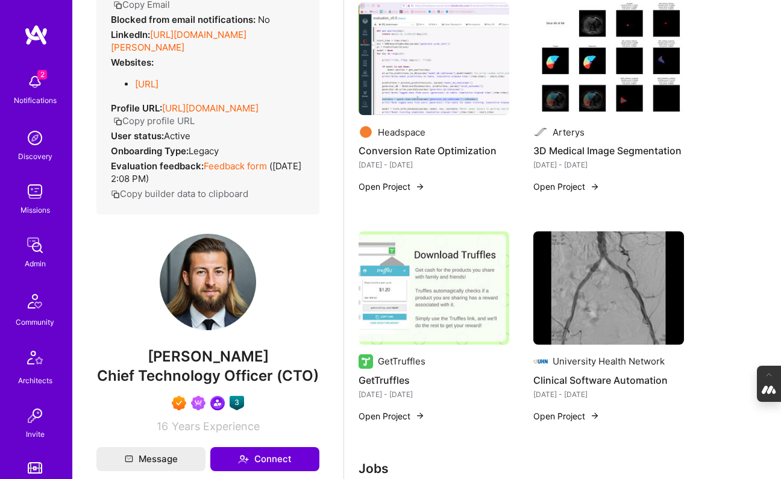
scroll to position [1151, 0]
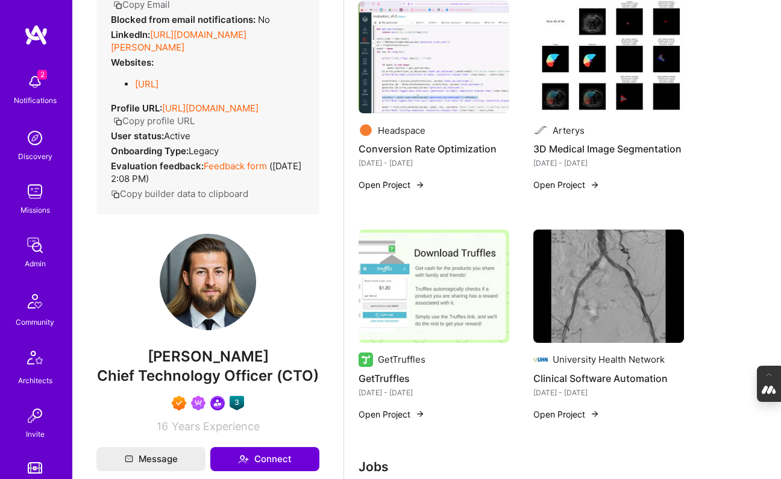
click at [453, 284] on img at bounding box center [434, 286] width 151 height 113
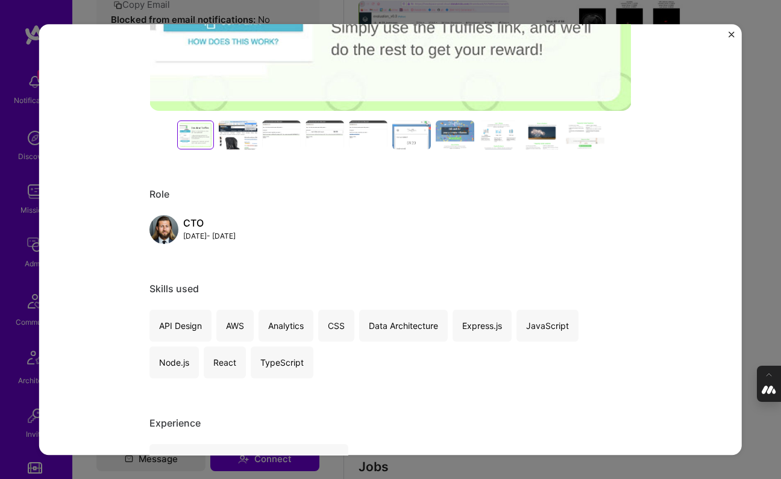
scroll to position [413, 0]
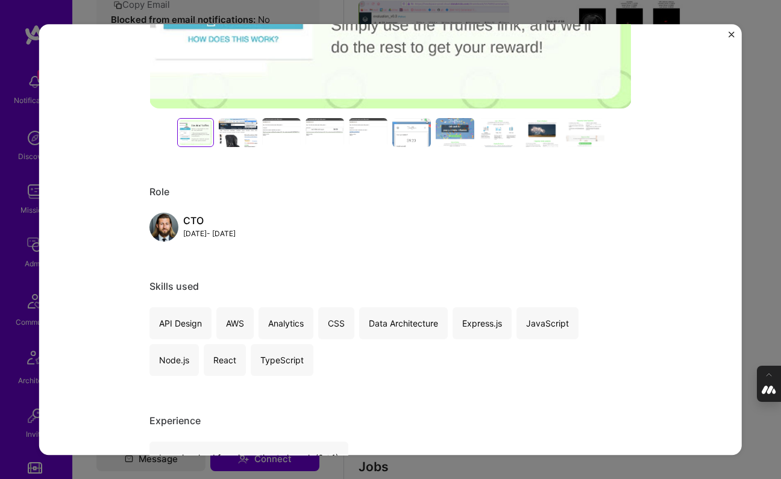
click at [553, 224] on div "GetTruffles GetTruffles E-Commerce Project link Role CTO Jul, 2017 - Sep, 2017 …" at bounding box center [390, 239] width 781 height 479
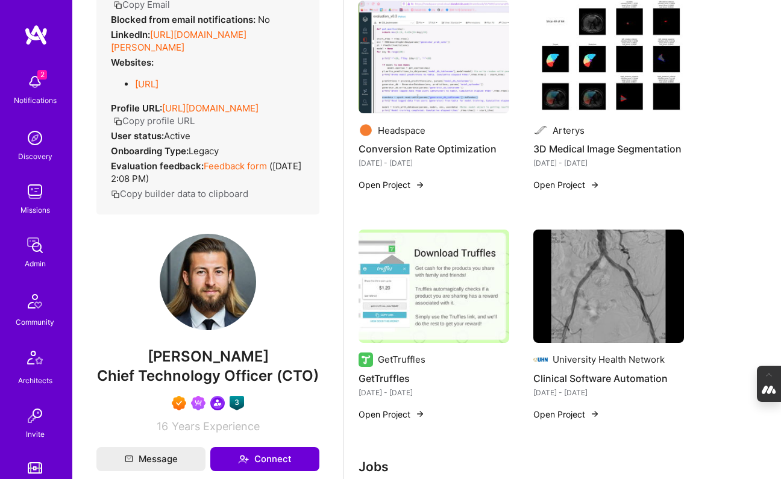
click at [553, 290] on img at bounding box center [608, 286] width 151 height 113
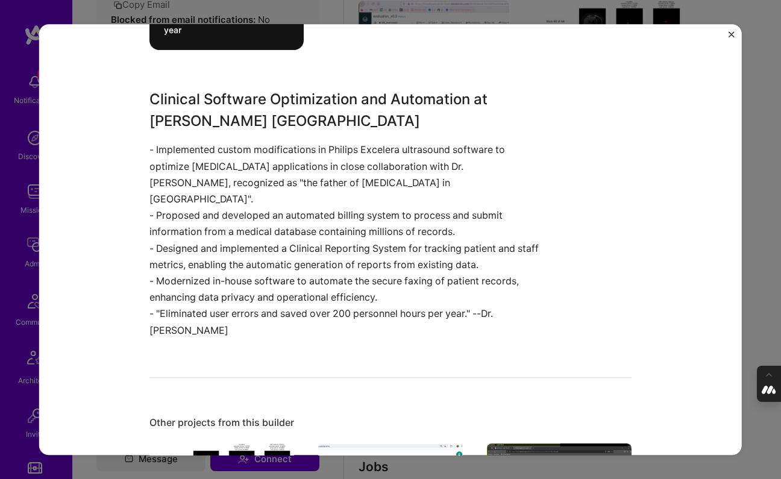
scroll to position [977, 0]
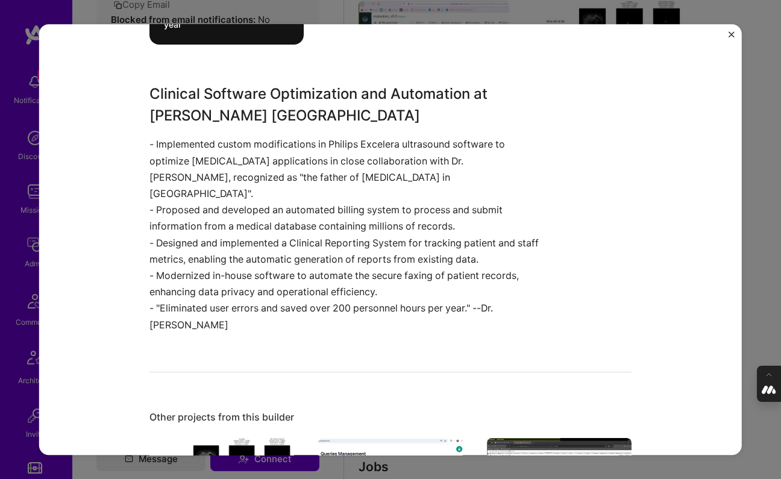
click at [553, 238] on div "Clinical Software Automation University Health Network Healthcare Project link …" at bounding box center [390, 239] width 781 height 479
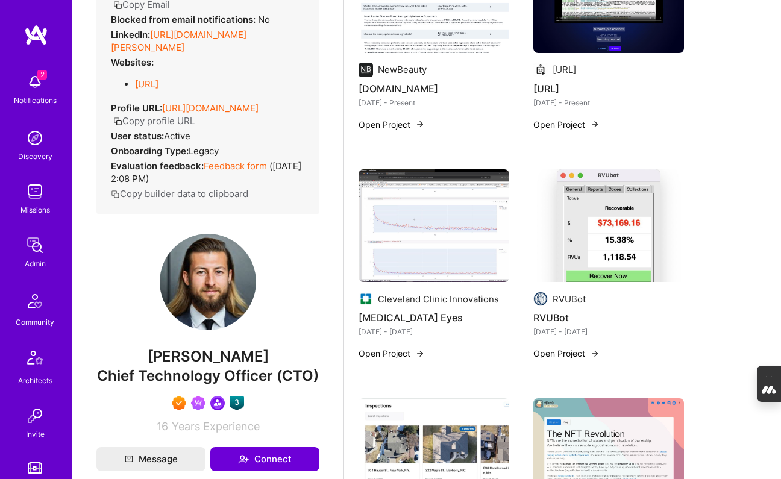
scroll to position [526, 0]
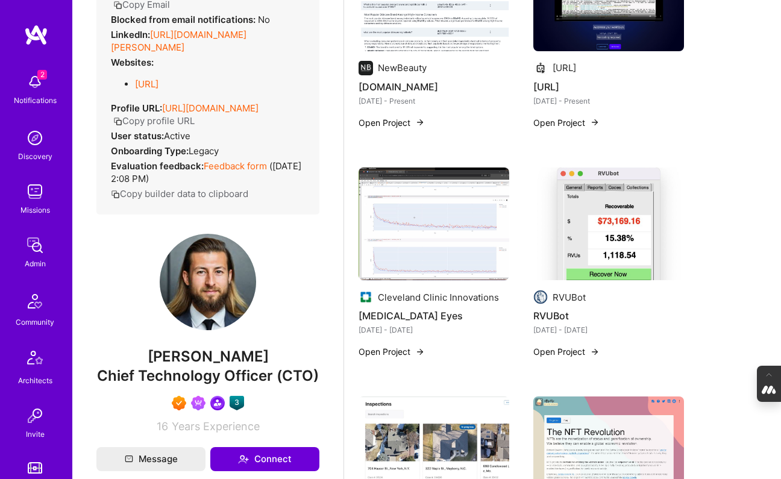
click at [553, 198] on img at bounding box center [608, 224] width 151 height 113
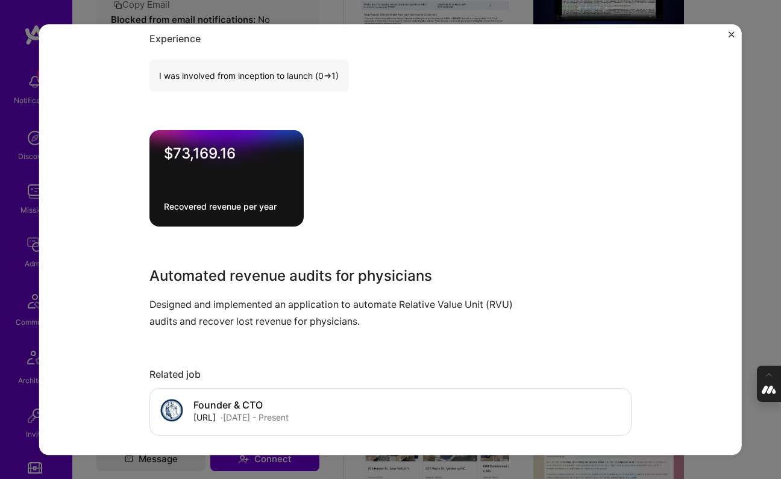
scroll to position [723, 0]
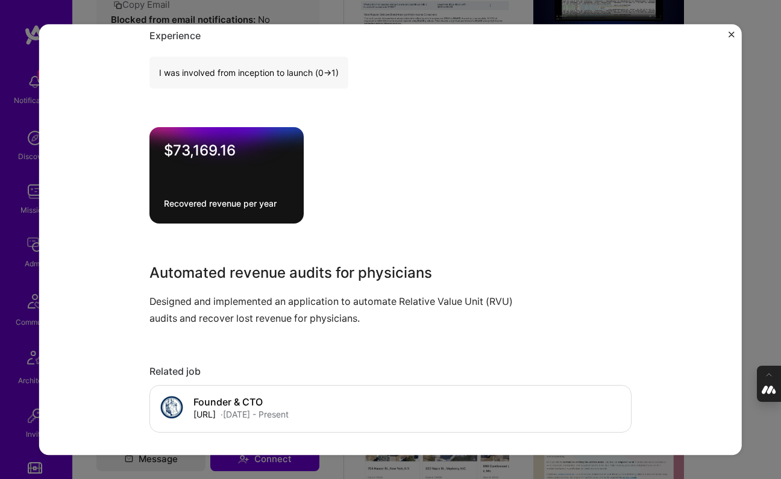
click at [8, 316] on div "RVUBot RVUBot Healthcare Project link Role Creator Jun, 2022 - Dec, 2022 Skills…" at bounding box center [390, 239] width 781 height 479
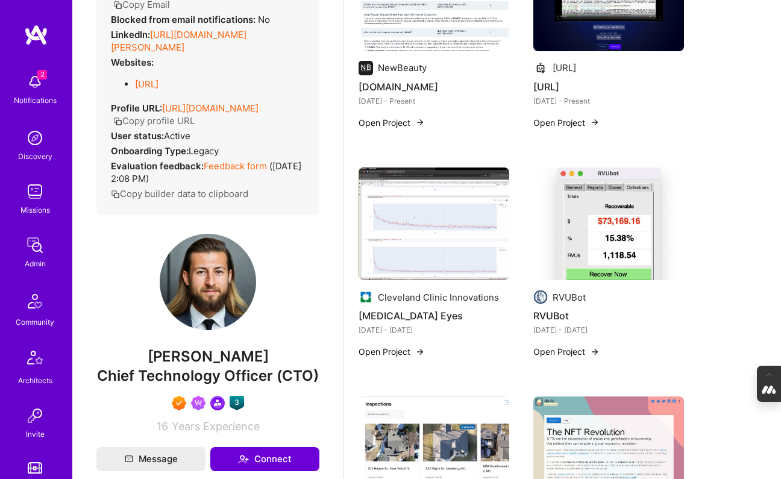
click at [553, 235] on img at bounding box center [608, 224] width 151 height 113
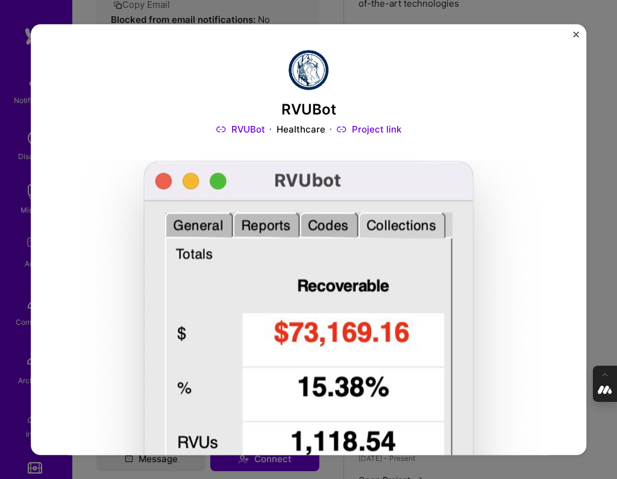
click at [371, 125] on link "Project link" at bounding box center [369, 130] width 64 height 13
click at [553, 36] on img "Close" at bounding box center [576, 34] width 6 height 6
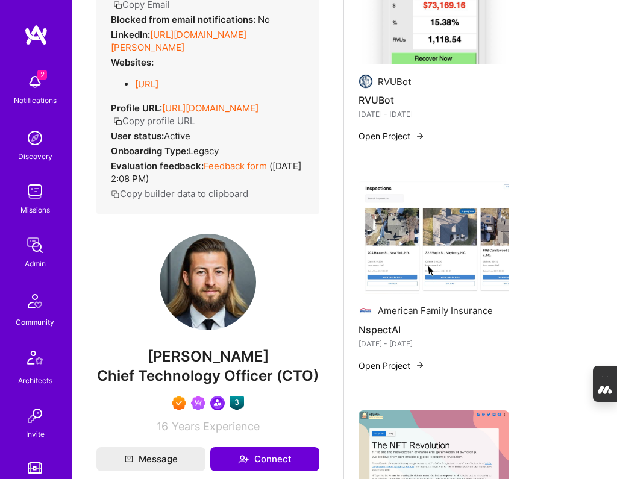
scroll to position [1330, 0]
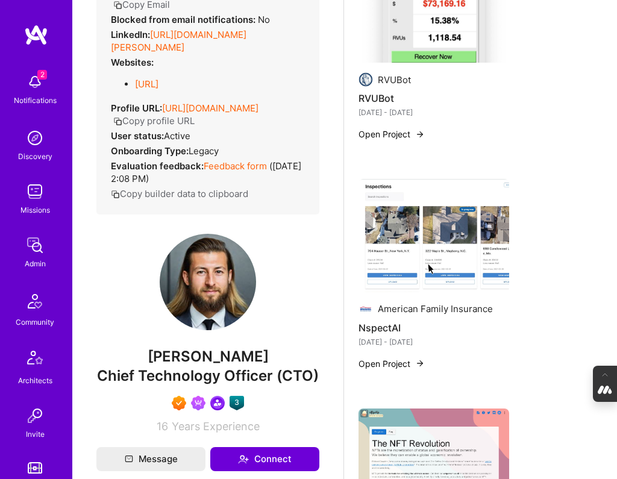
click at [454, 232] on img at bounding box center [434, 235] width 151 height 113
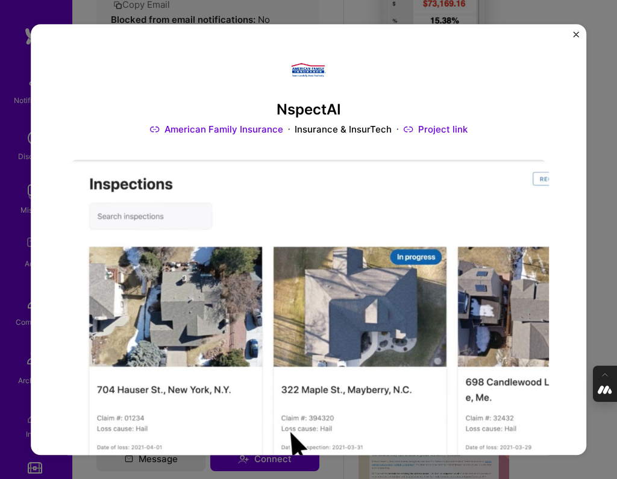
click at [553, 33] on img "Close" at bounding box center [576, 34] width 6 height 6
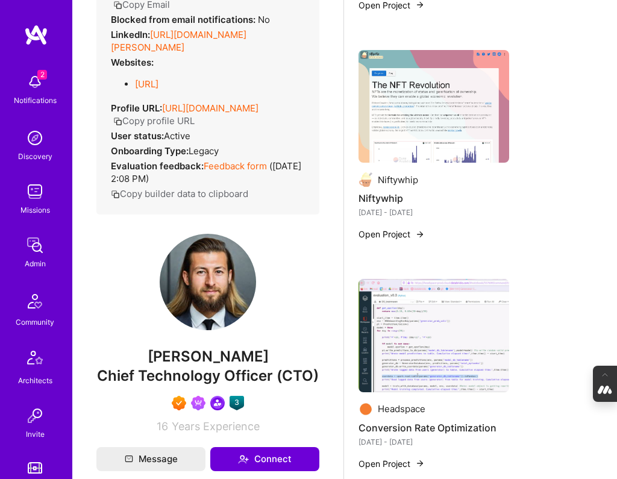
scroll to position [1681, 0]
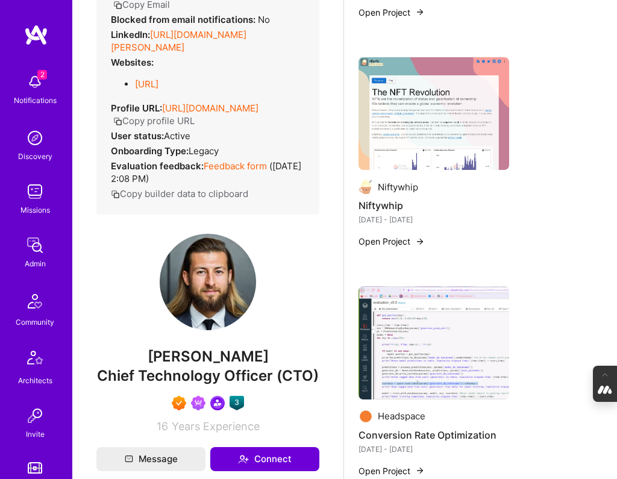
click at [409, 122] on img at bounding box center [434, 113] width 151 height 113
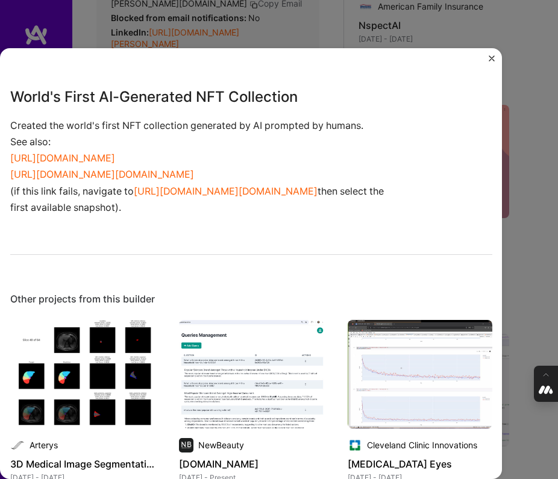
scroll to position [830, 0]
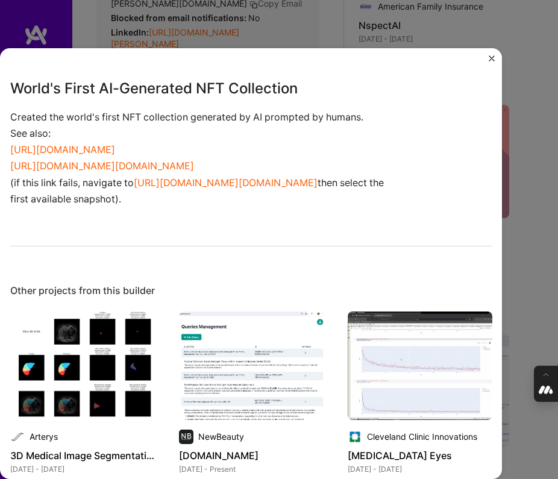
click at [492, 56] on img "Close" at bounding box center [492, 58] width 6 height 6
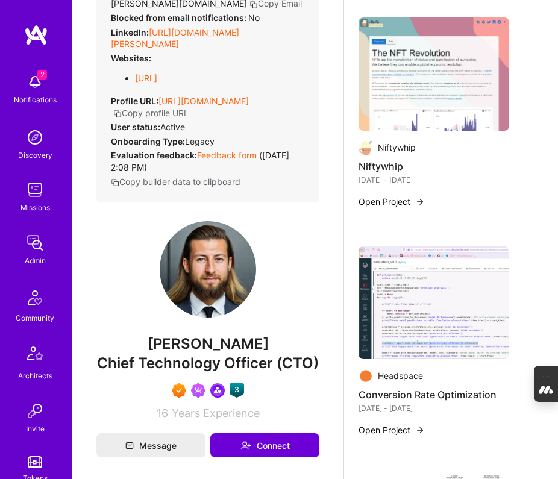
scroll to position [1769, 0]
click at [424, 289] on img at bounding box center [434, 302] width 151 height 113
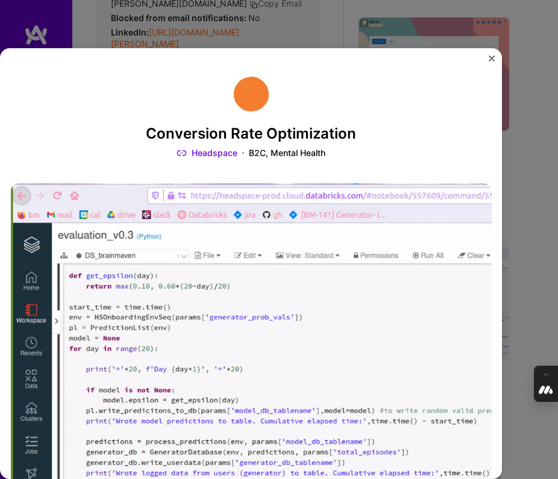
click at [491, 55] on img "Close" at bounding box center [492, 58] width 6 height 6
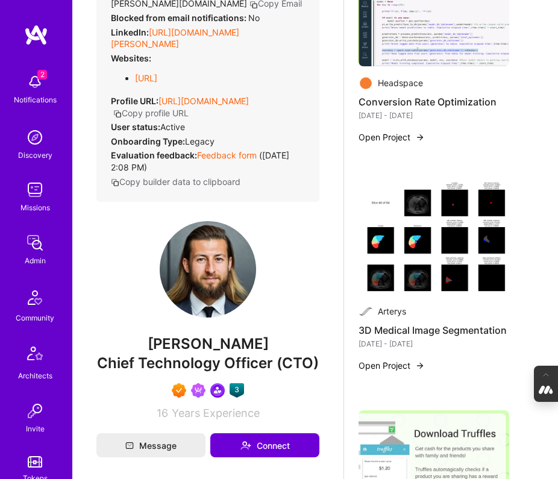
scroll to position [2061, 0]
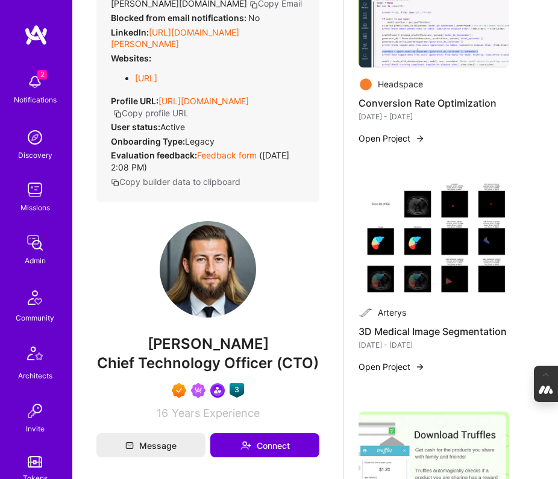
click at [413, 237] on img at bounding box center [434, 239] width 151 height 113
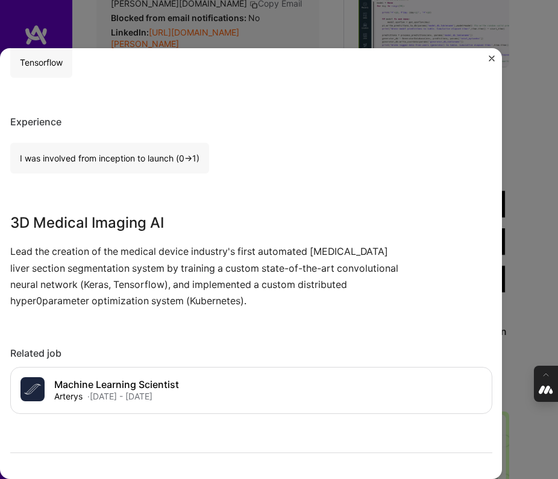
scroll to position [732, 0]
click at [491, 56] on img "Close" at bounding box center [492, 58] width 6 height 6
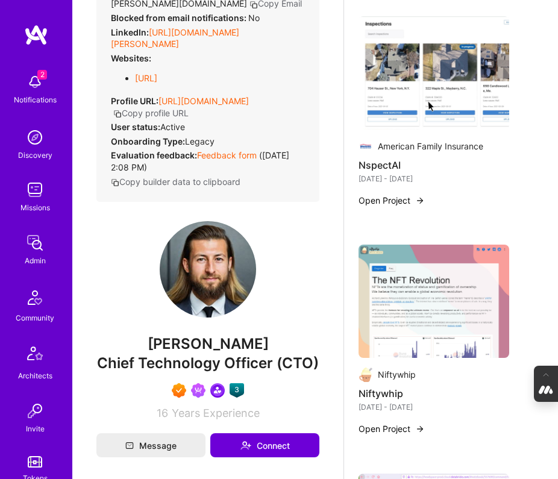
scroll to position [1540, 0]
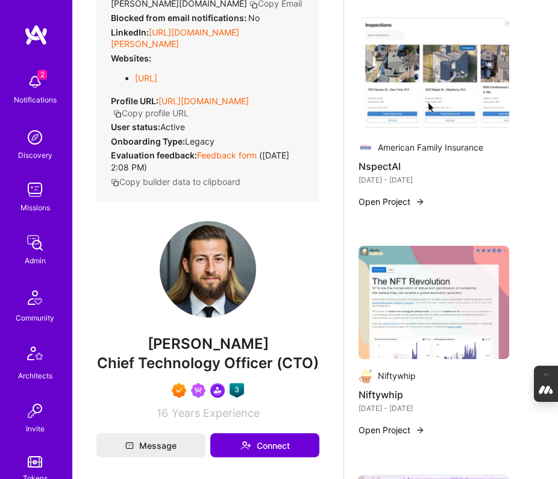
click at [366, 149] on img at bounding box center [366, 147] width 14 height 14
click at [392, 144] on div "American Family Insurance" at bounding box center [430, 148] width 105 height 12
click at [409, 199] on button "Open Project" at bounding box center [392, 202] width 66 height 12
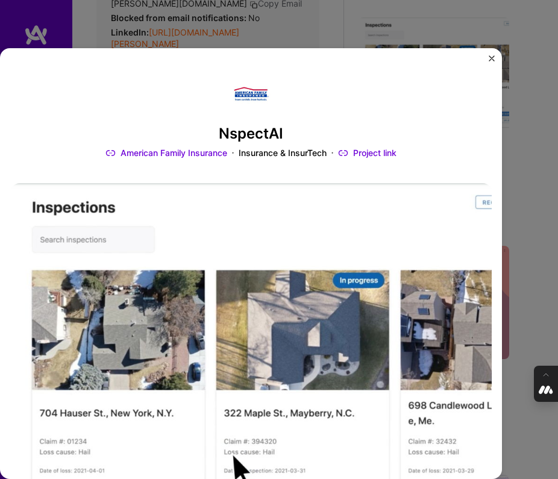
click at [379, 150] on link "Project link" at bounding box center [367, 153] width 58 height 12
click at [491, 54] on div "NspectAI American Family Insurance Insurance & InsurTech Project link Role Chie…" at bounding box center [251, 264] width 502 height 432
click at [491, 59] on img "Close" at bounding box center [492, 58] width 6 height 6
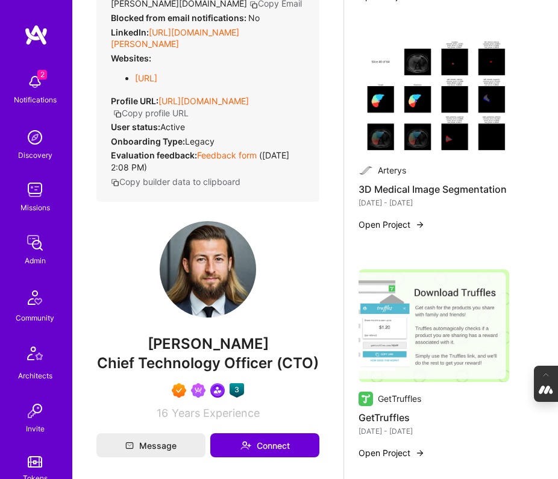
scroll to position [2209, 0]
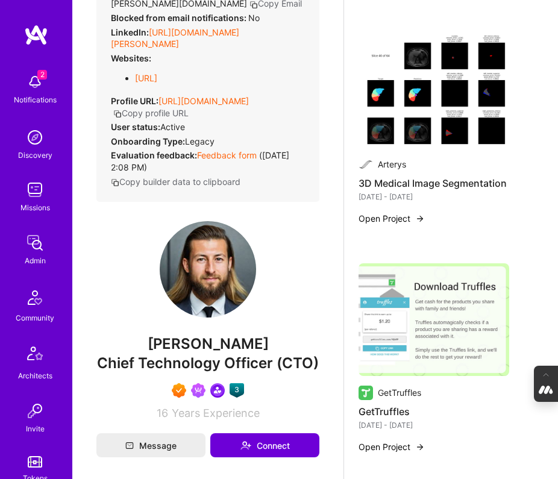
click at [406, 218] on button "Open Project" at bounding box center [392, 219] width 66 height 12
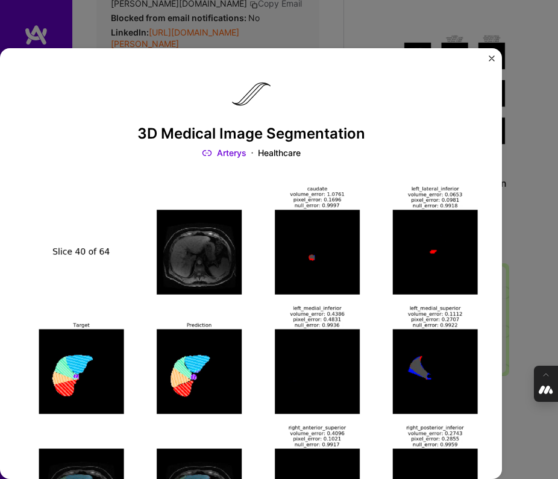
click at [234, 152] on link "Arterys" at bounding box center [224, 153] width 45 height 12
click at [491, 57] on img "Close" at bounding box center [492, 58] width 6 height 6
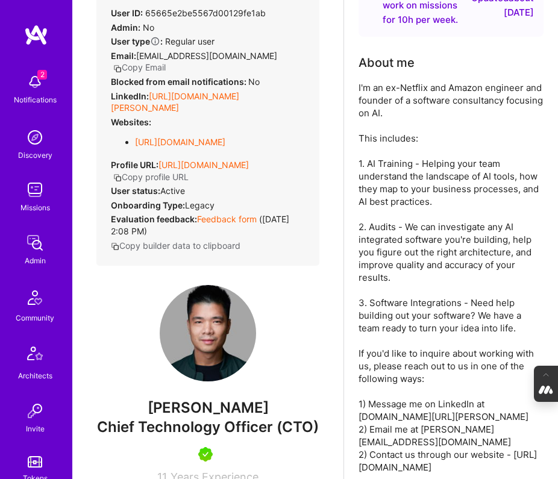
scroll to position [102, 0]
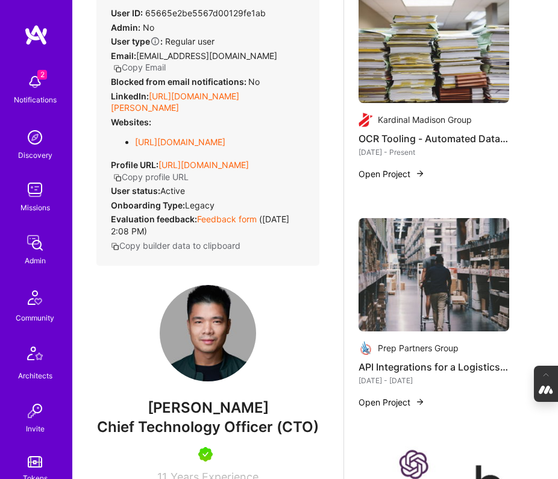
click at [406, 158] on div "Kardinal Madison Group OCR Tooling - Automated Data Extraction from BOL Documen…" at bounding box center [434, 92] width 151 height 204
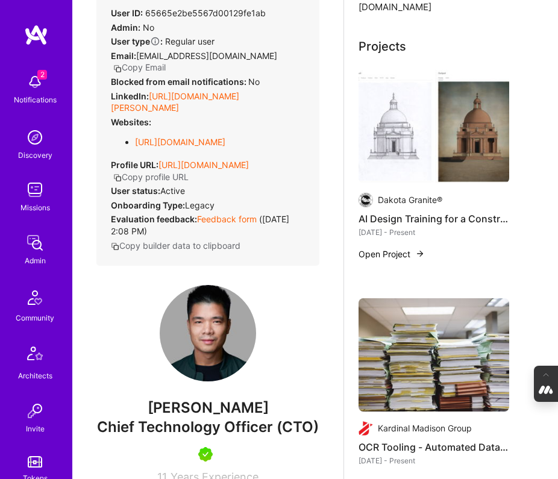
scroll to position [513, 0]
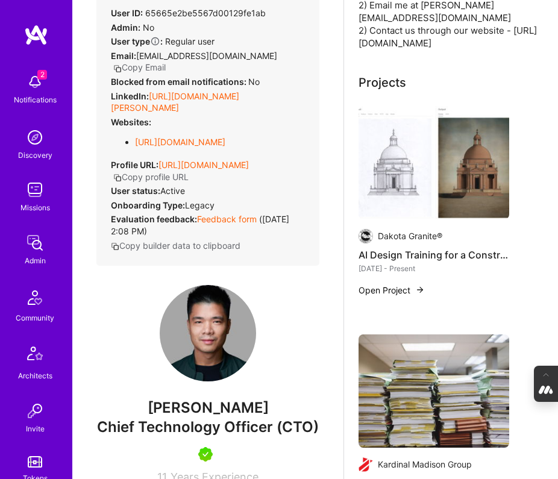
click at [401, 188] on img at bounding box center [434, 162] width 151 height 113
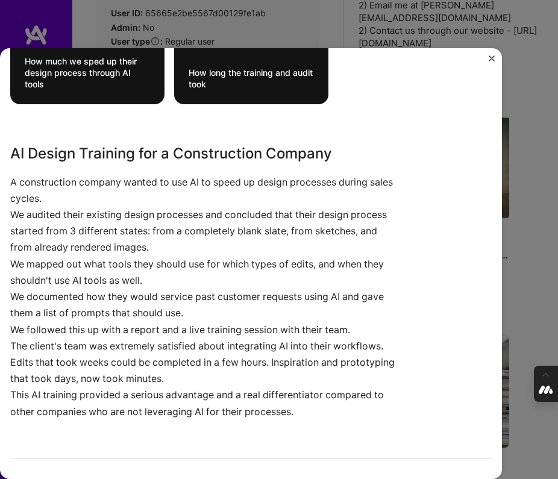
scroll to position [782, 0]
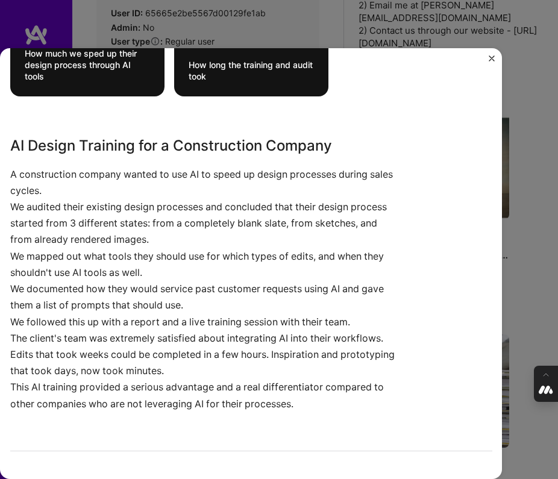
click at [529, 228] on div "AI Design Training for a Construction Company Dakota Granite® Construction Proj…" at bounding box center [279, 239] width 558 height 479
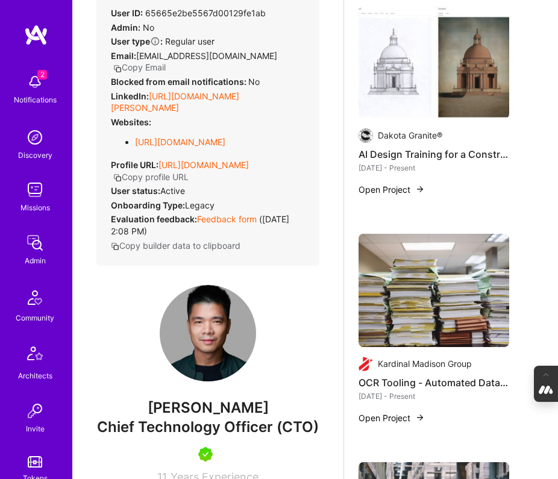
scroll to position [629, 0]
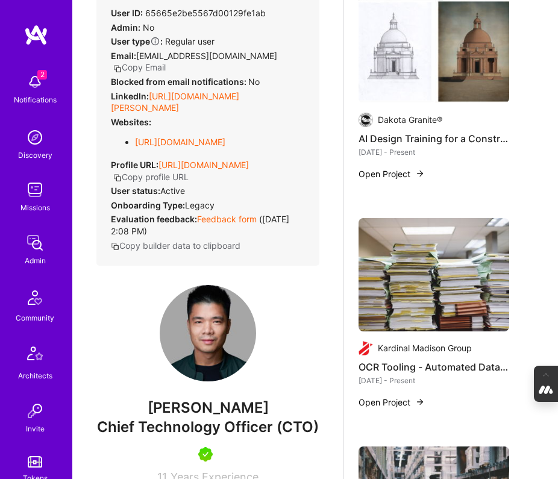
click at [440, 293] on img at bounding box center [434, 274] width 151 height 113
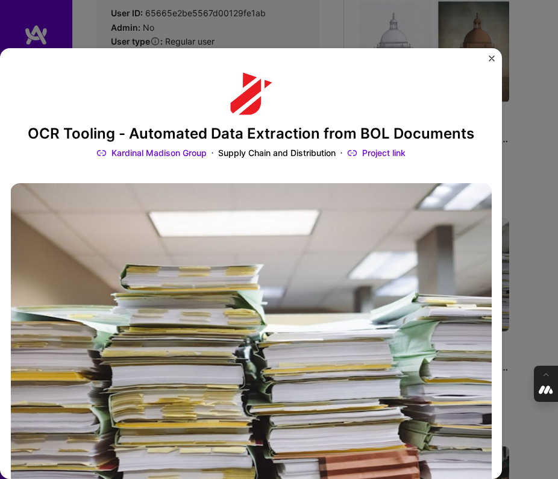
click at [494, 59] on img "Close" at bounding box center [492, 58] width 6 height 6
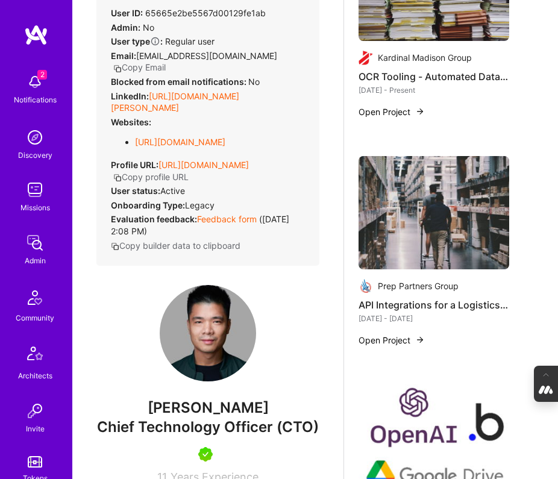
scroll to position [929, 0]
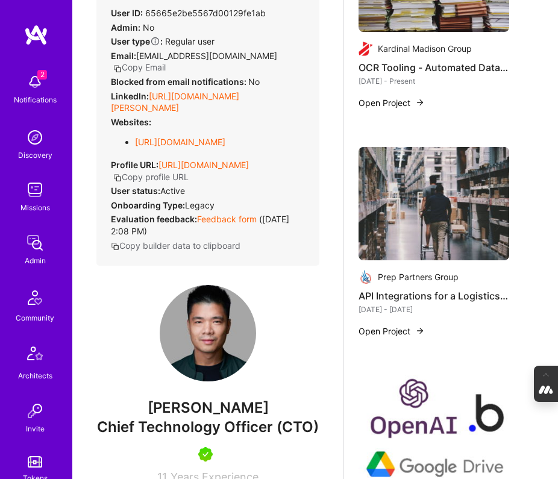
click at [431, 206] on img at bounding box center [434, 203] width 151 height 113
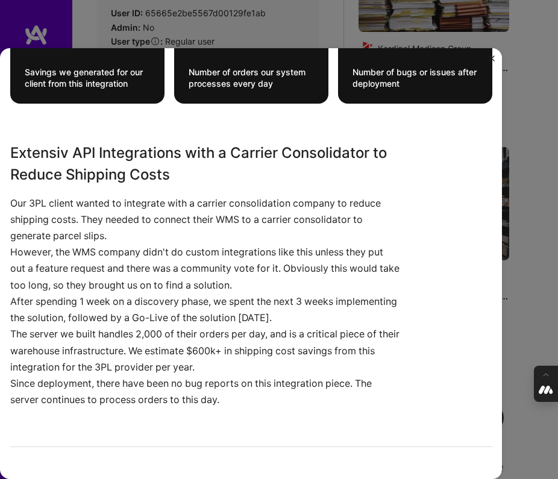
scroll to position [767, 0]
click at [531, 333] on div "API Integrations for a Logistics Provider Prep Partners Group Supply Chain and …" at bounding box center [279, 239] width 558 height 479
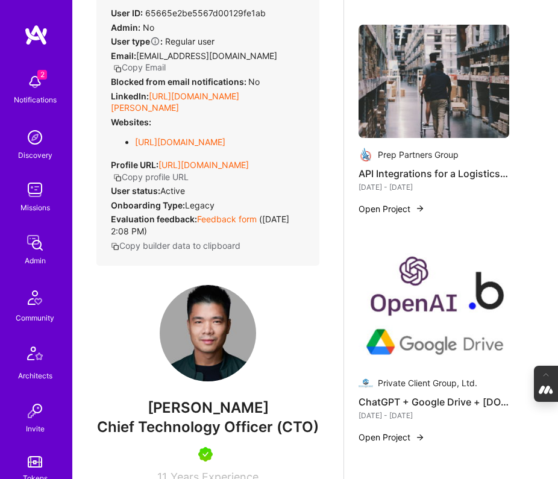
scroll to position [1090, 0]
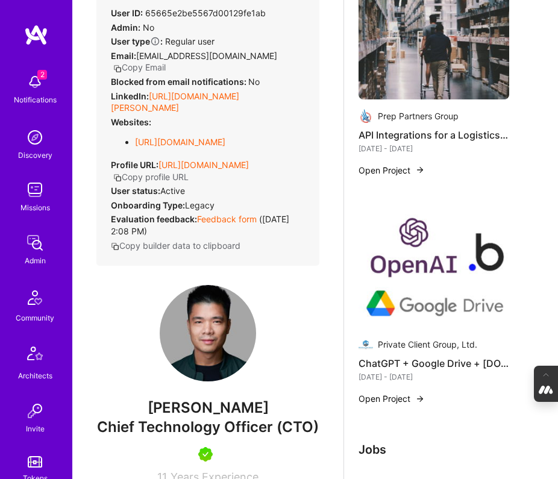
click at [414, 256] on img at bounding box center [434, 271] width 151 height 113
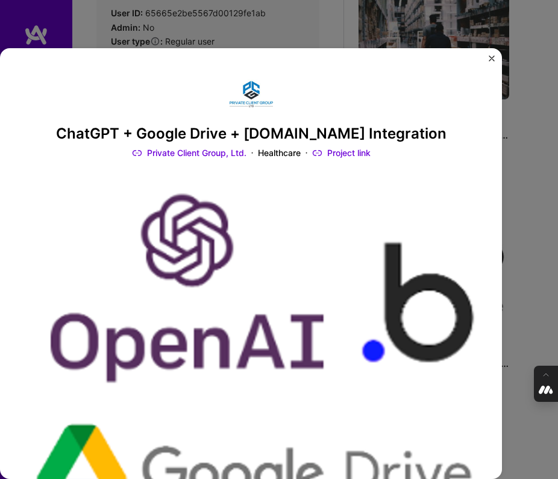
click at [492, 57] on img "Close" at bounding box center [492, 58] width 6 height 6
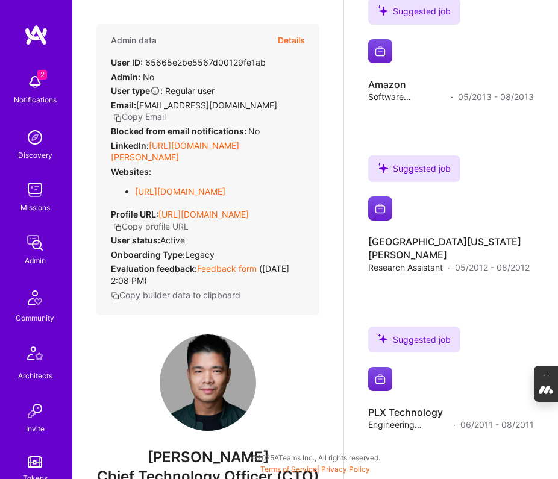
click at [286, 34] on button "Details" at bounding box center [291, 40] width 27 height 33
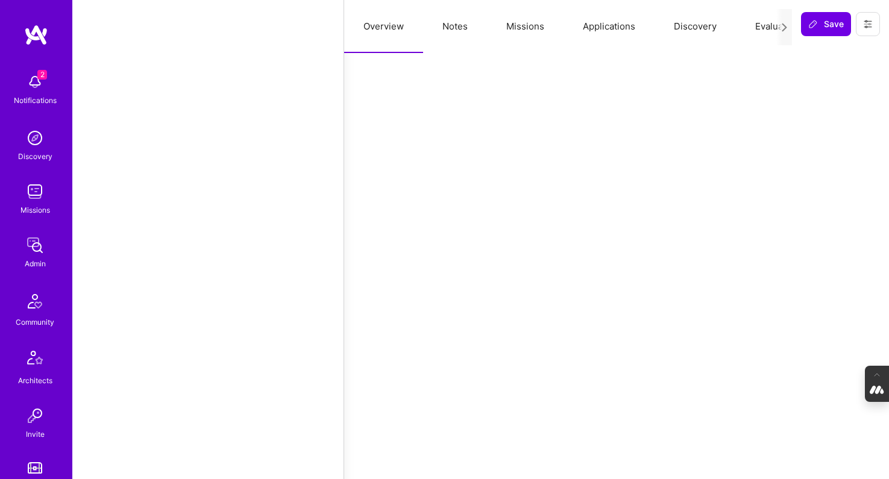
click at [452, 25] on button "Notes" at bounding box center [455, 26] width 64 height 53
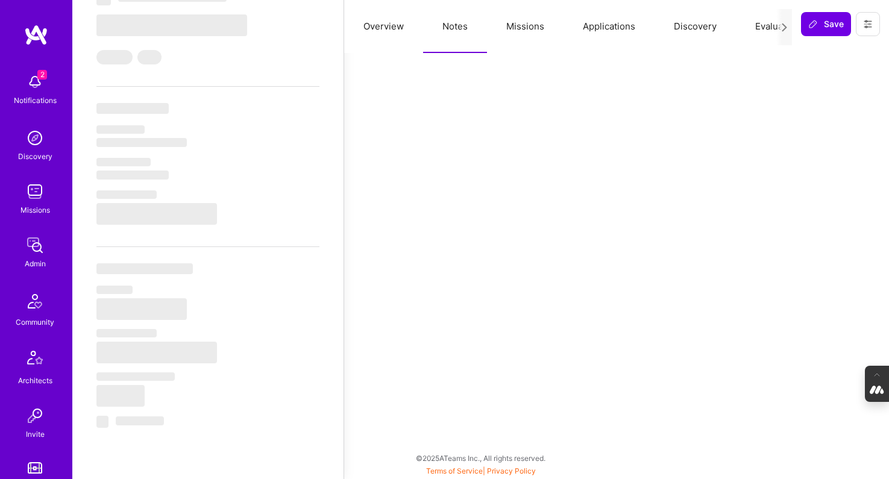
scroll to position [2194, 0]
select select "Right Now"
select select "5"
select select "7"
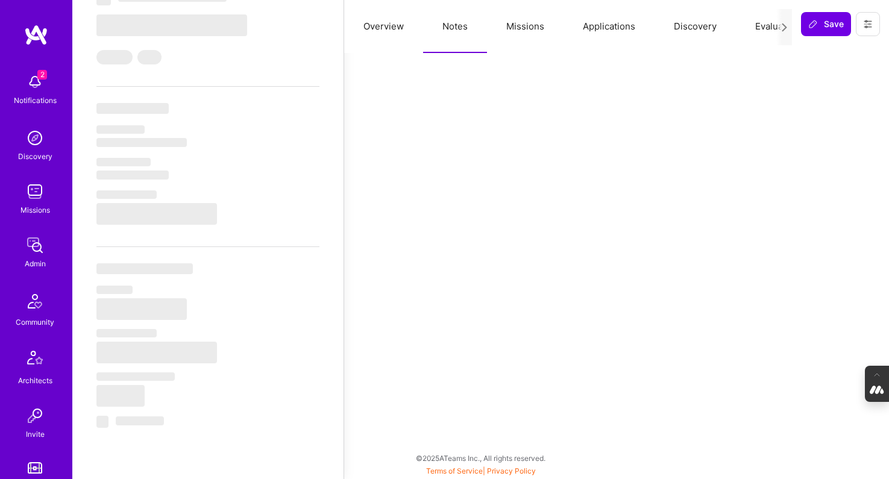
select select "7"
select select "US"
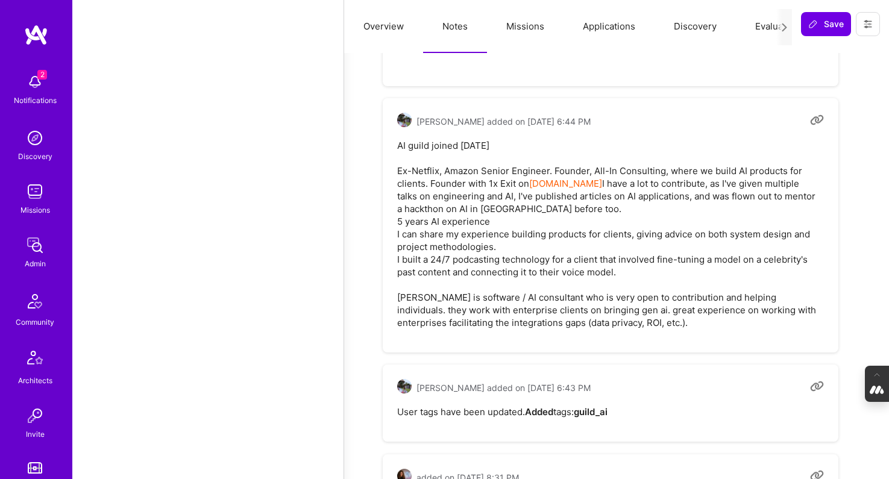
scroll to position [2058, 0]
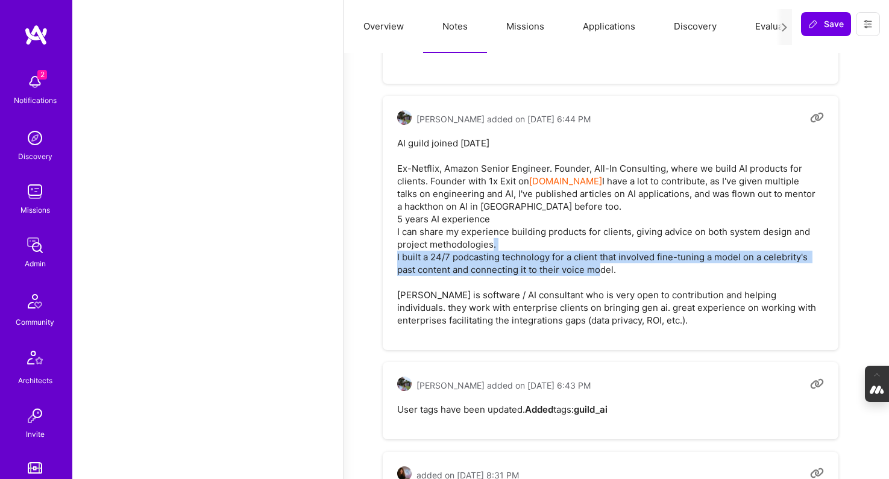
drag, startPoint x: 621, startPoint y: 268, endPoint x: 403, endPoint y: 256, distance: 218.5
click at [403, 256] on pre "AI guild joined May 23 Ex-Netflix, Amazon Senior Engineer. Founder, All-In Cons…" at bounding box center [610, 232] width 427 height 190
copy pre "built a 24/7 podcasting technology for a client that involved fine-tuning a mod…"
